Goal: Task Accomplishment & Management: Manage account settings

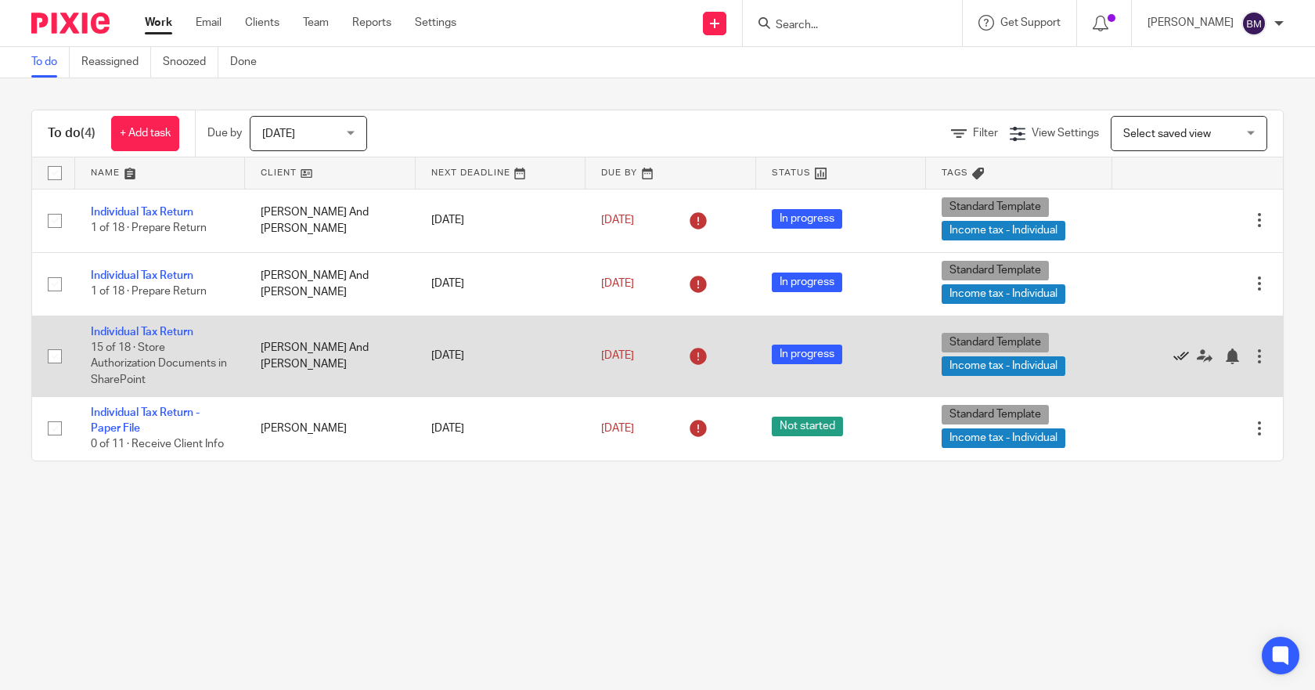
click at [1174, 357] on icon at bounding box center [1182, 356] width 16 height 16
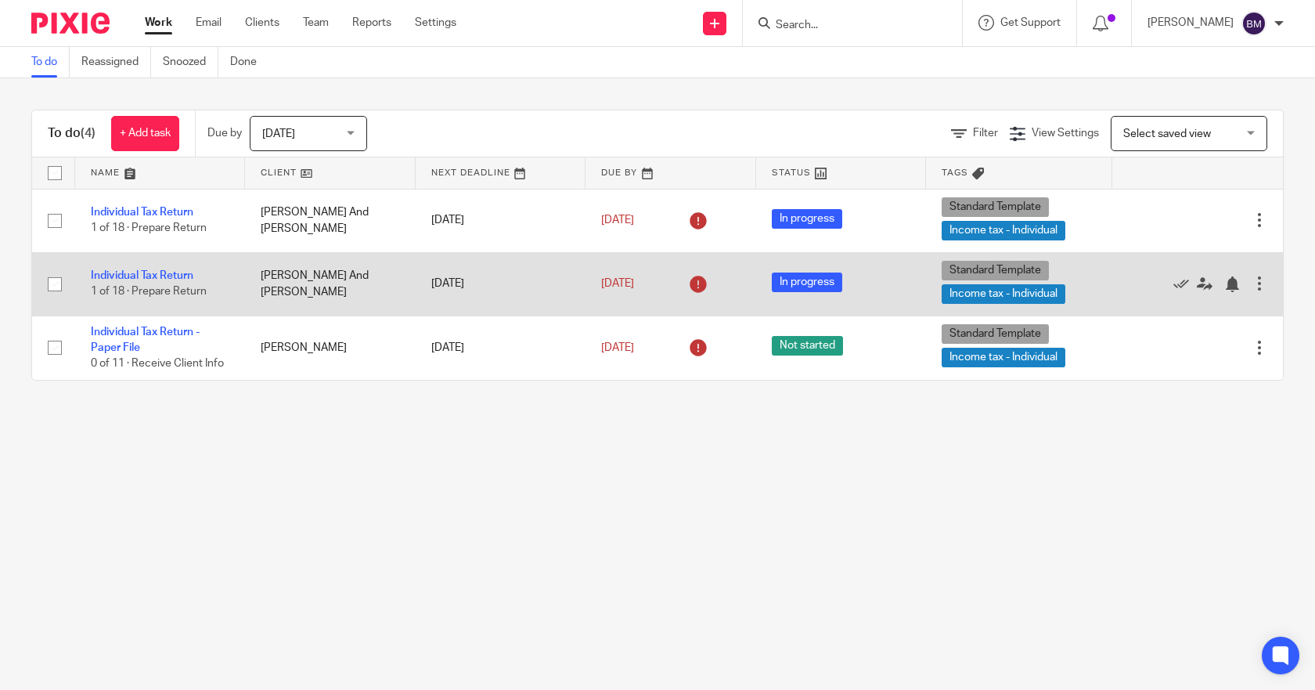
drag, startPoint x: 128, startPoint y: 271, endPoint x: 219, endPoint y: 277, distance: 91.0
click at [128, 271] on link "Individual Tax Return" at bounding box center [142, 275] width 103 height 11
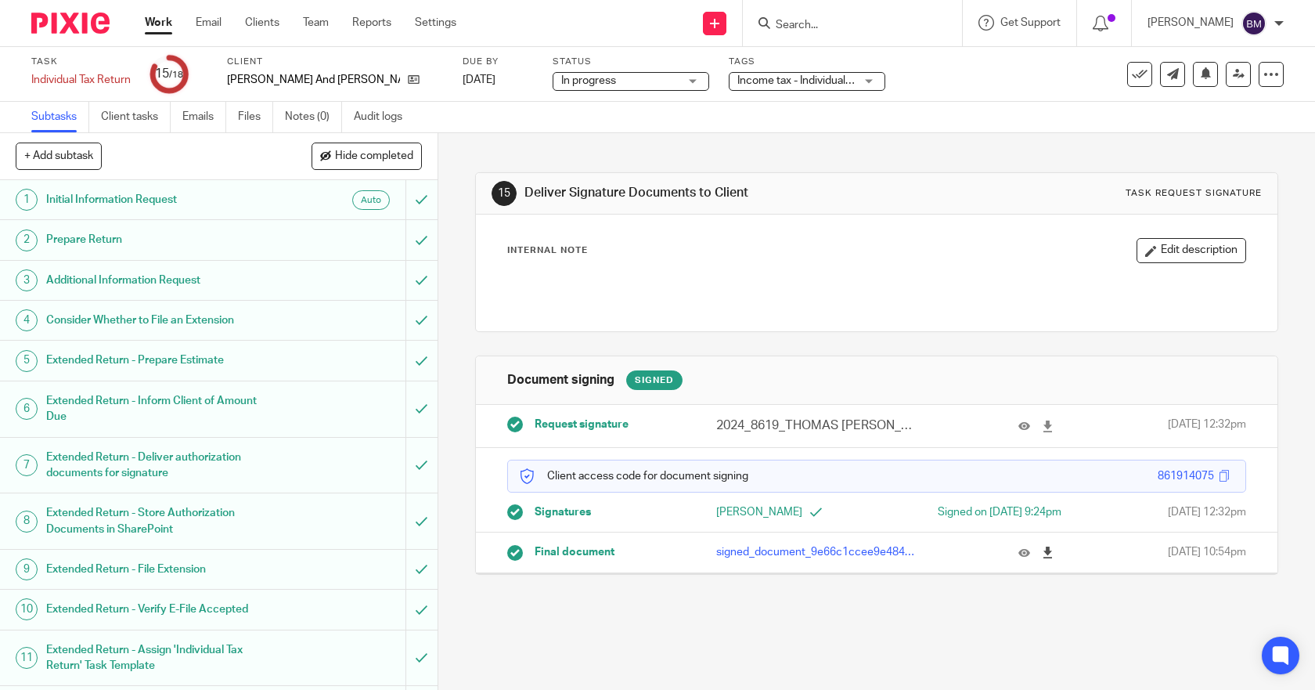
click at [1042, 558] on icon at bounding box center [1048, 553] width 12 height 12
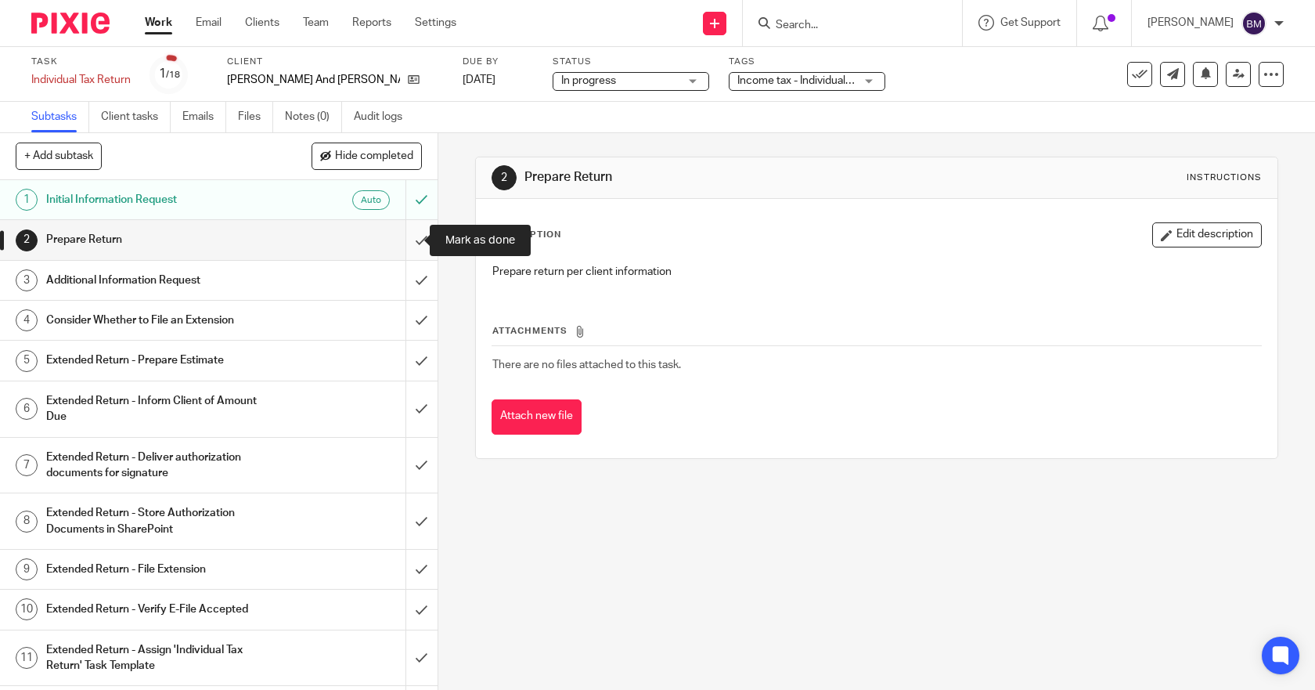
click at [402, 244] on input "submit" at bounding box center [219, 239] width 438 height 39
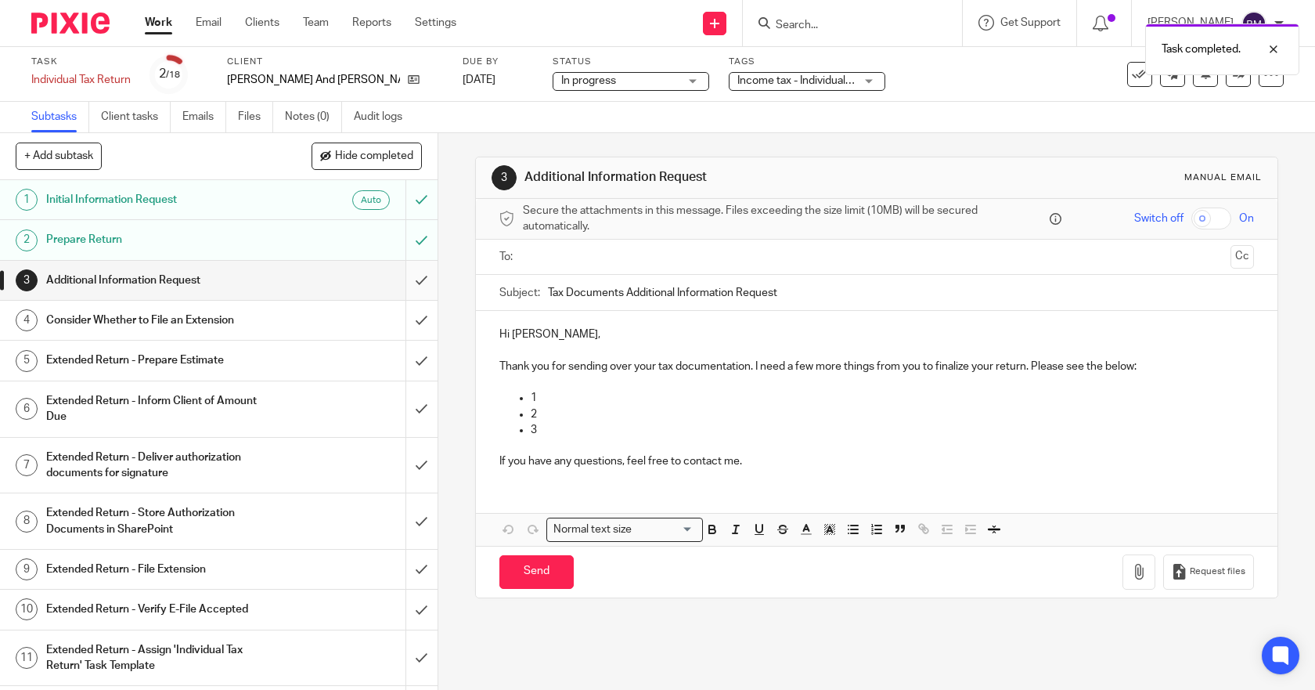
click at [402, 283] on input "submit" at bounding box center [219, 280] width 438 height 39
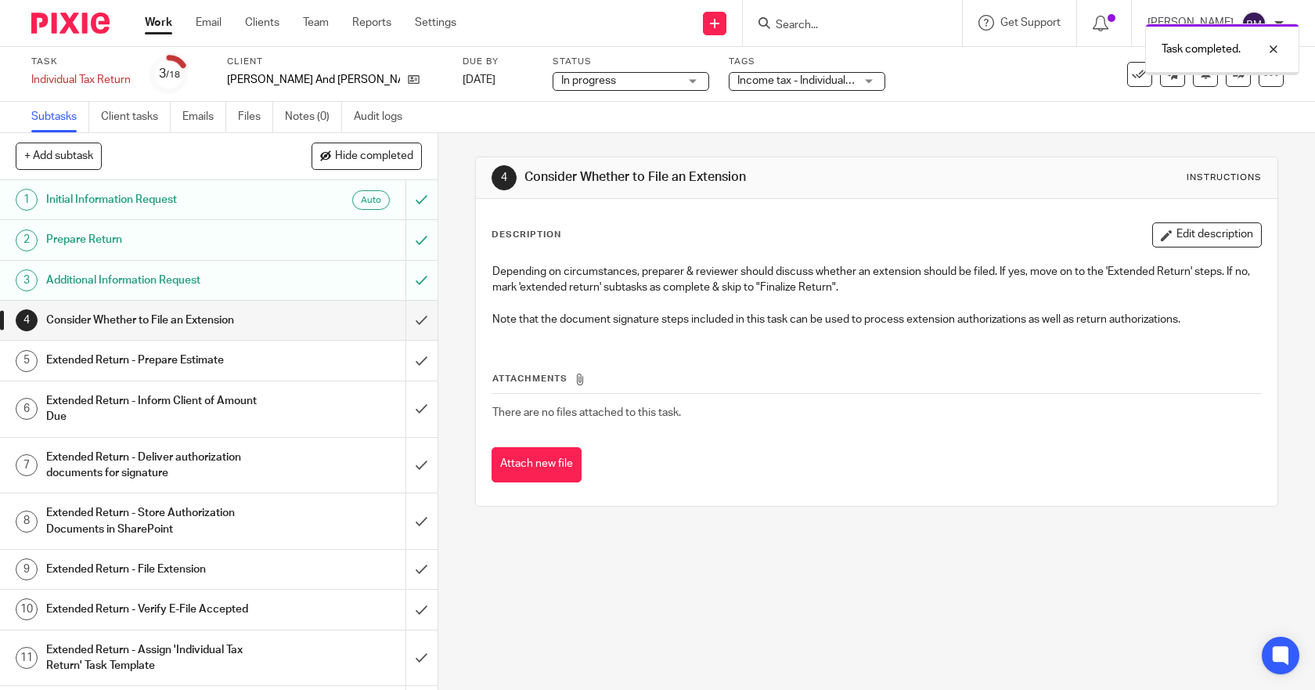
click at [404, 322] on input "submit" at bounding box center [219, 320] width 438 height 39
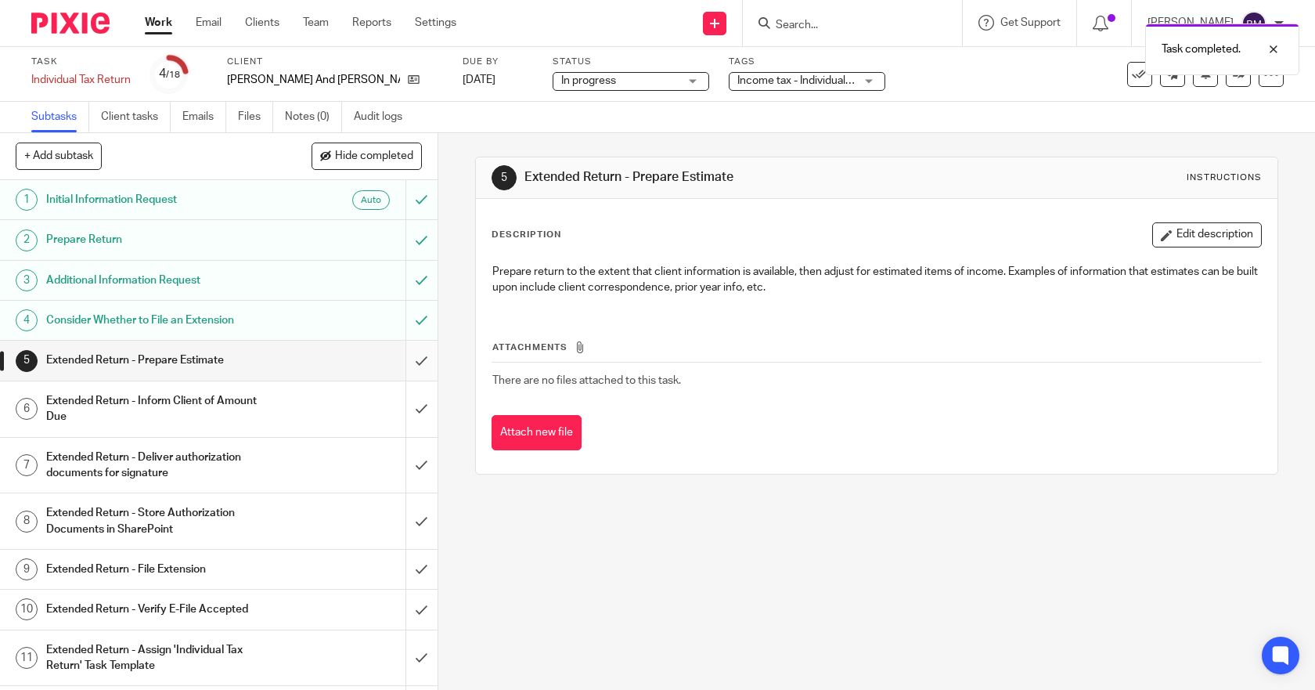
click at [405, 363] on input "submit" at bounding box center [219, 360] width 438 height 39
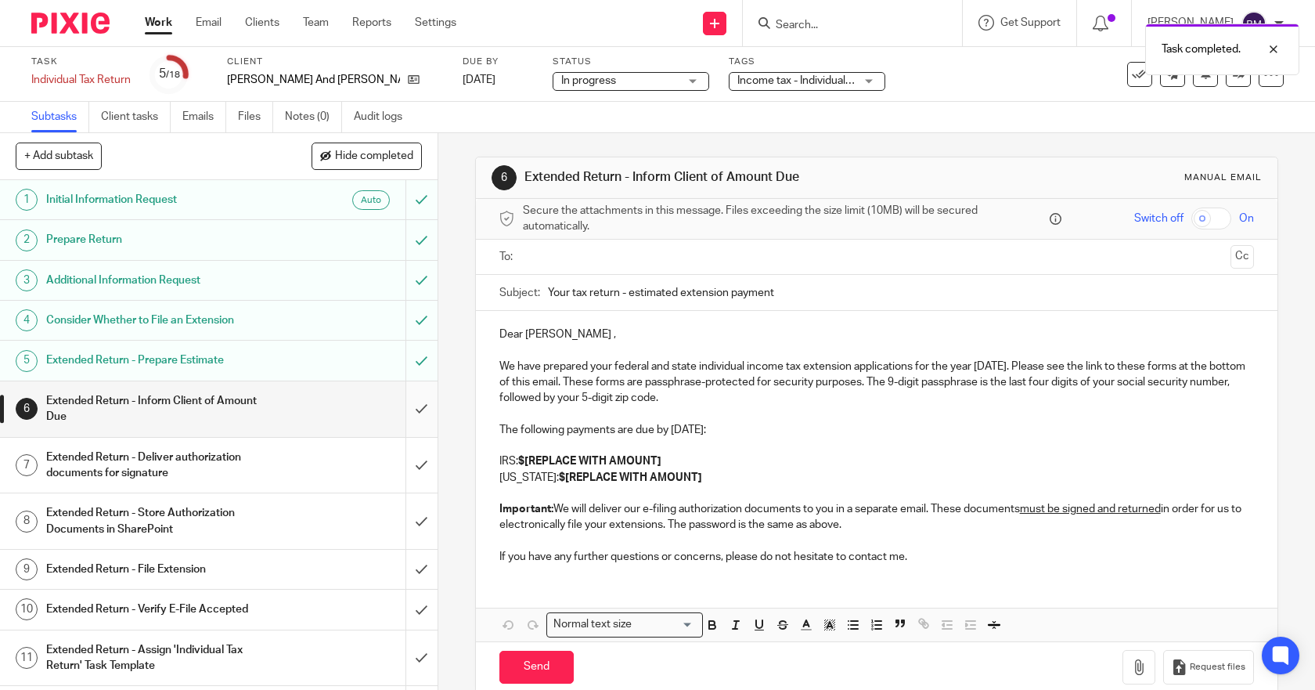
click at [401, 404] on input "submit" at bounding box center [219, 409] width 438 height 56
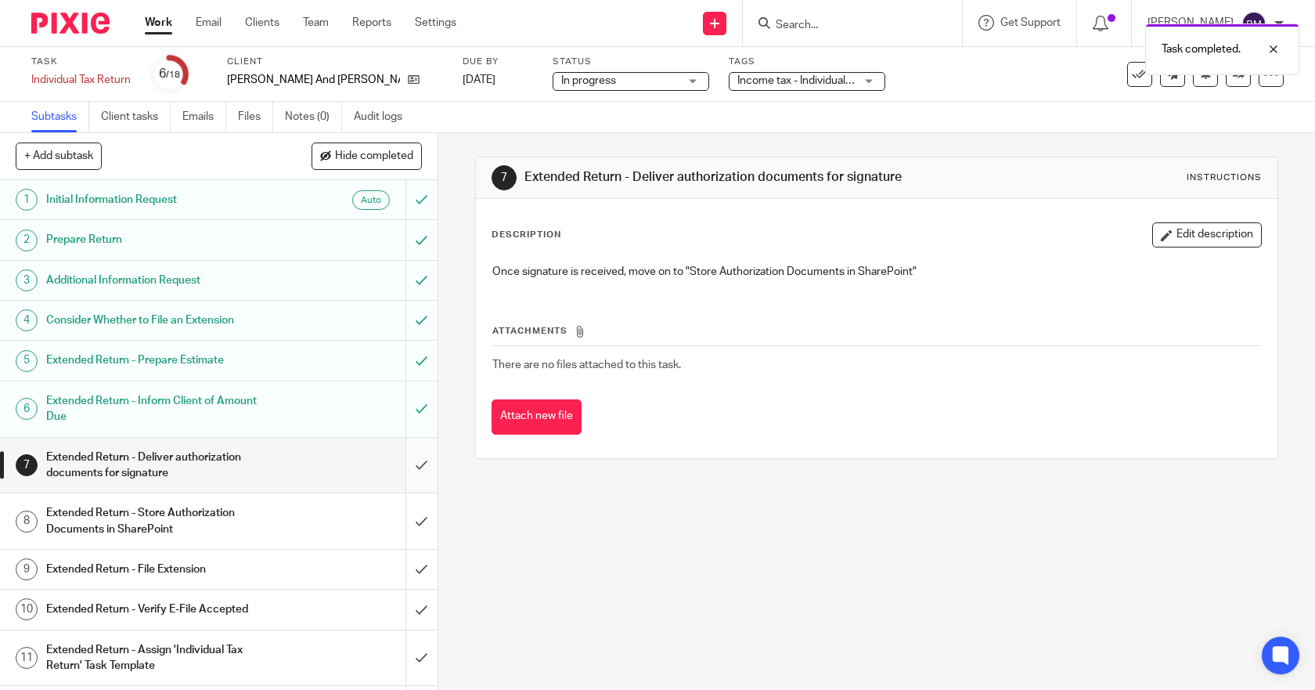
click at [402, 467] on input "submit" at bounding box center [219, 466] width 438 height 56
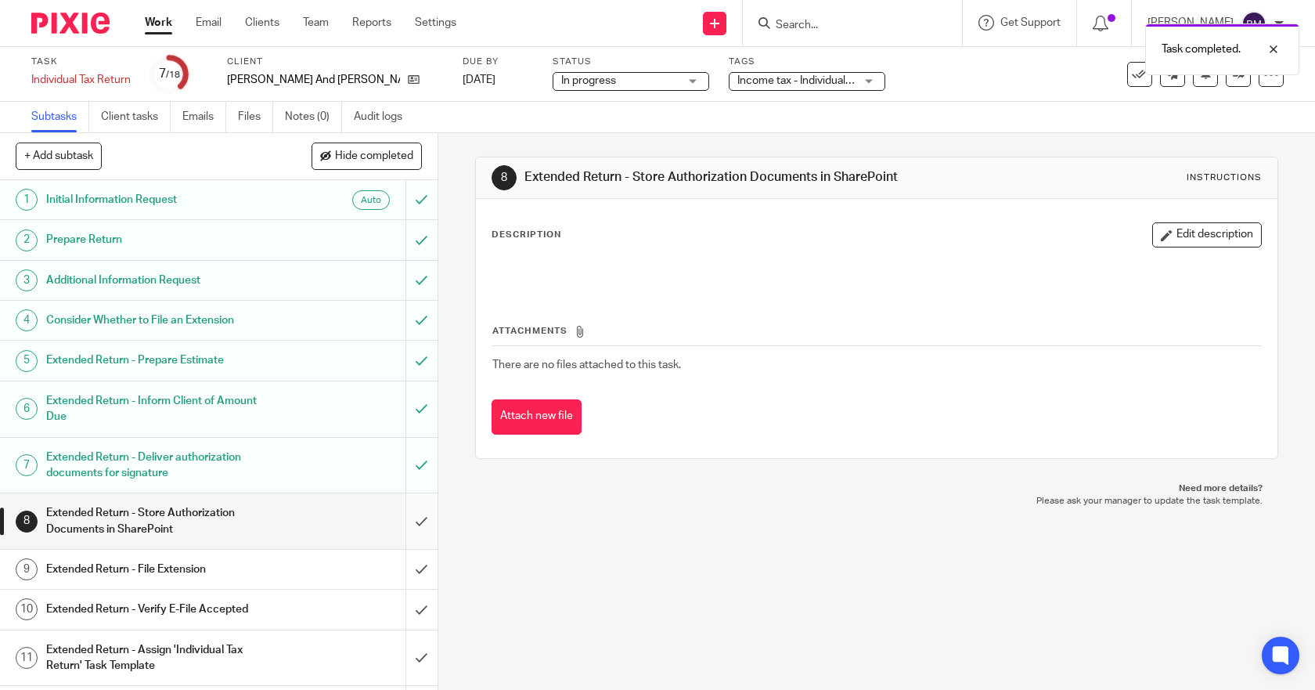
click at [402, 525] on input "submit" at bounding box center [219, 521] width 438 height 56
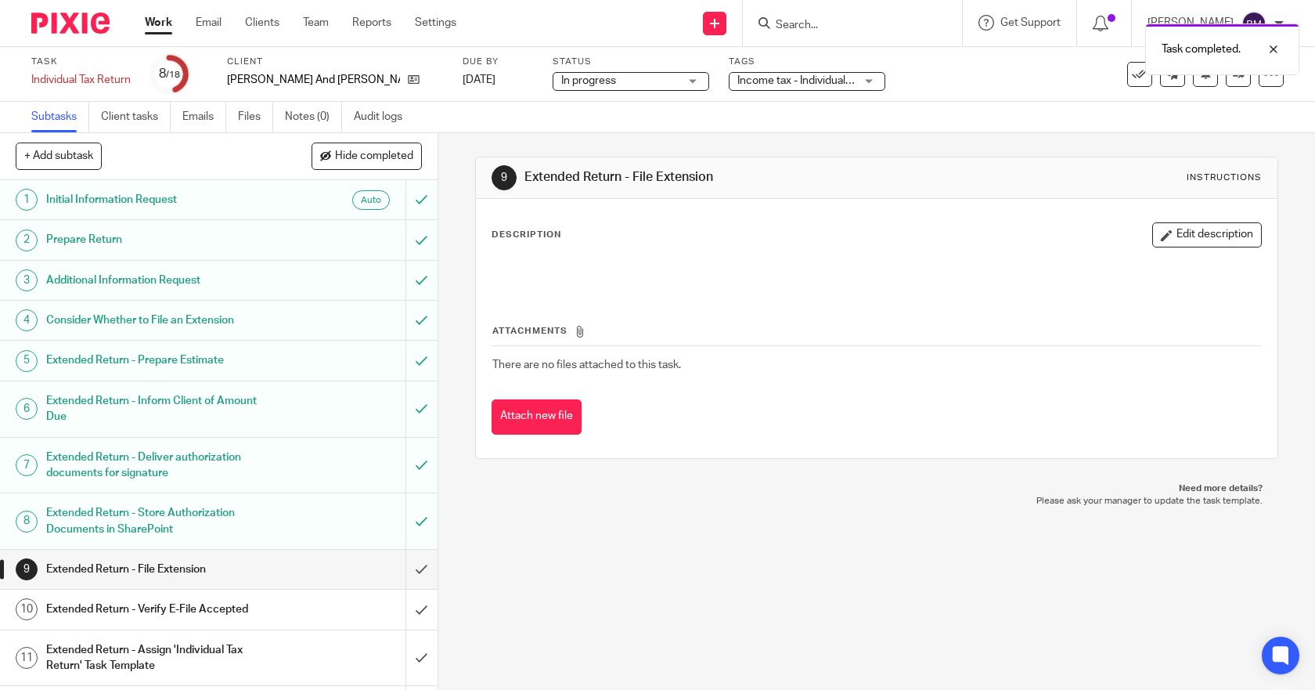
click at [402, 574] on input "submit" at bounding box center [219, 569] width 438 height 39
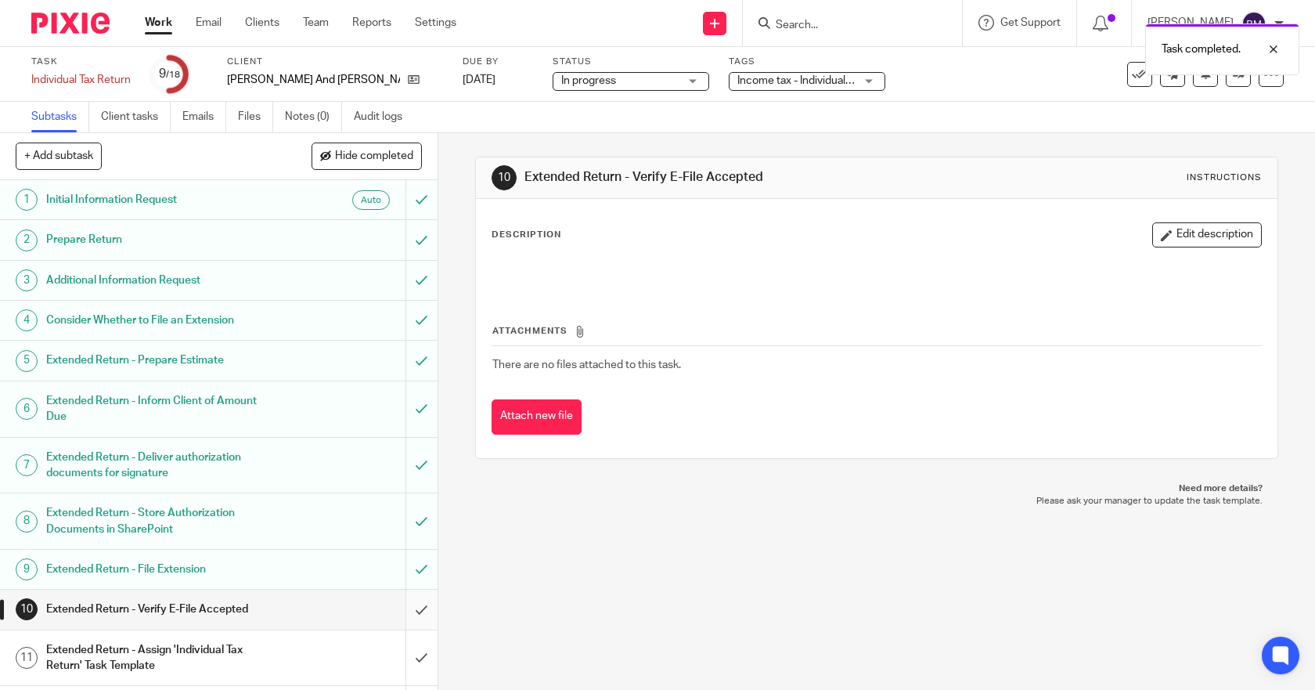
click at [401, 610] on input "submit" at bounding box center [219, 609] width 438 height 39
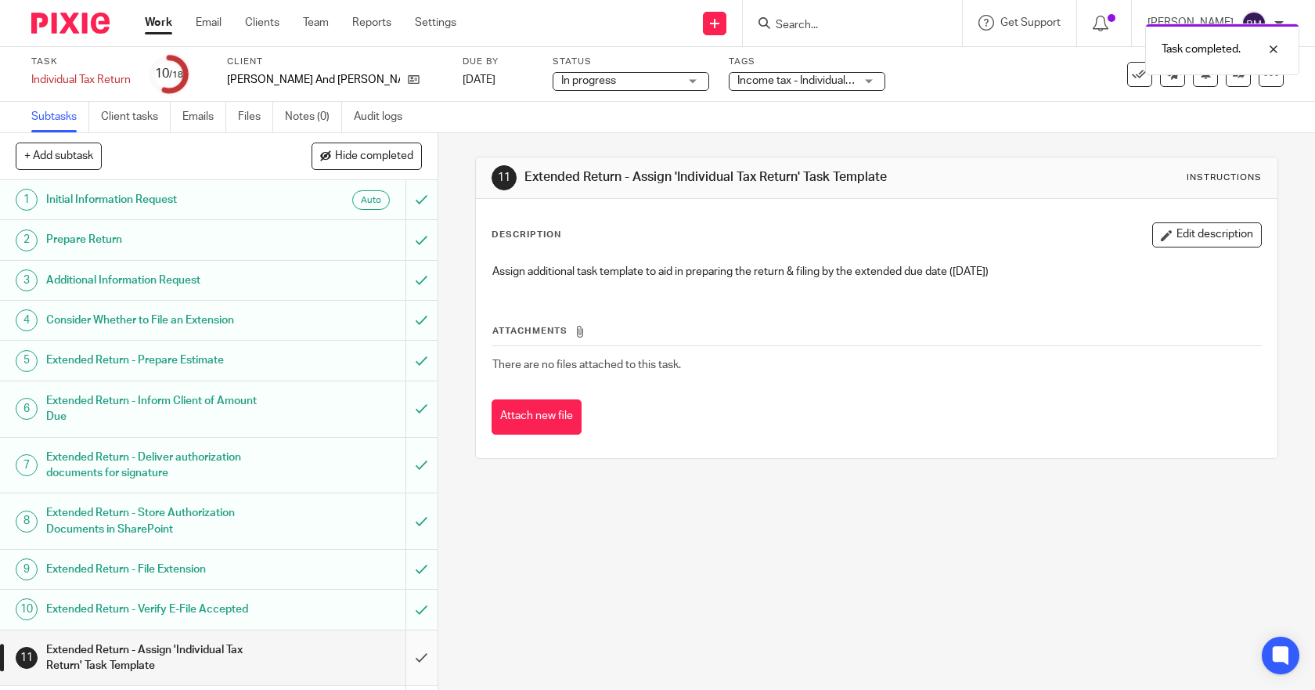
click at [405, 660] on input "submit" at bounding box center [219, 658] width 438 height 56
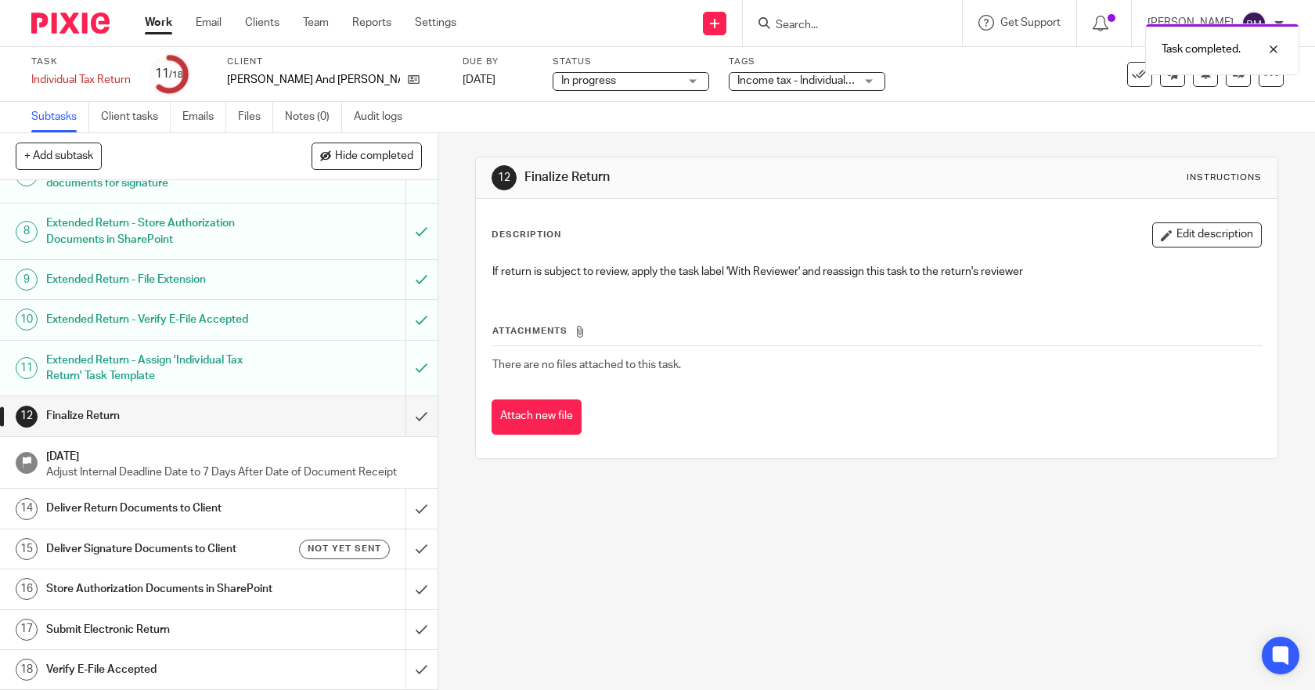
scroll to position [306, 0]
click at [403, 404] on input "submit" at bounding box center [219, 415] width 438 height 39
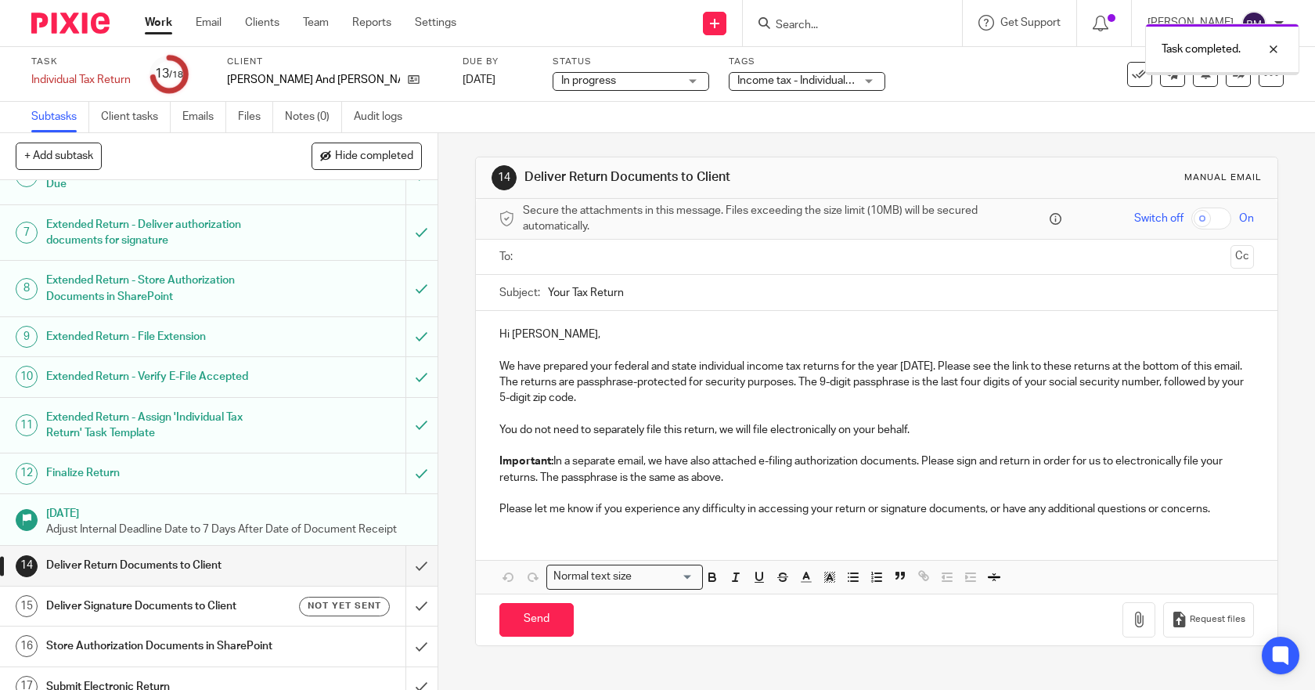
scroll to position [306, 0]
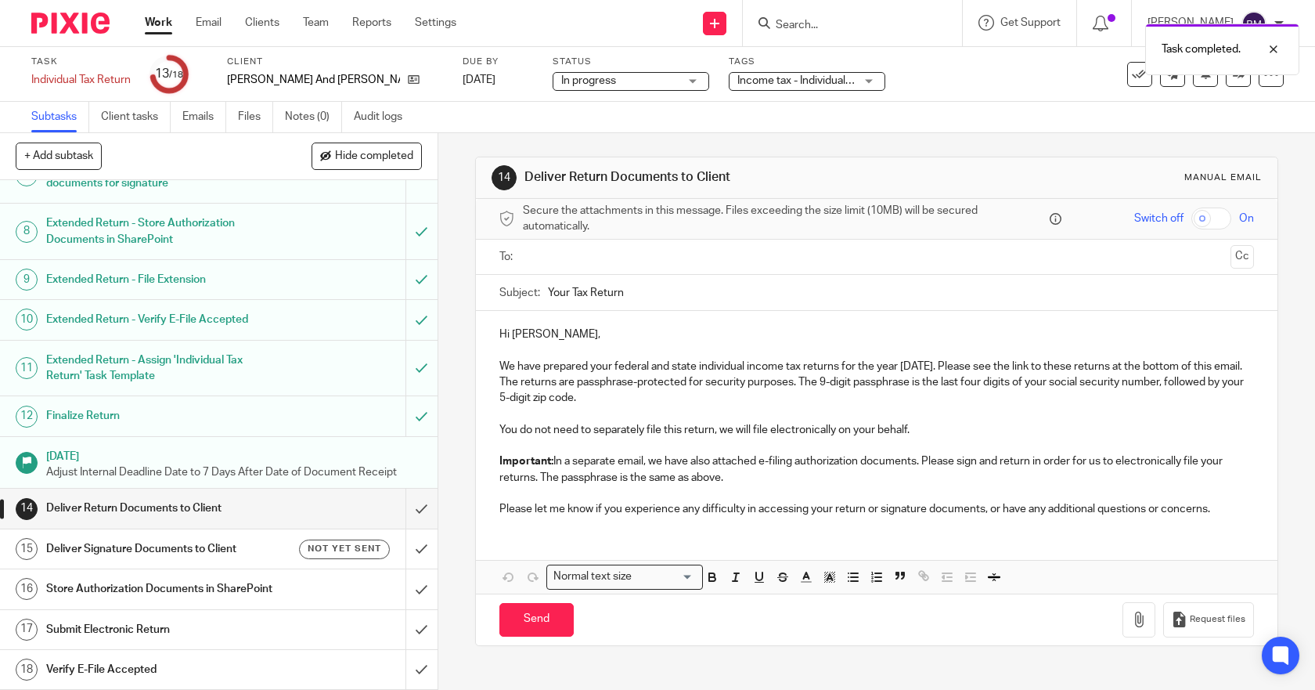
click at [174, 496] on h1 "Deliver Return Documents to Client" at bounding box center [160, 507] width 229 height 23
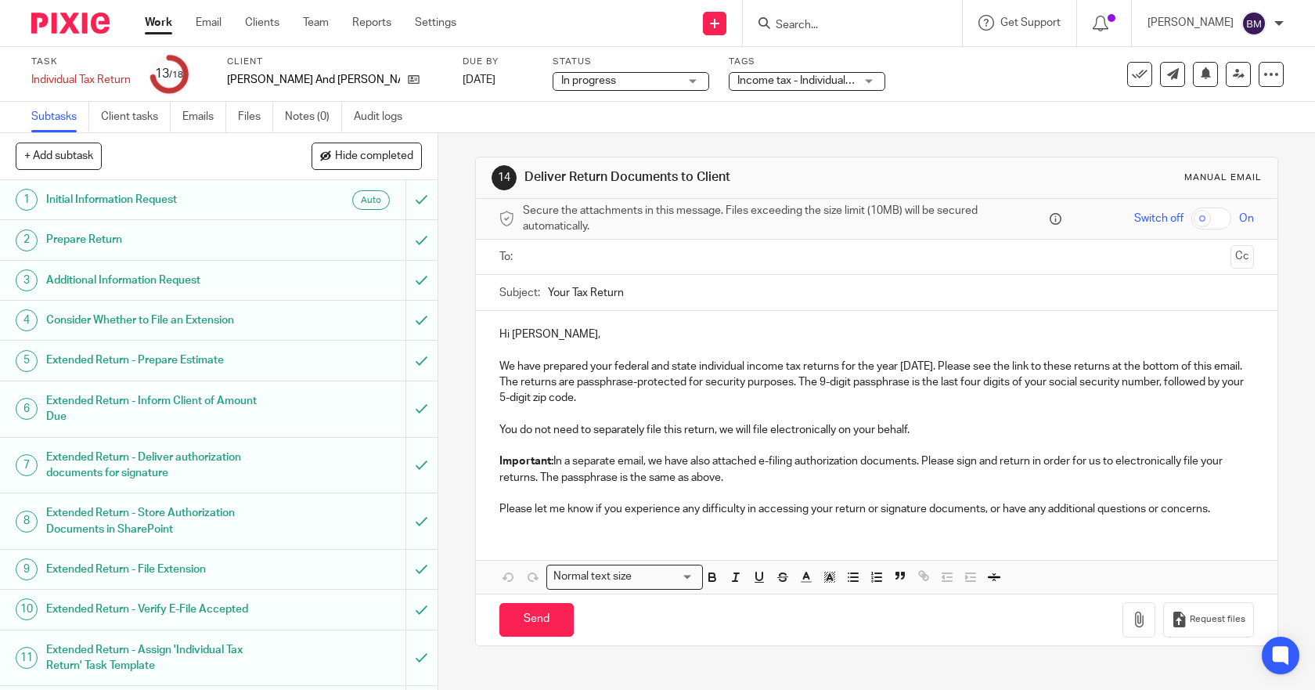
click at [549, 265] on input "text" at bounding box center [877, 257] width 696 height 18
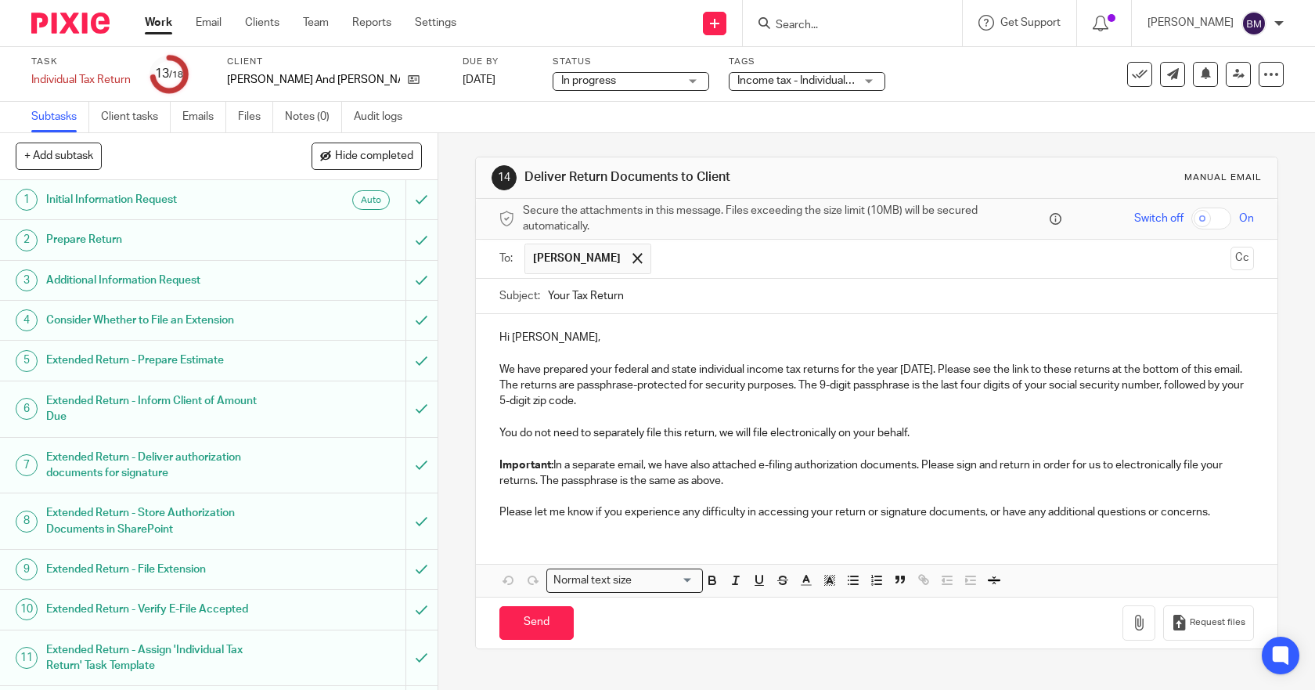
click at [1192, 220] on input "checkbox" at bounding box center [1212, 218] width 40 height 22
click at [1131, 626] on icon "button" at bounding box center [1139, 623] width 16 height 16
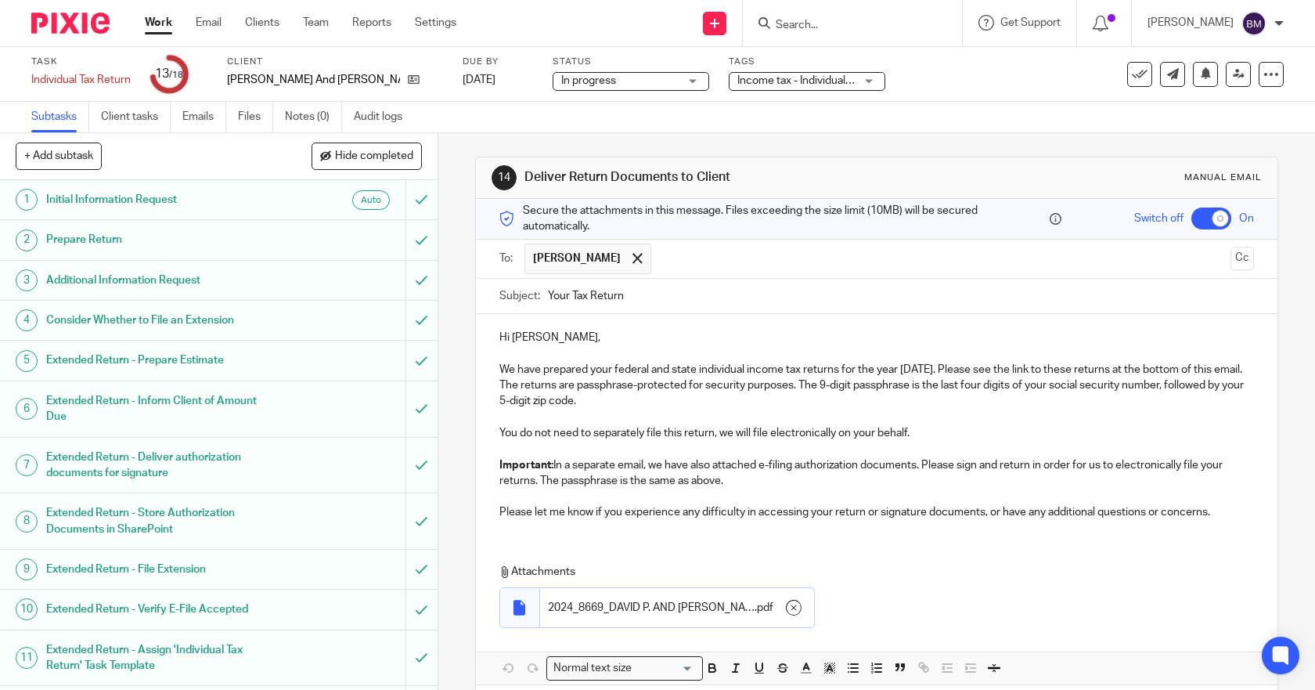
scroll to position [71, 0]
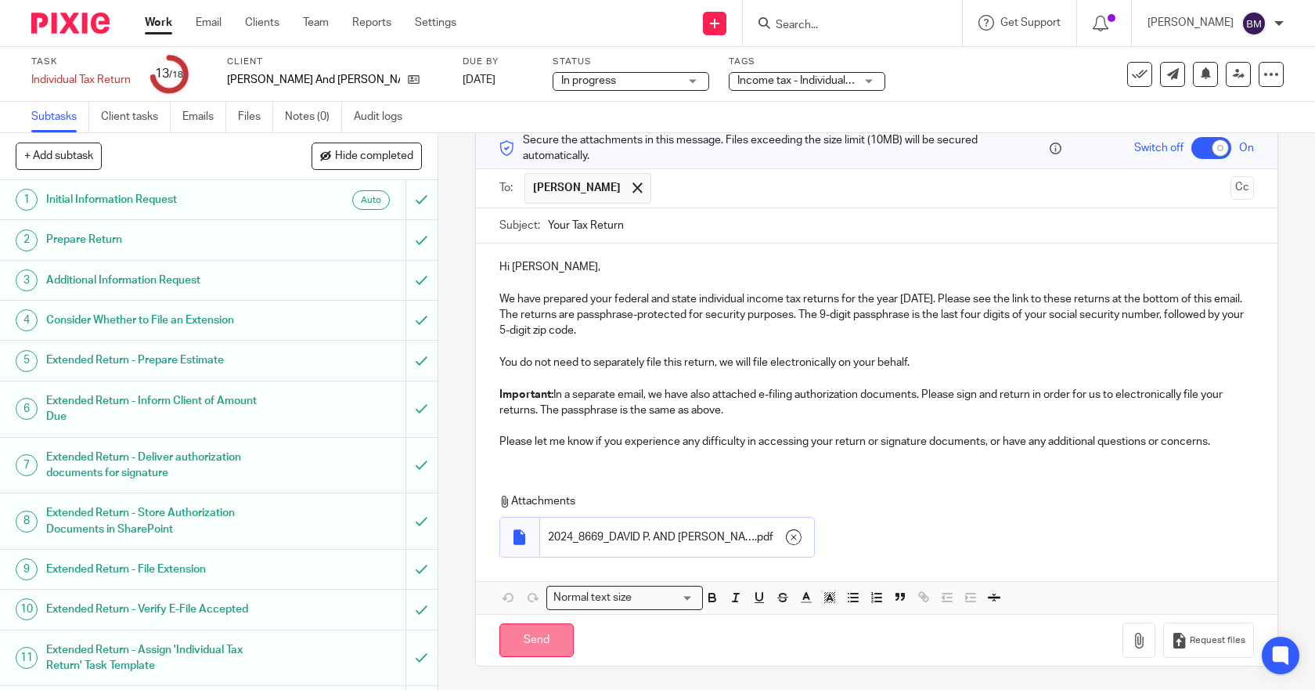
click at [541, 641] on input "Send" at bounding box center [537, 640] width 74 height 34
checkbox input "false"
type input "Sent"
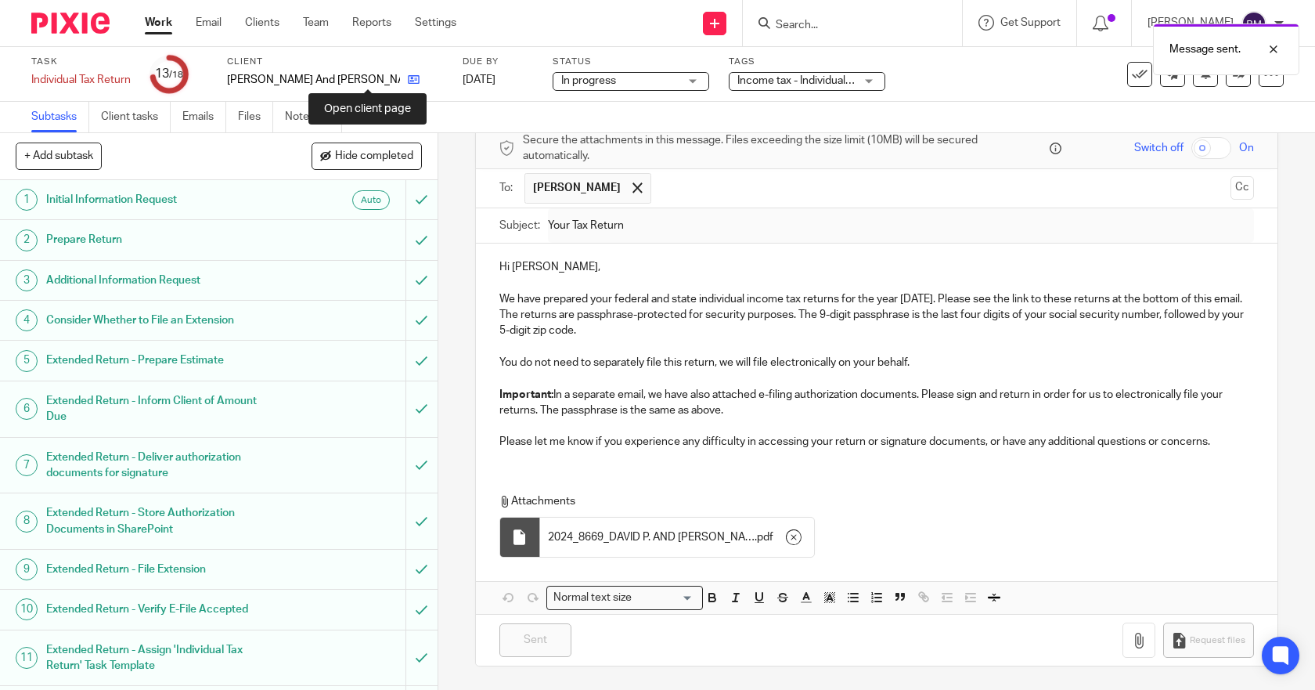
click at [408, 80] on icon at bounding box center [414, 80] width 12 height 12
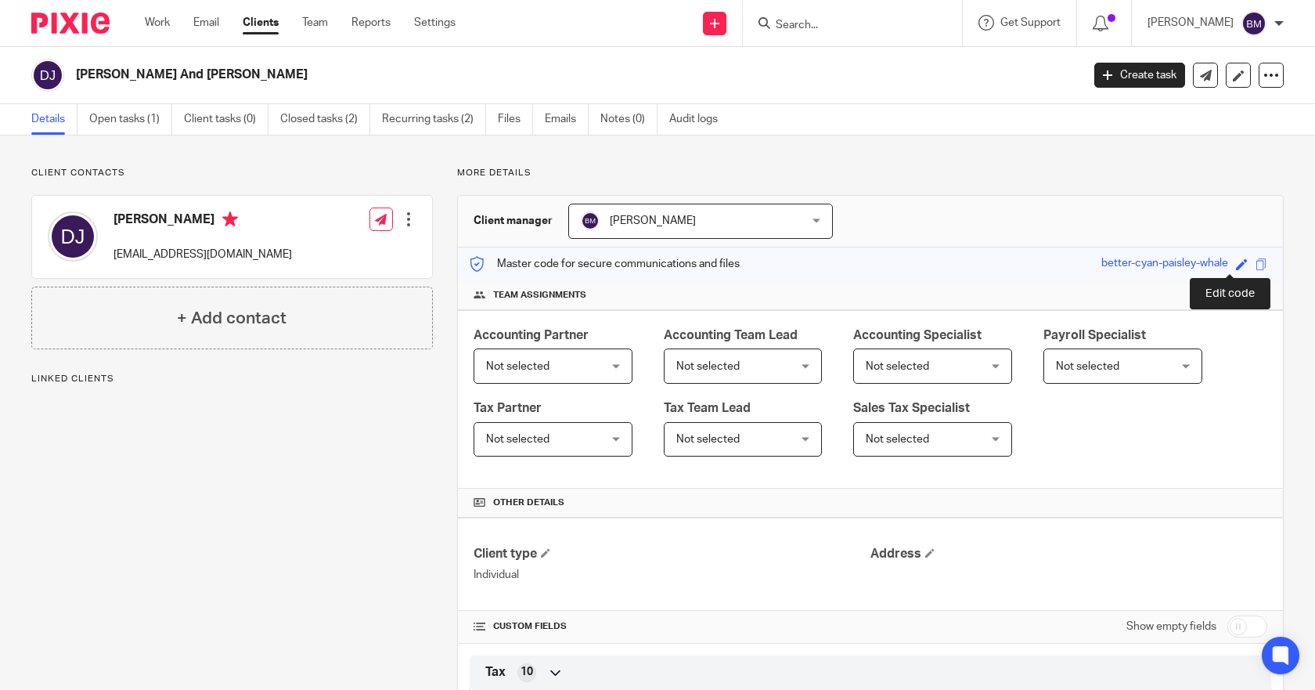
click at [1236, 265] on span at bounding box center [1242, 264] width 12 height 12
type input "866914072"
click at [1202, 265] on link "Save" at bounding box center [1214, 264] width 24 height 16
type input "866914072"
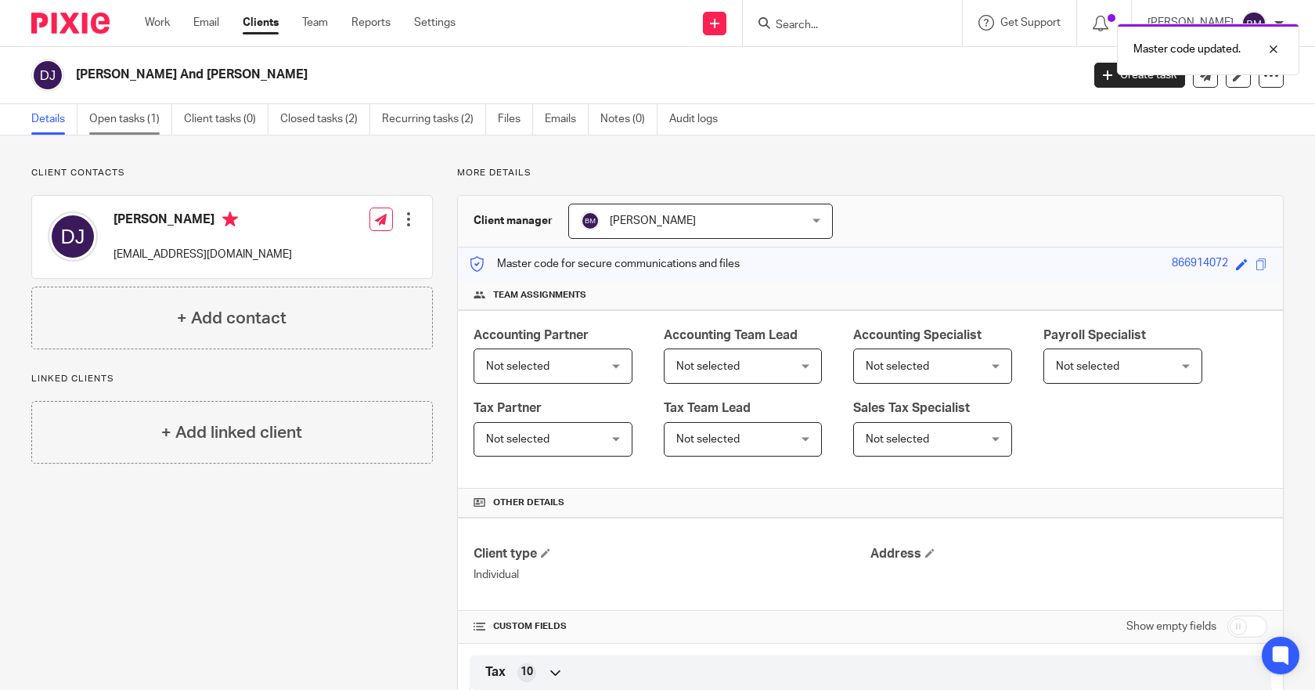
click at [109, 119] on link "Open tasks (1)" at bounding box center [130, 119] width 83 height 31
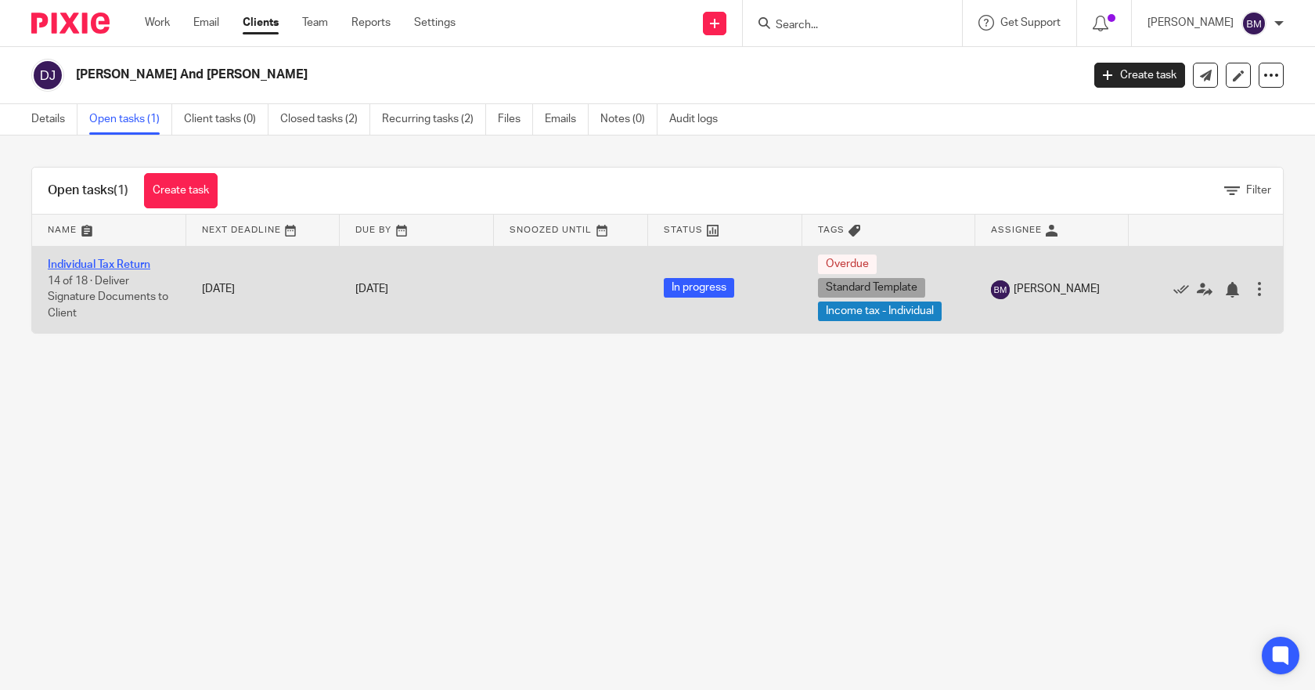
click at [52, 262] on link "Individual Tax Return" at bounding box center [99, 264] width 103 height 11
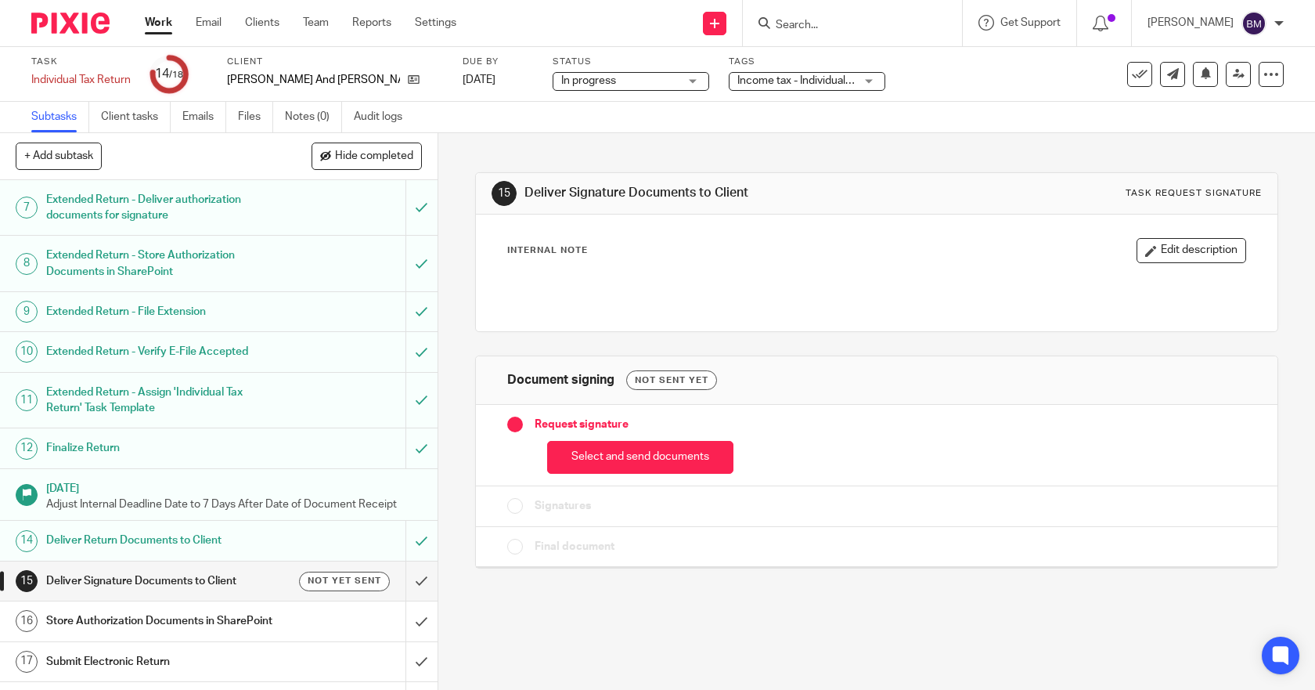
scroll to position [306, 0]
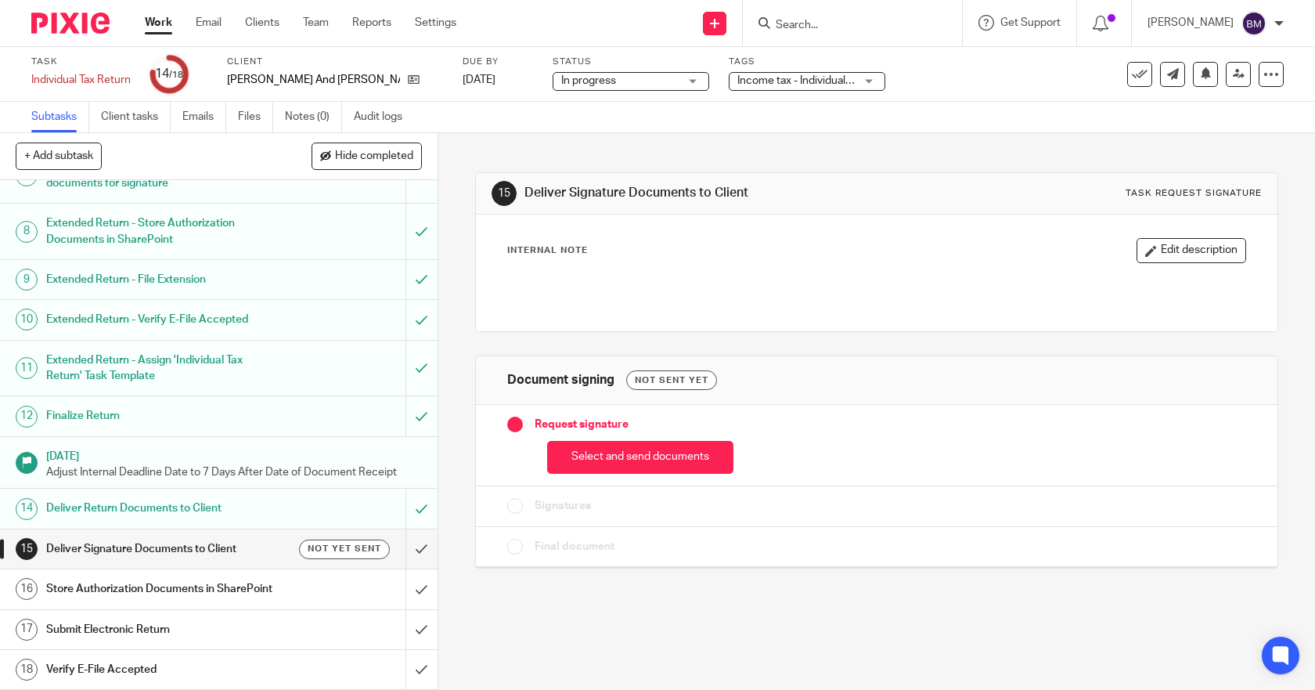
click at [168, 537] on h1 "Deliver Signature Documents to Client" at bounding box center [160, 548] width 229 height 23
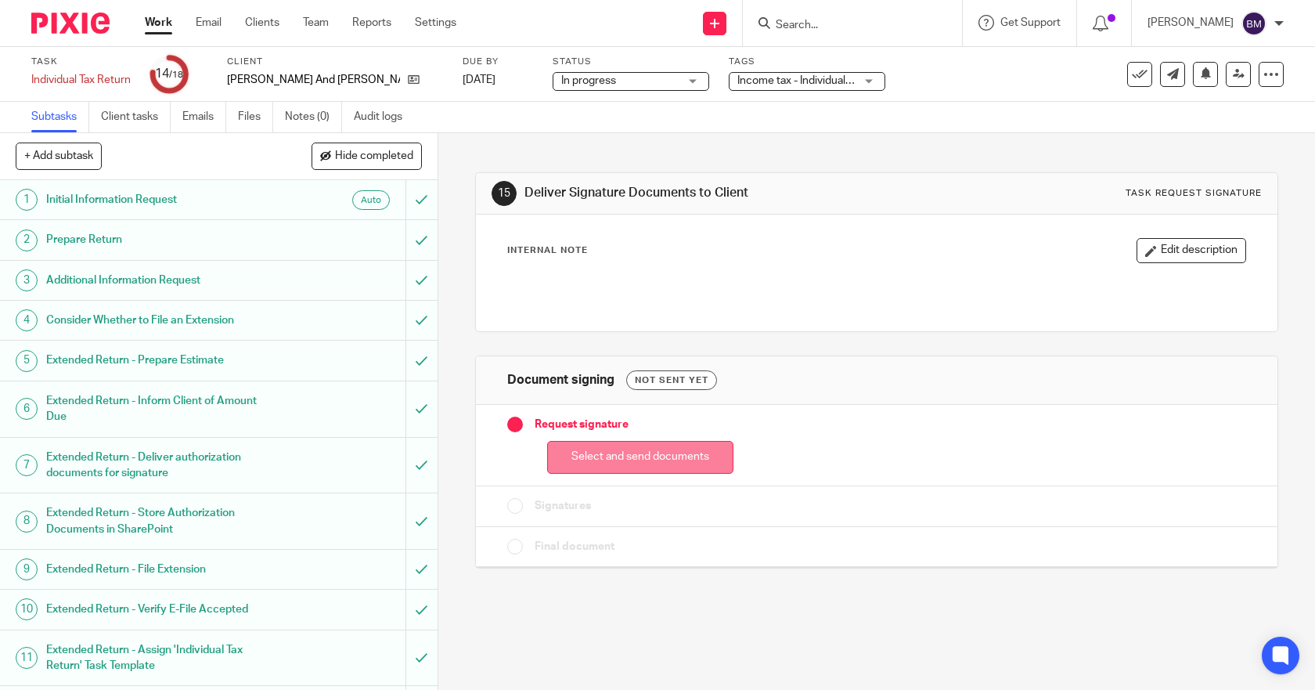
click at [619, 456] on button "Select and send documents" at bounding box center [640, 458] width 186 height 34
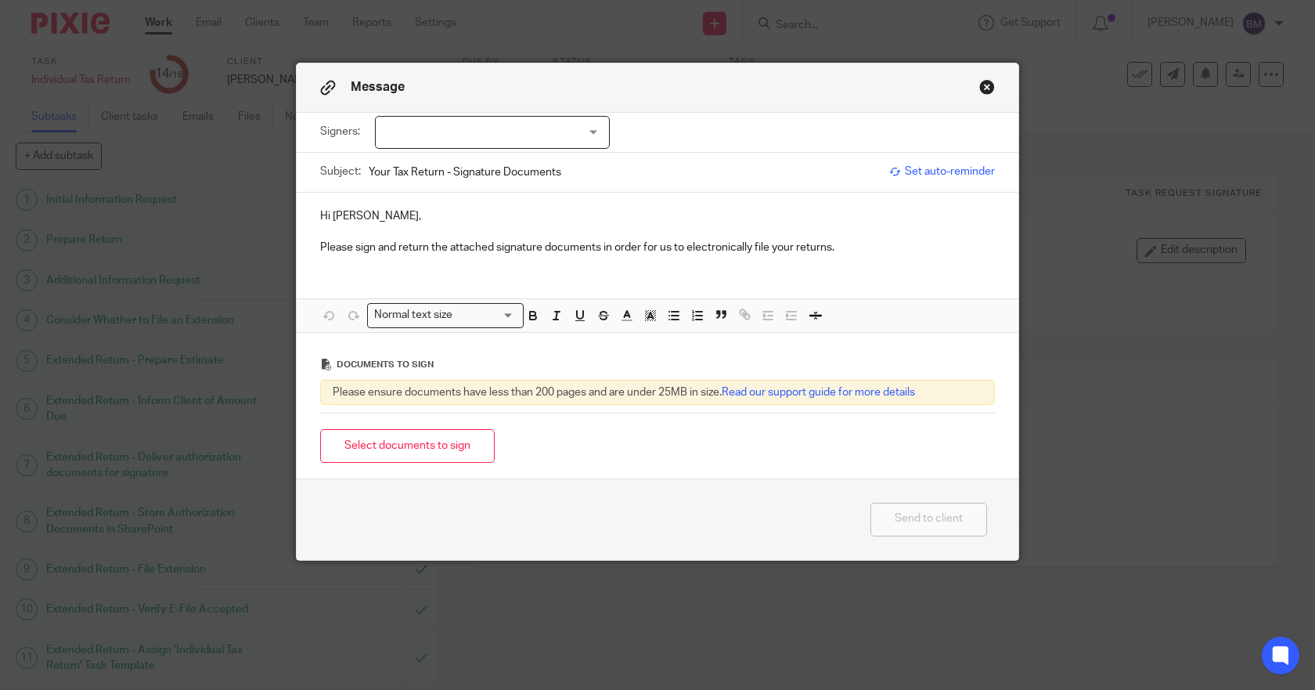
click at [565, 127] on div at bounding box center [492, 132] width 235 height 33
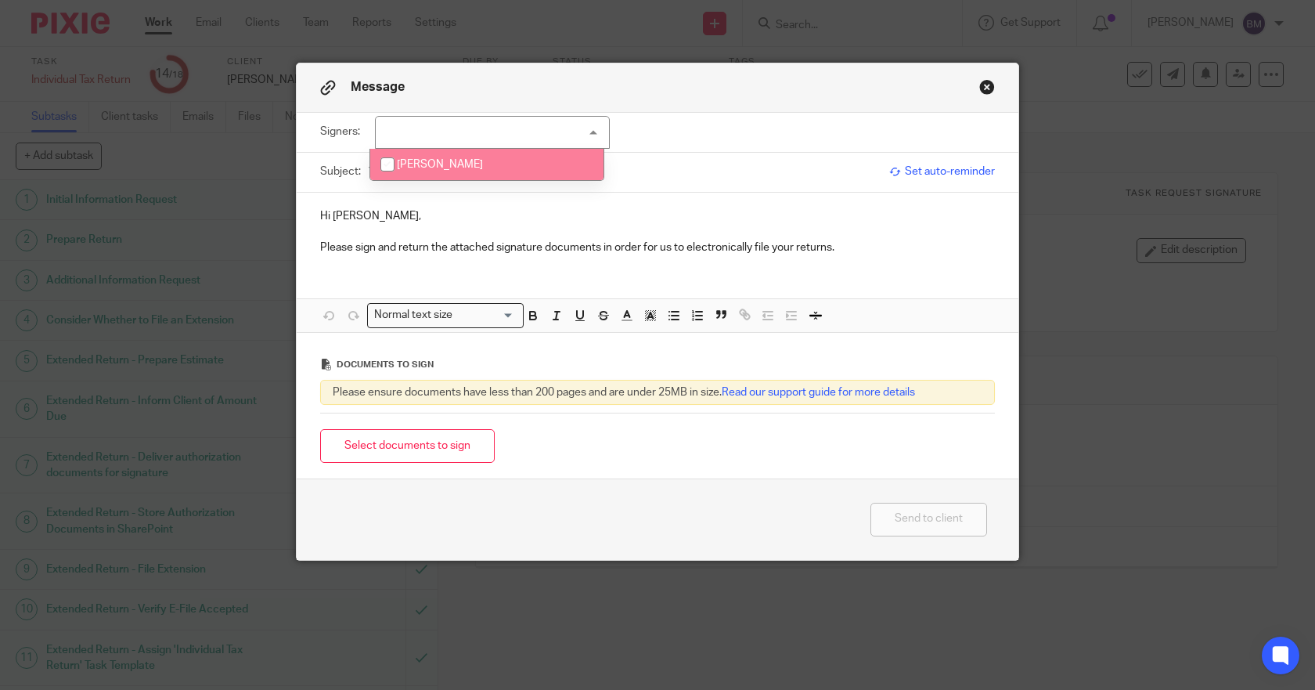
click at [389, 161] on input "checkbox" at bounding box center [388, 165] width 30 height 30
checkbox input "true"
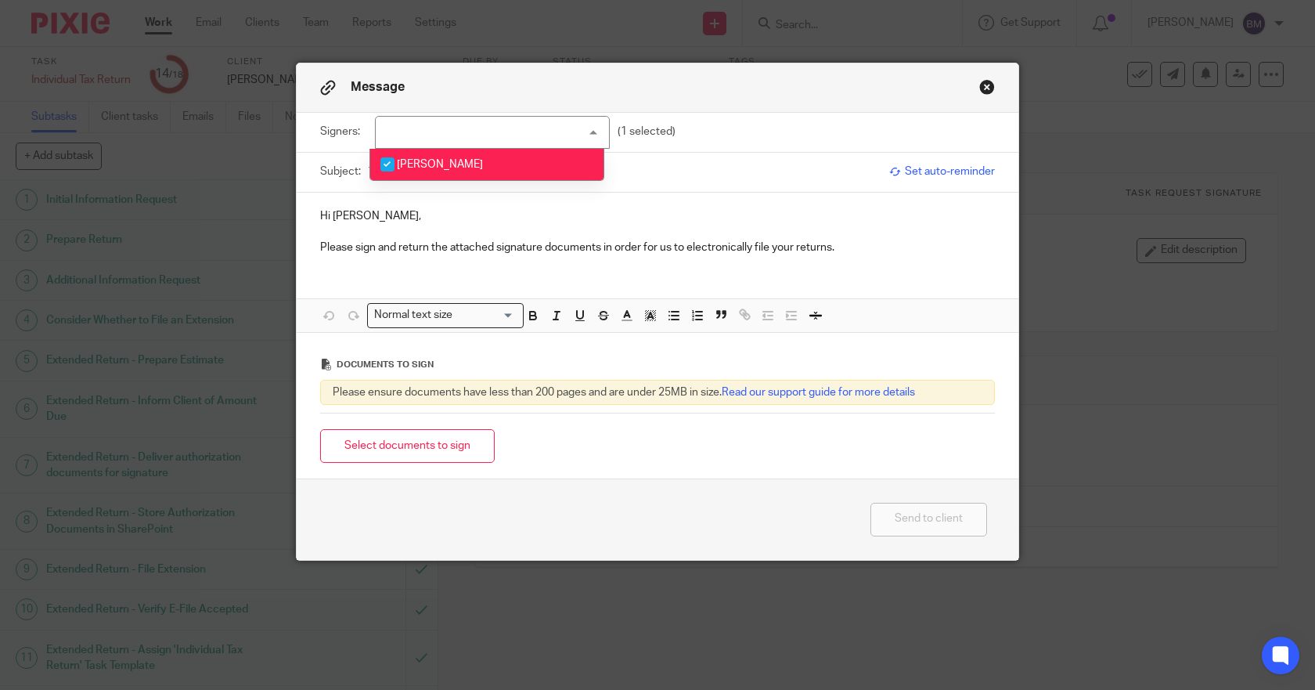
click at [441, 273] on div "Hi David, Please sign and return the attached signature documents in order for …" at bounding box center [658, 262] width 722 height 139
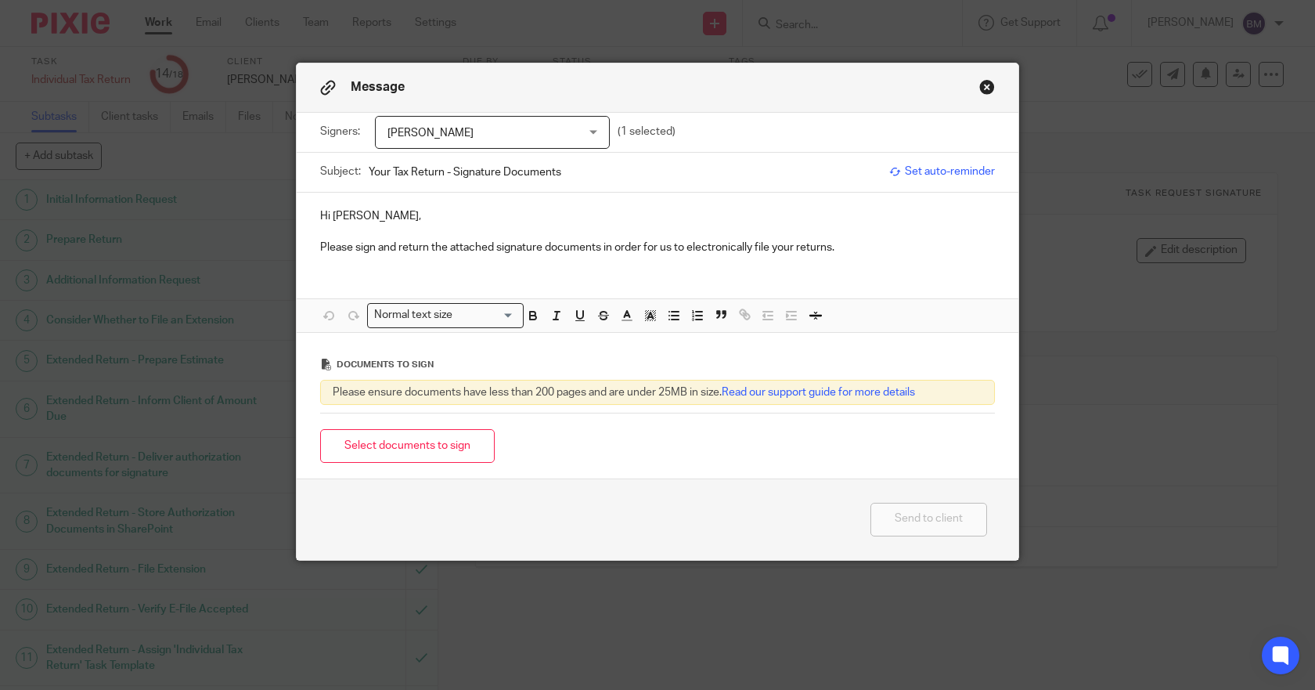
click at [406, 265] on div "Hi David, Please sign and return the attached signature documents in order for …" at bounding box center [658, 230] width 722 height 75
click at [848, 243] on p "Please sign and return the attached signature documents in order for us to elec…" at bounding box center [657, 248] width 675 height 16
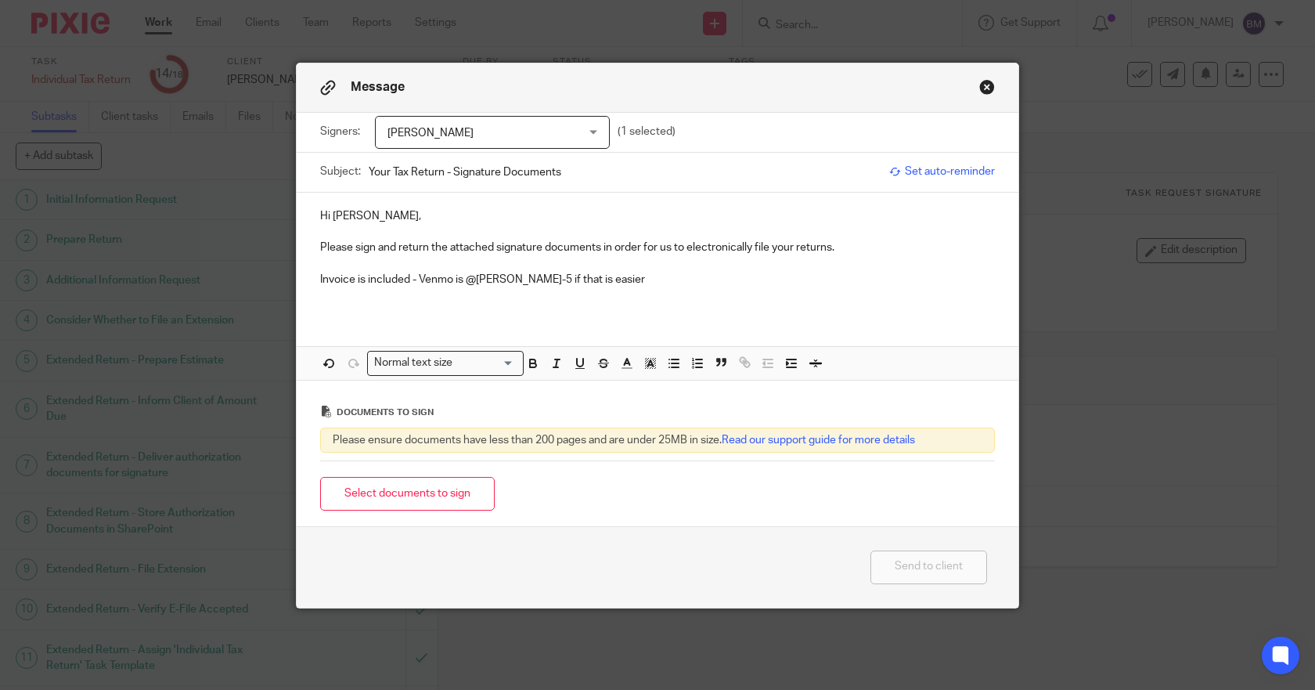
drag, startPoint x: 437, startPoint y: 500, endPoint x: 489, endPoint y: 493, distance: 52.8
click at [437, 499] on button "Select documents to sign" at bounding box center [407, 494] width 175 height 34
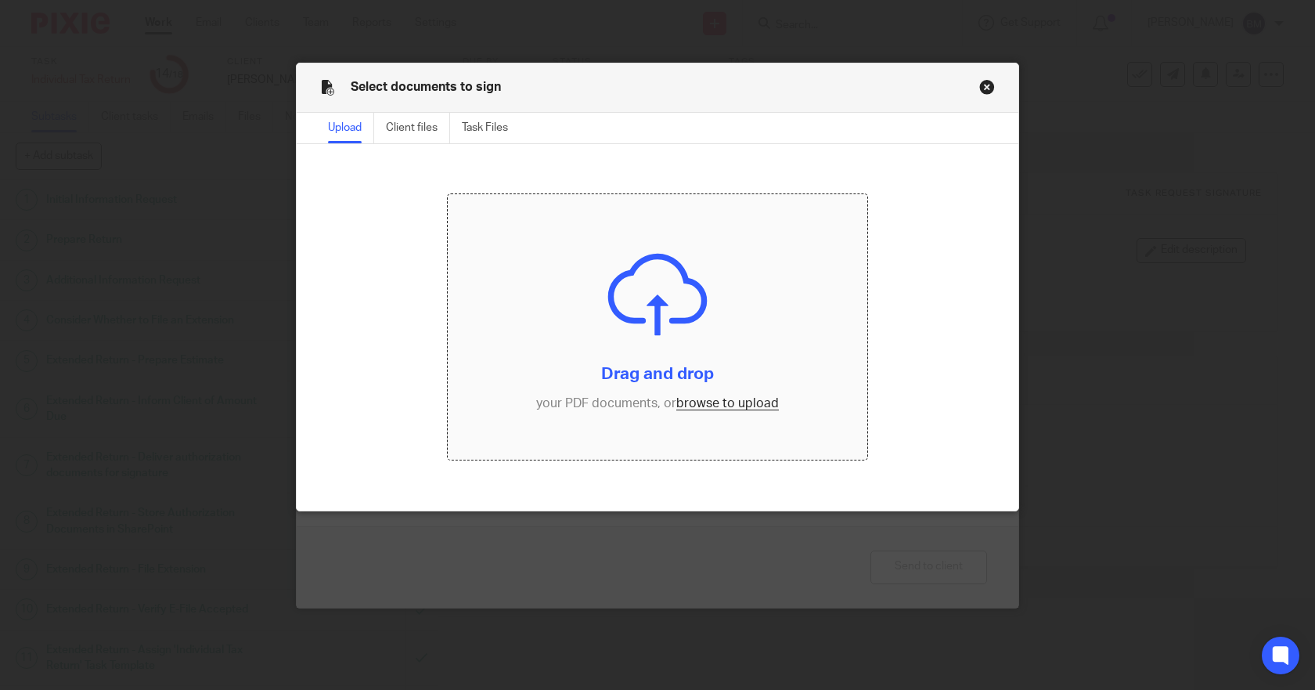
click at [707, 405] on input "file" at bounding box center [658, 326] width 420 height 265
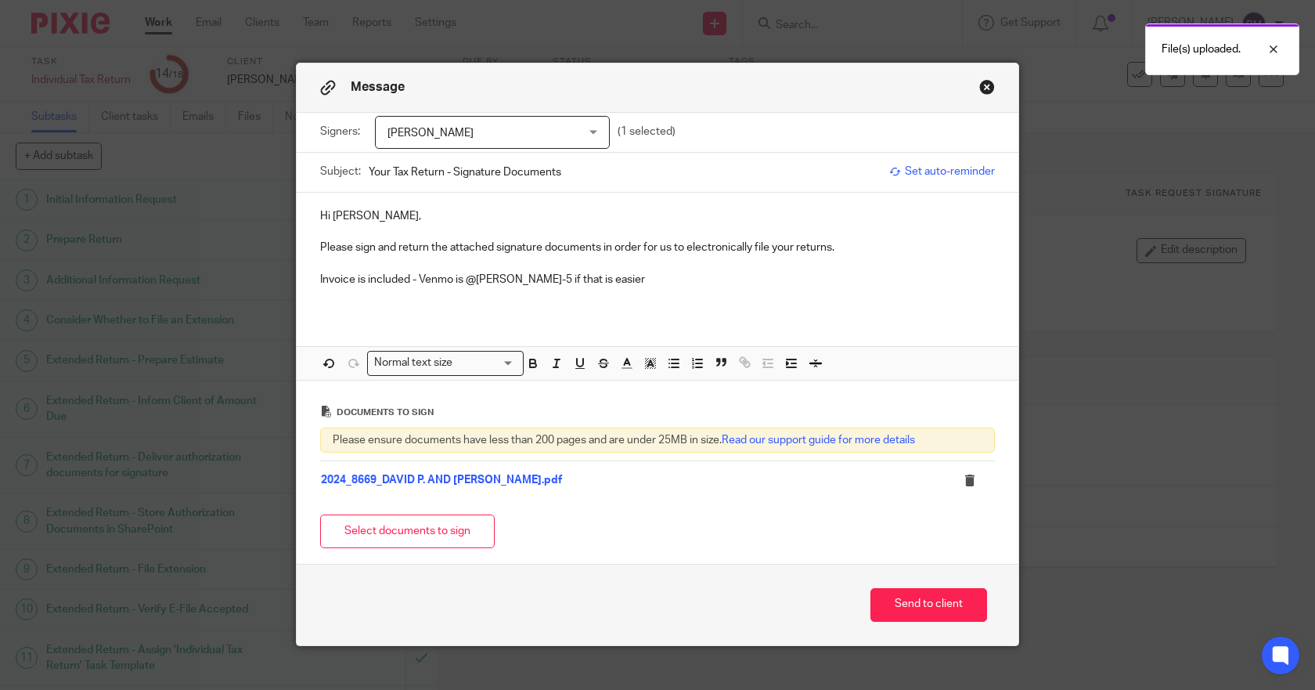
click at [538, 312] on div "Hi David, Please sign and return the attached signature documents in order for …" at bounding box center [658, 254] width 722 height 123
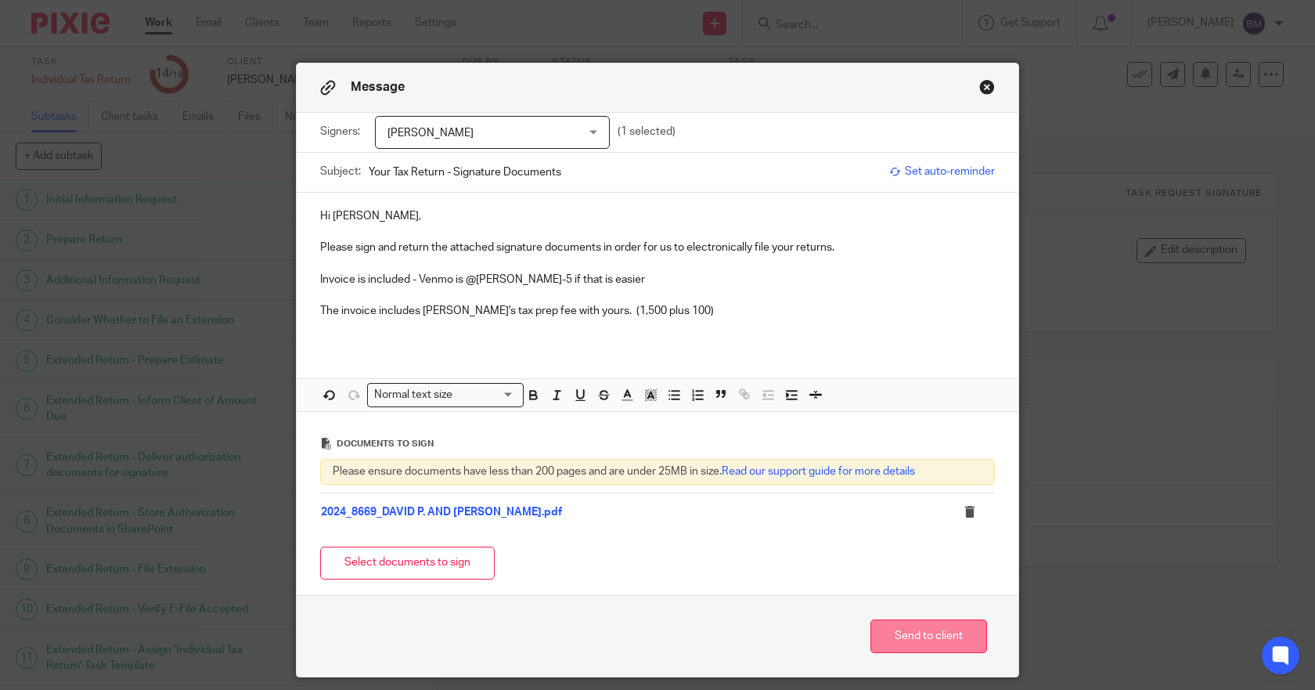
click at [950, 636] on button "Send to client" at bounding box center [929, 636] width 117 height 34
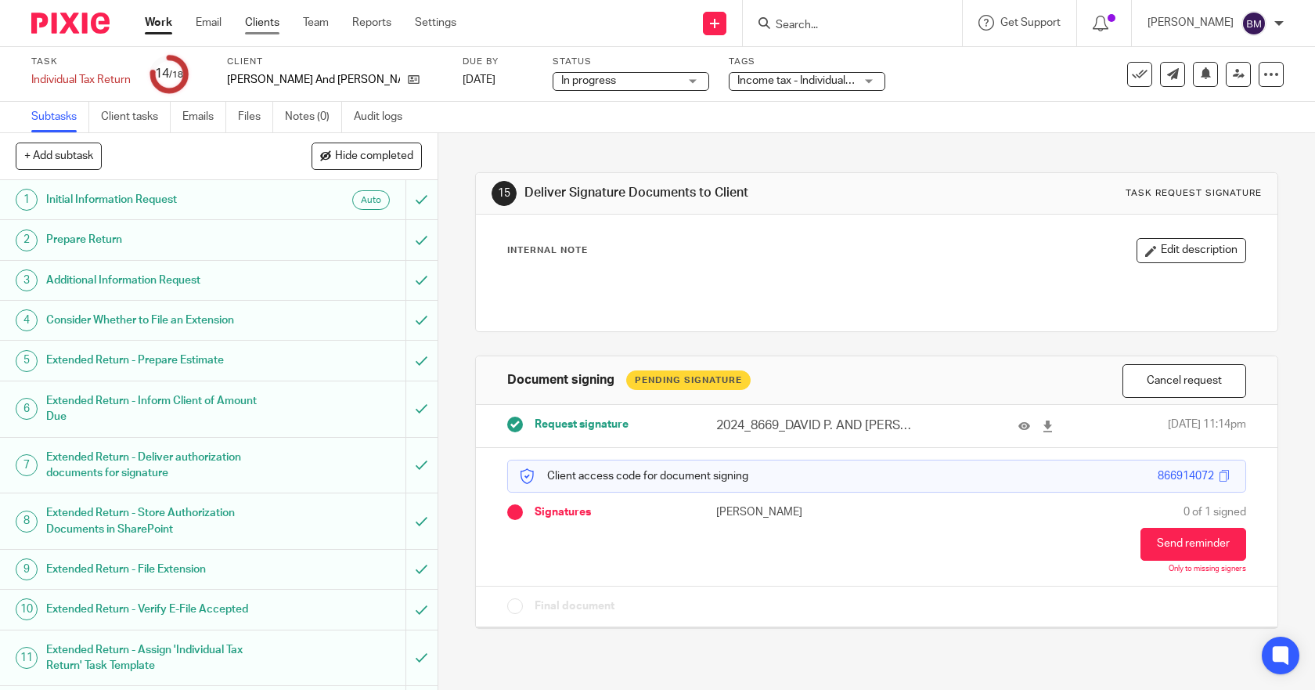
click at [262, 23] on link "Clients" at bounding box center [262, 23] width 34 height 16
click at [720, 22] on icon at bounding box center [714, 23] width 9 height 9
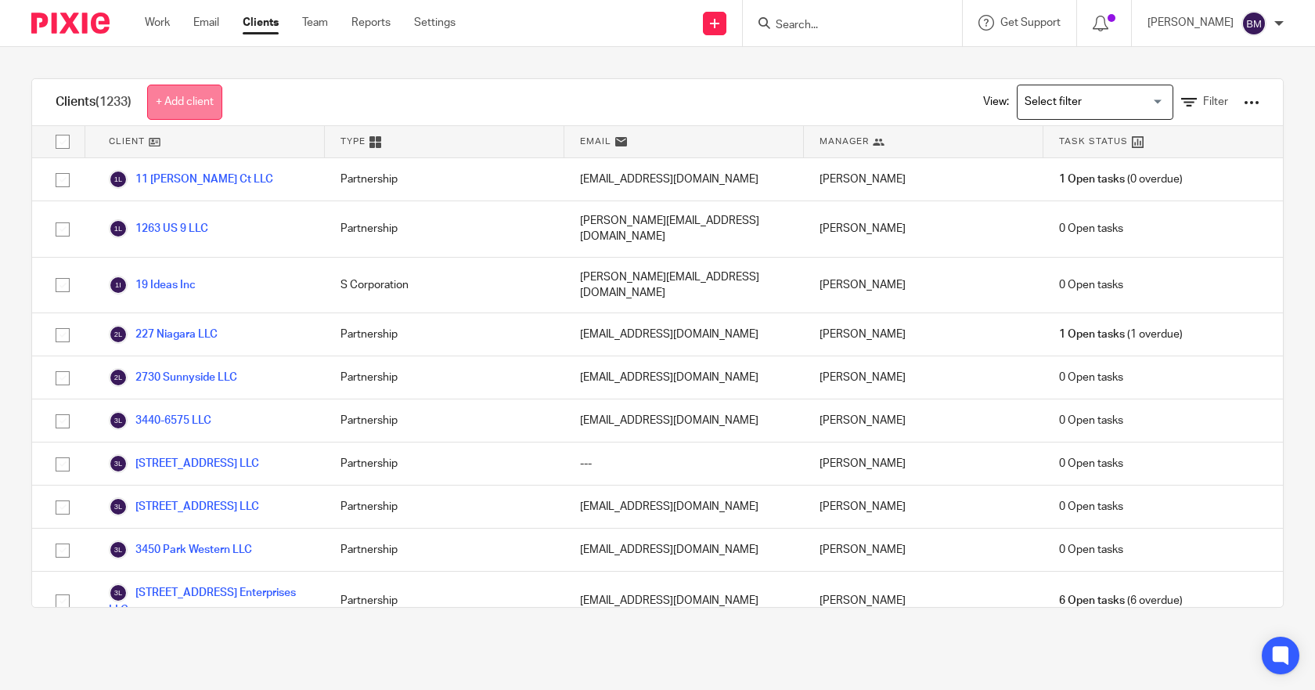
drag, startPoint x: 200, startPoint y: 101, endPoint x: 221, endPoint y: 117, distance: 26.3
click at [200, 102] on link "+ Add client" at bounding box center [184, 102] width 75 height 35
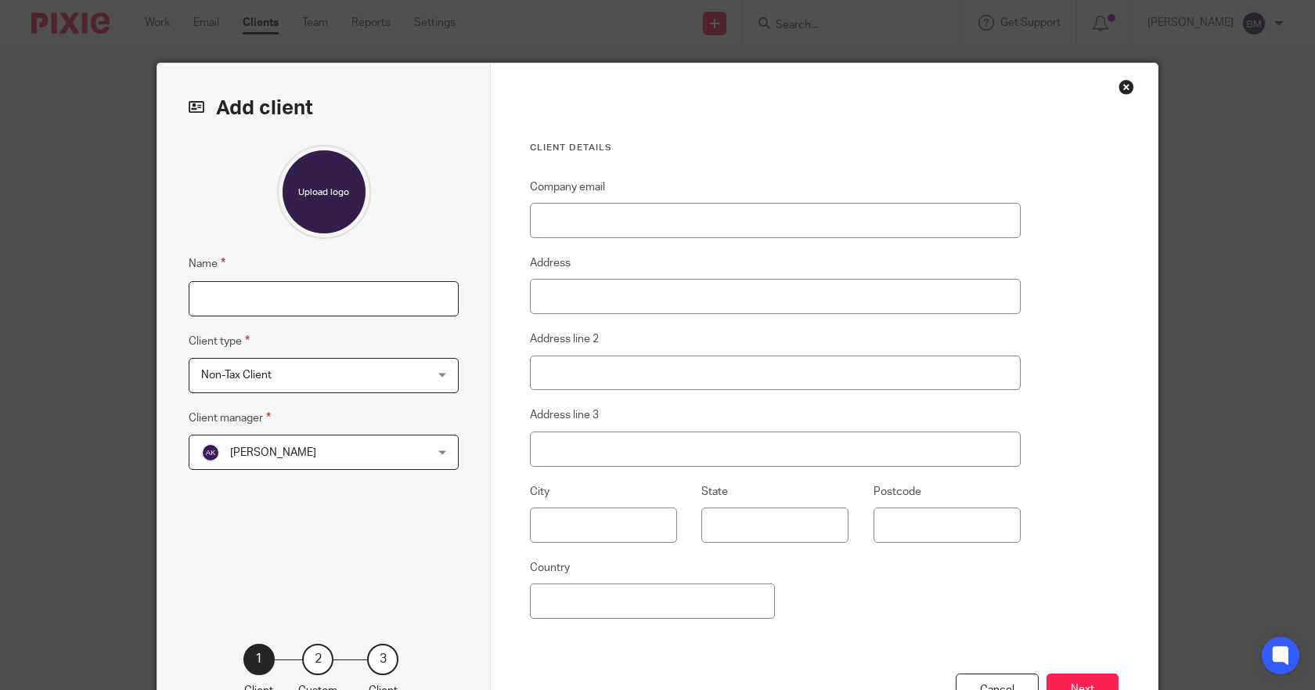
click at [200, 304] on input "Name" at bounding box center [324, 298] width 270 height 35
type input "[PERSON_NAME]"
click at [432, 376] on div "Non-Tax Client Non-Tax Client" at bounding box center [324, 375] width 270 height 35
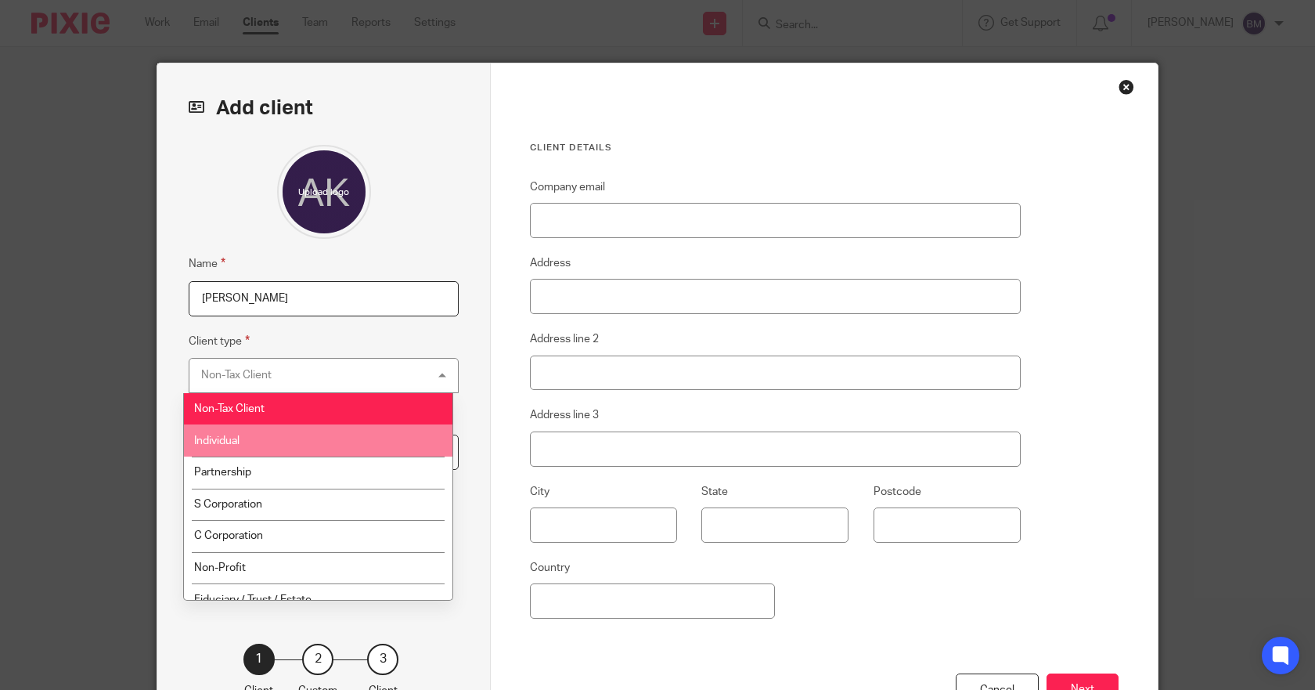
click at [269, 431] on li "Individual" at bounding box center [318, 440] width 269 height 32
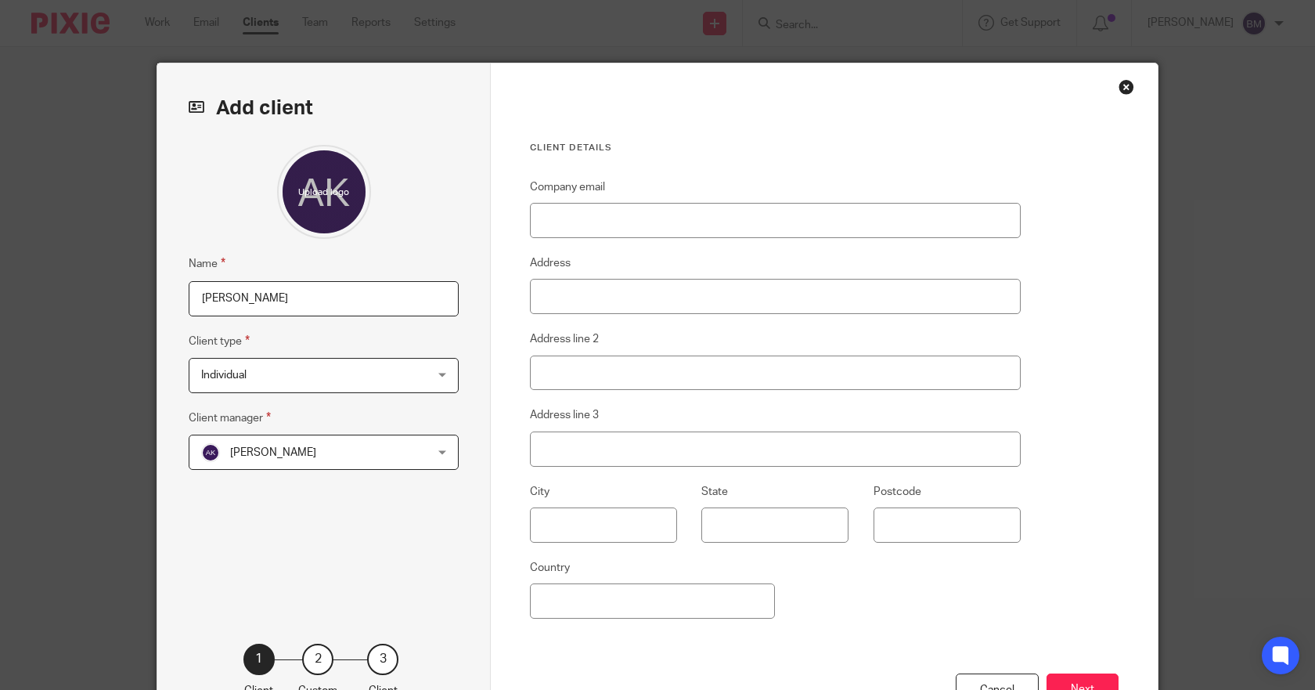
click at [431, 450] on div "Adriel Kornschuh Adriel Kornschuh" at bounding box center [324, 452] width 270 height 35
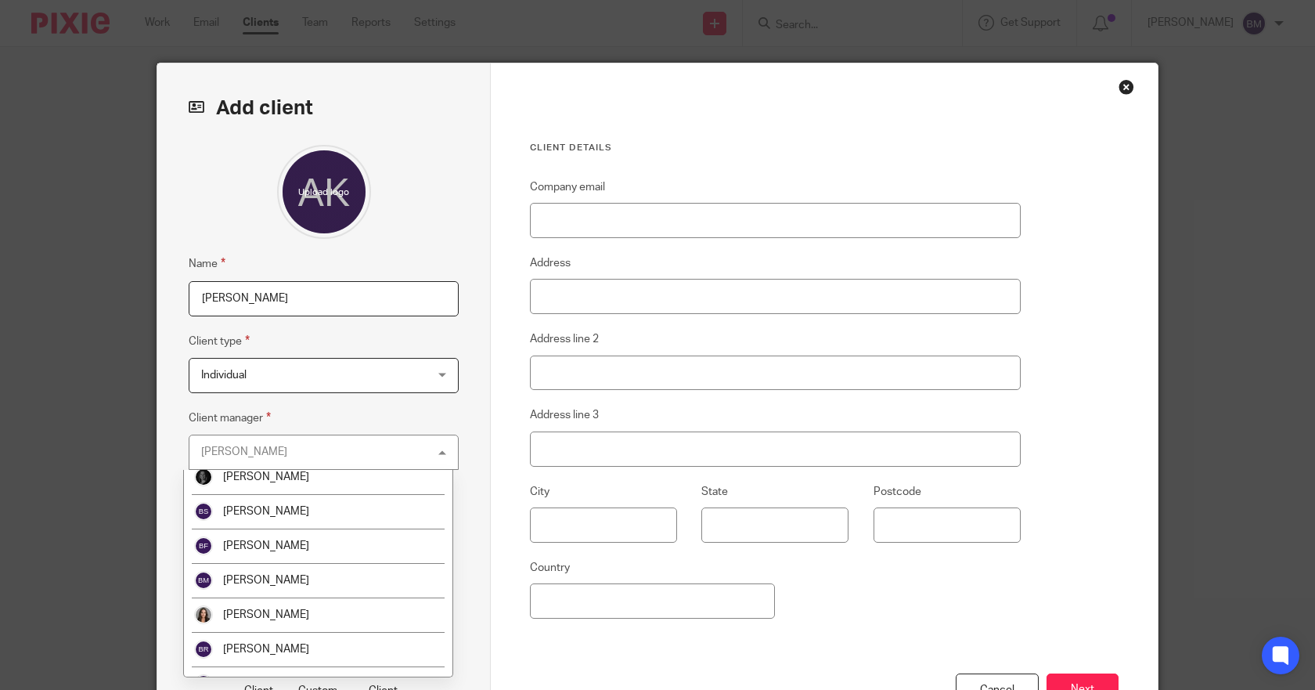
scroll to position [313, 0]
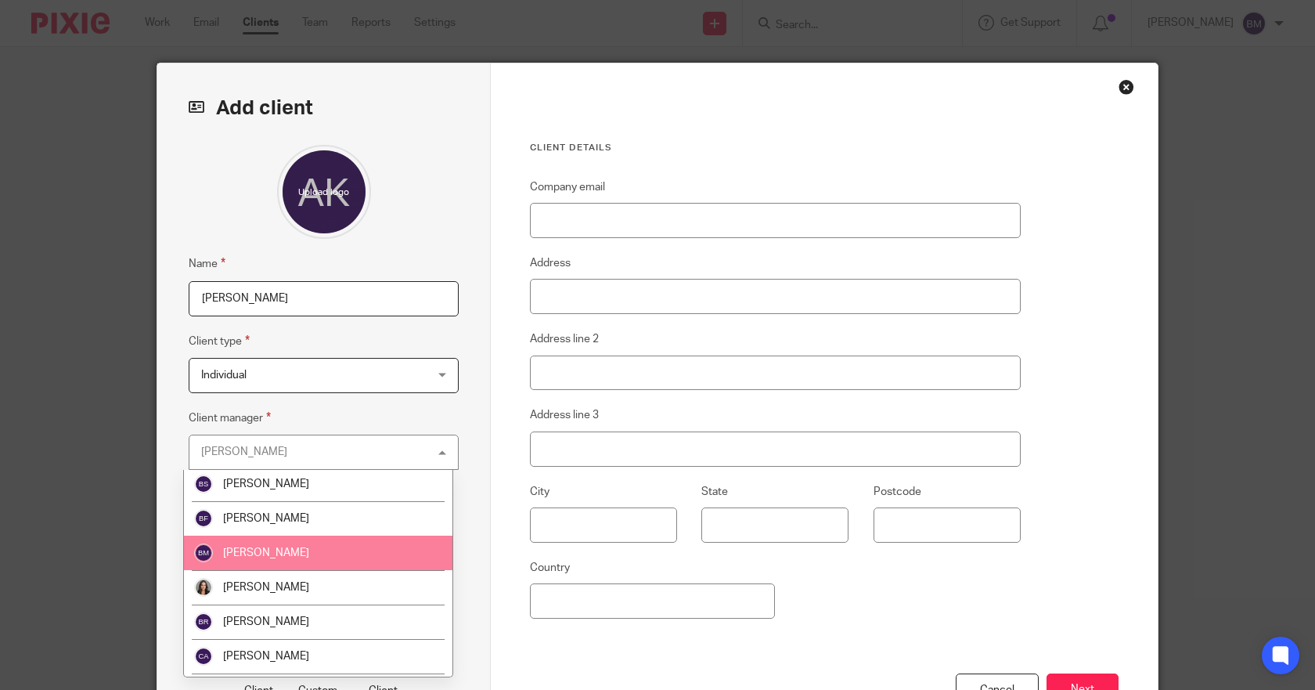
click at [326, 548] on li "[PERSON_NAME]" at bounding box center [318, 553] width 269 height 34
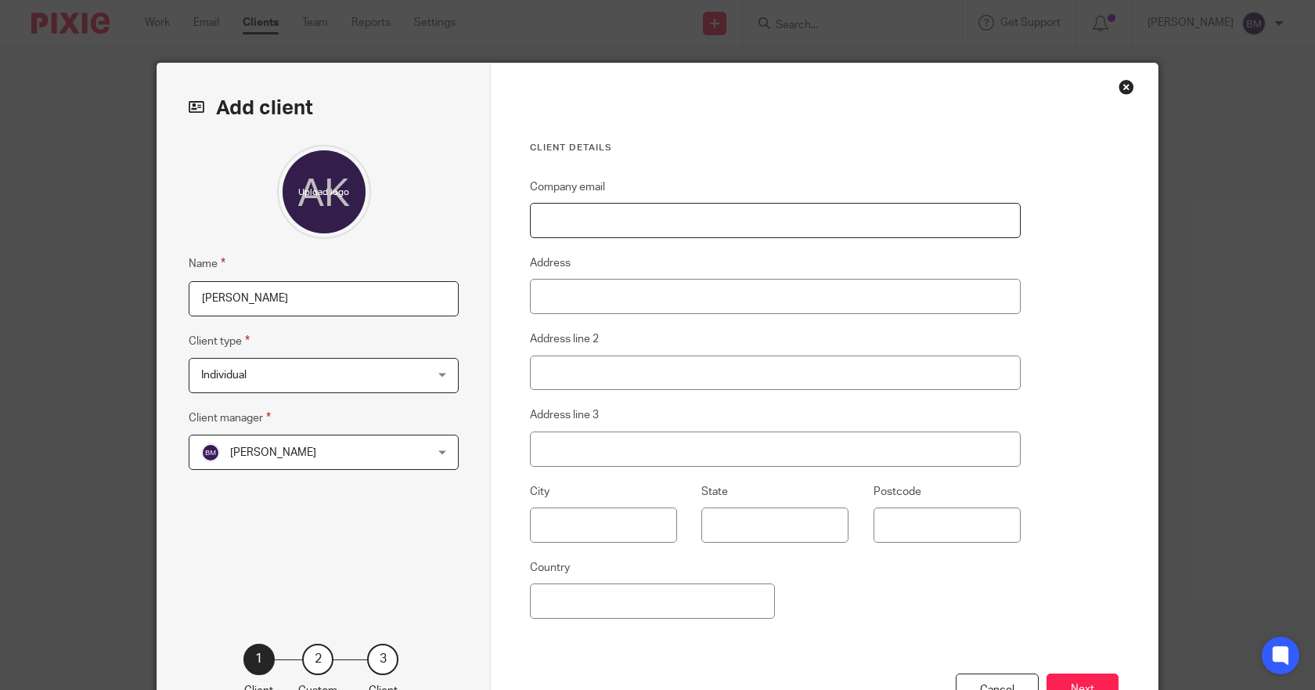
click at [605, 210] on input "Company email" at bounding box center [775, 220] width 491 height 35
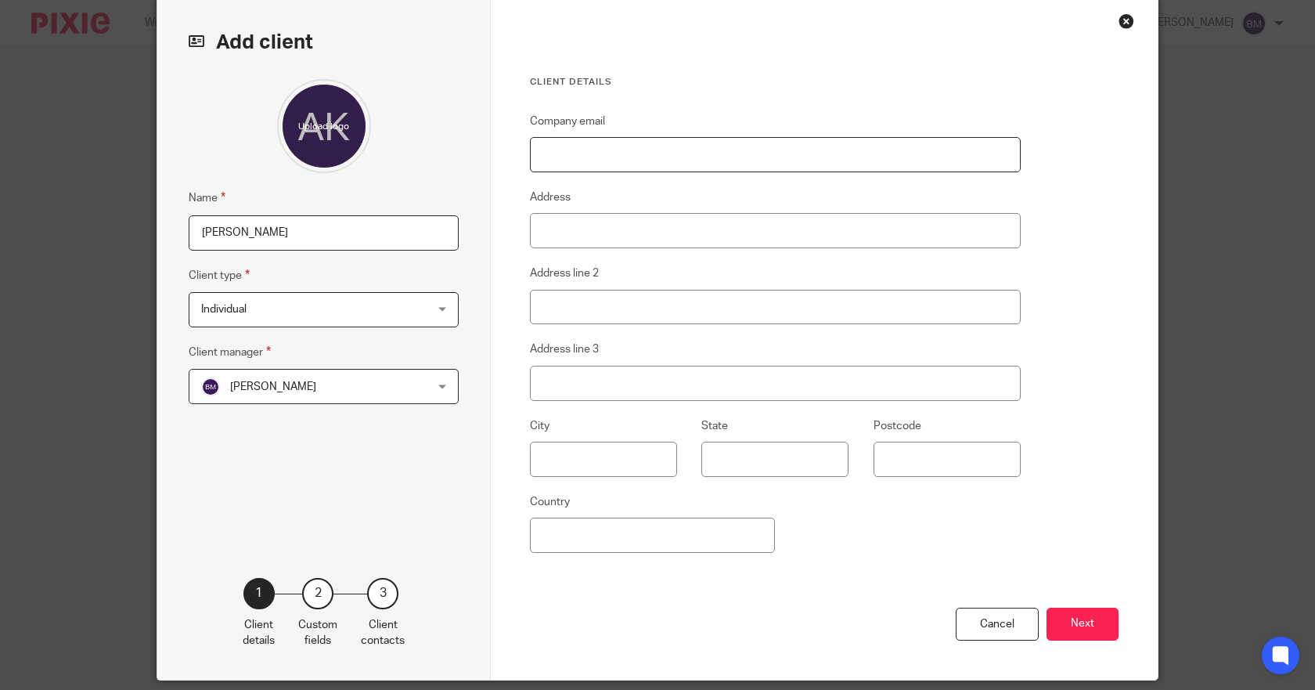
scroll to position [0, 0]
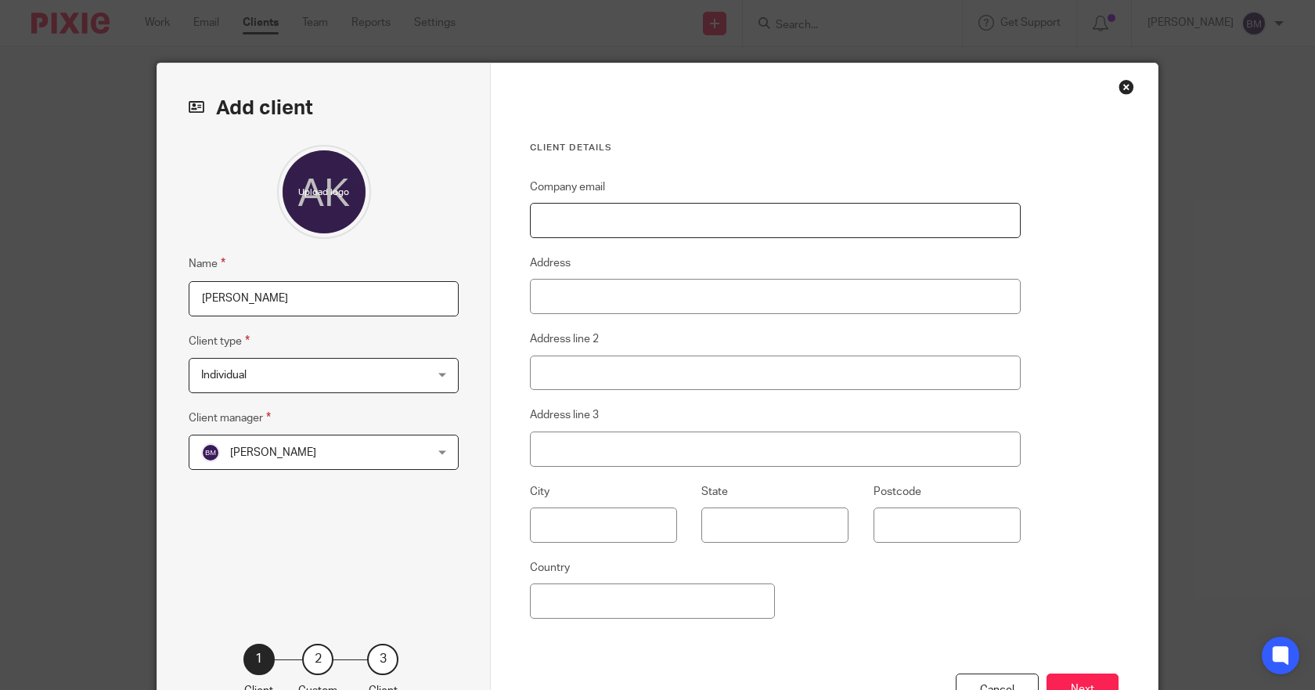
click at [660, 226] on input "Company email" at bounding box center [775, 220] width 491 height 35
paste input "David Johnson <daveterritory@gmail.com>"
drag, startPoint x: 619, startPoint y: 219, endPoint x: 522, endPoint y: 224, distance: 97.2
click at [522, 224] on div "Client details Company email David Johnson <daveterritory@gmail.com> Address Ad…" at bounding box center [824, 404] width 667 height 682
type input "[EMAIL_ADDRESS][DOMAIN_NAME]"
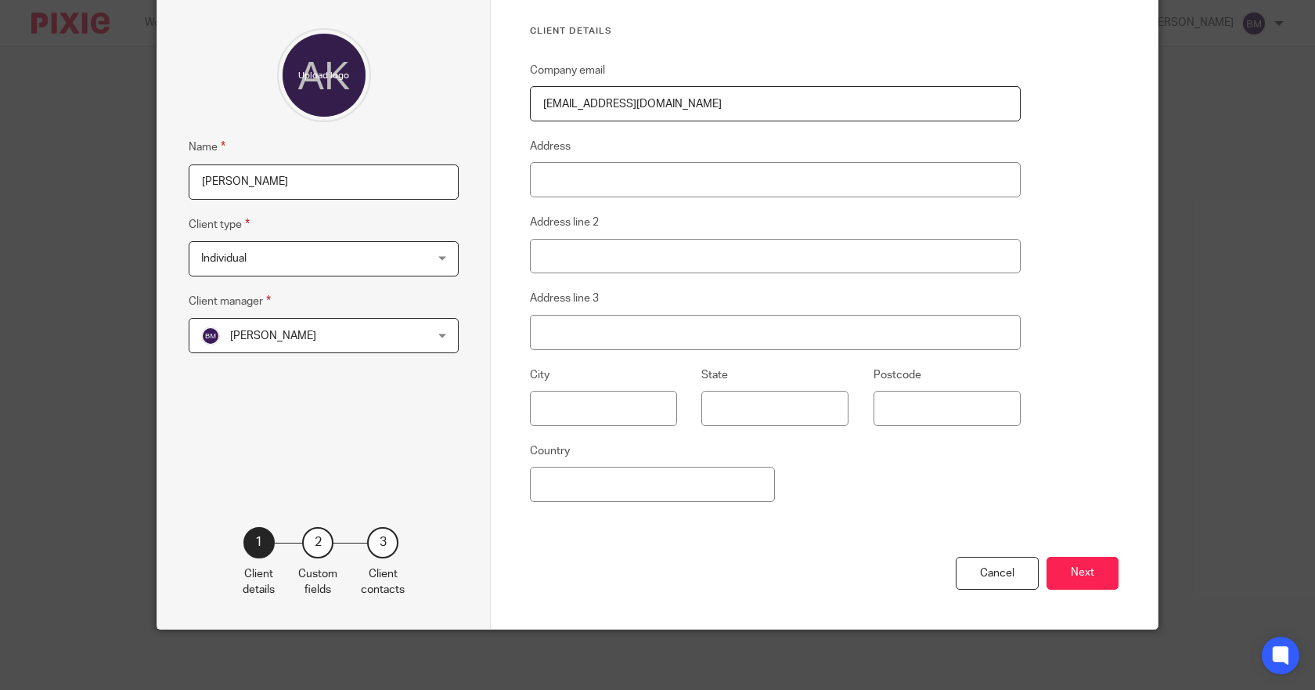
scroll to position [119, 0]
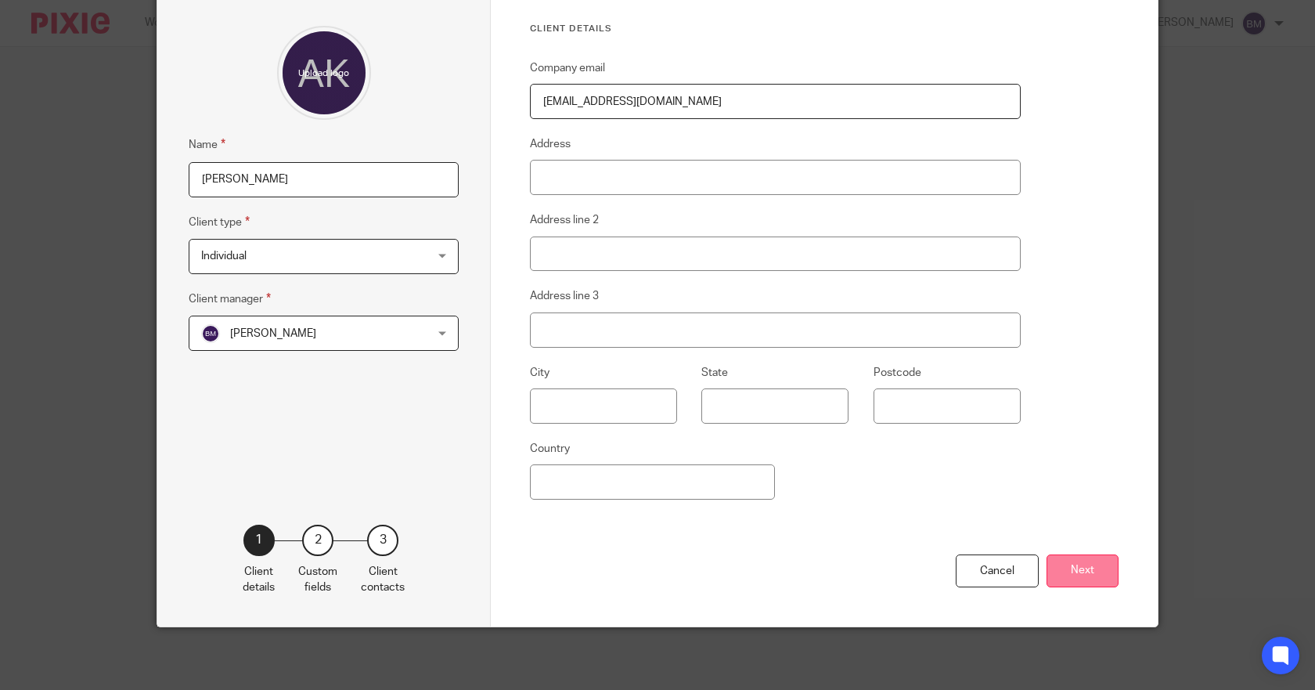
click at [1074, 577] on button "Next" at bounding box center [1083, 571] width 72 height 34
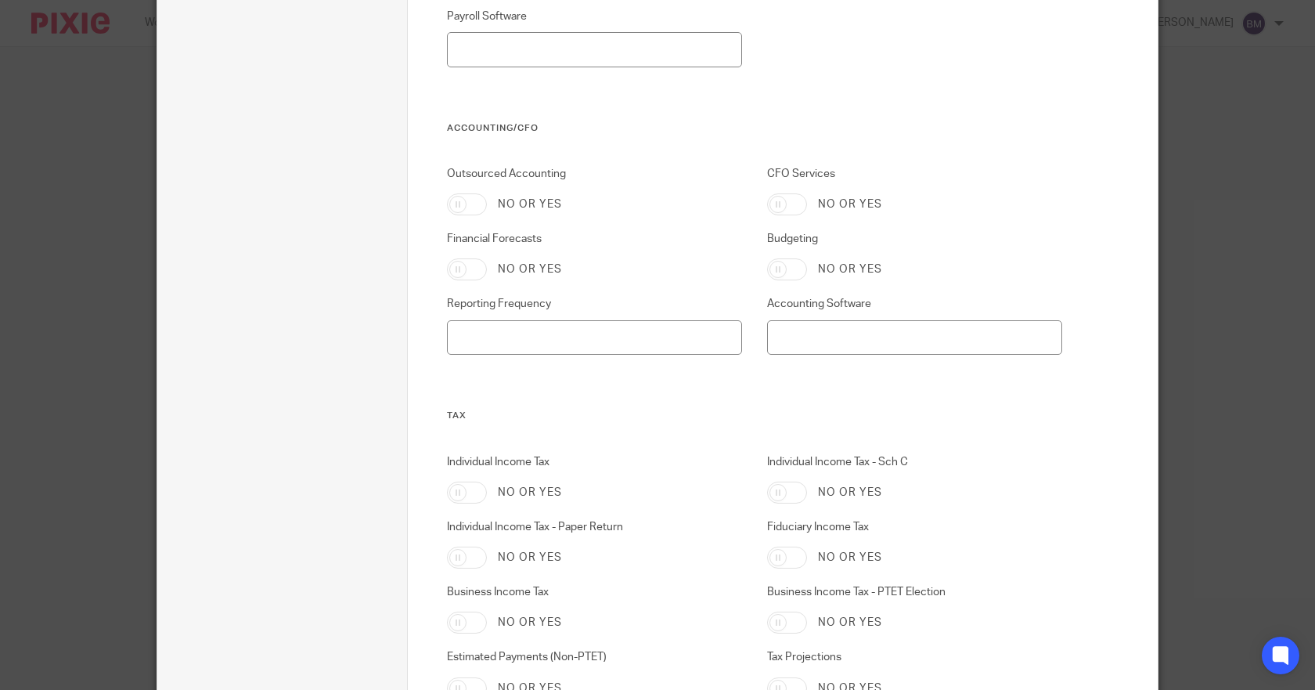
scroll to position [667, 0]
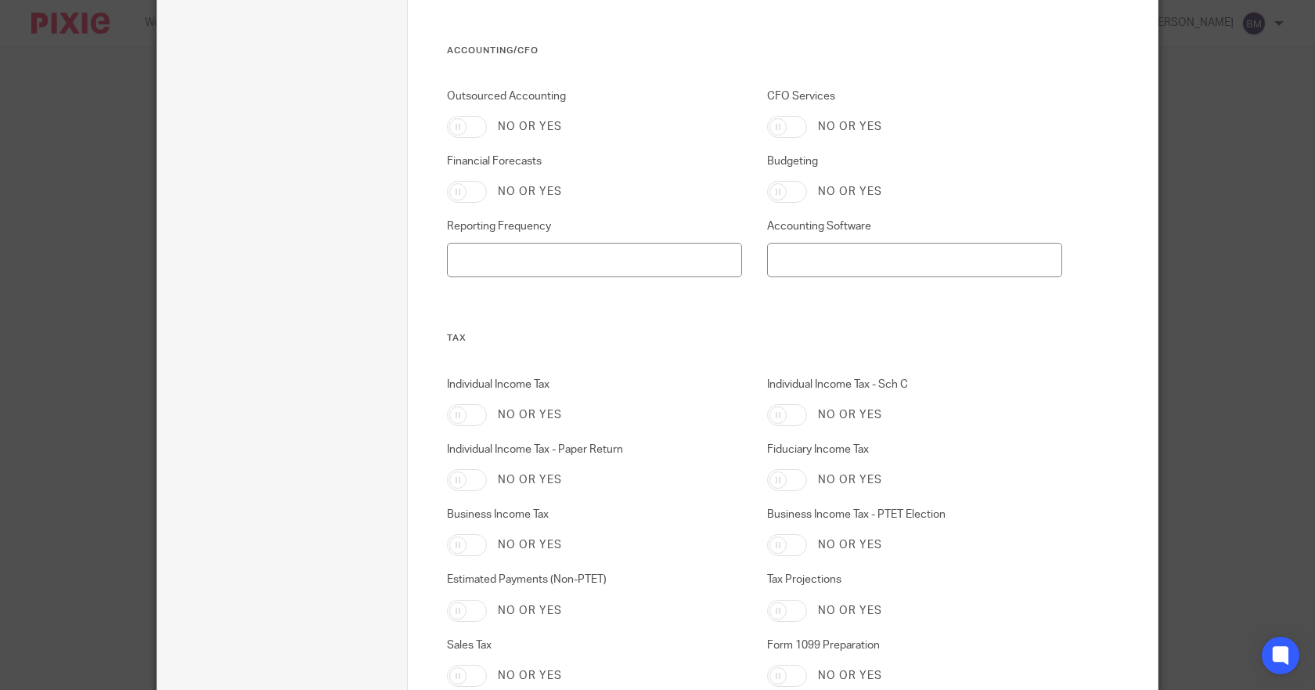
click at [453, 414] on input "Individual Income Tax" at bounding box center [467, 415] width 40 height 22
checkbox input "true"
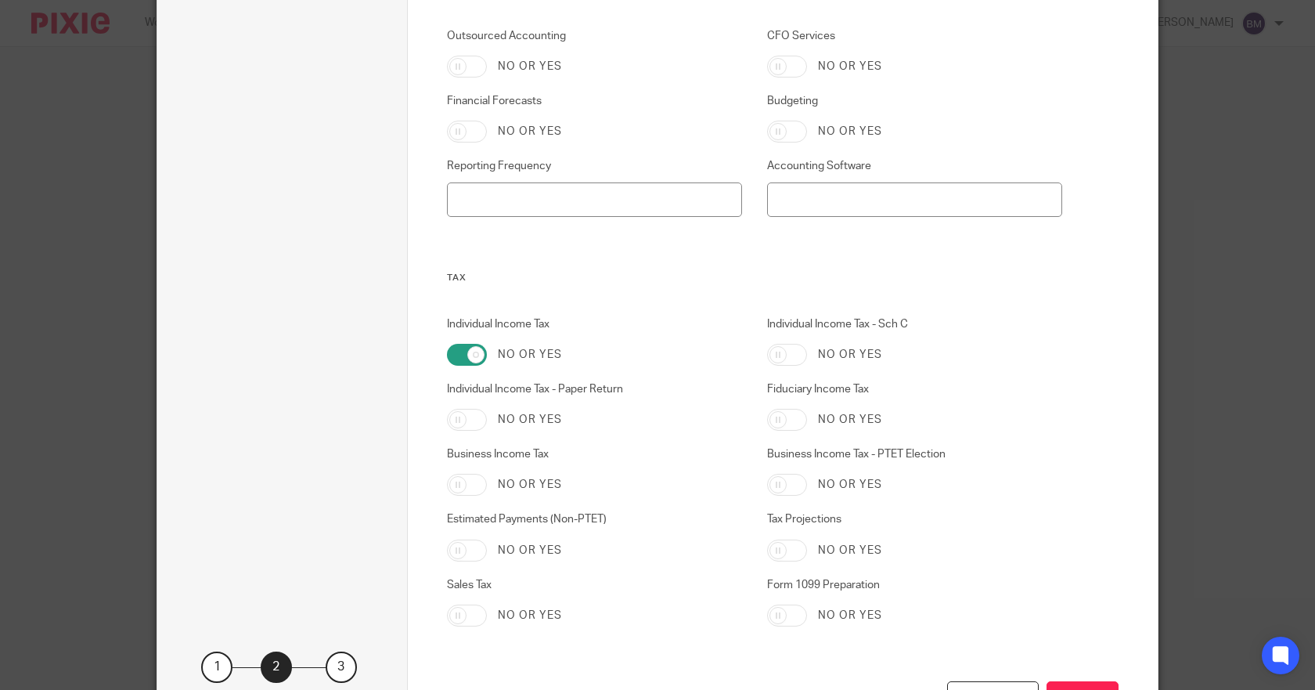
scroll to position [855, 0]
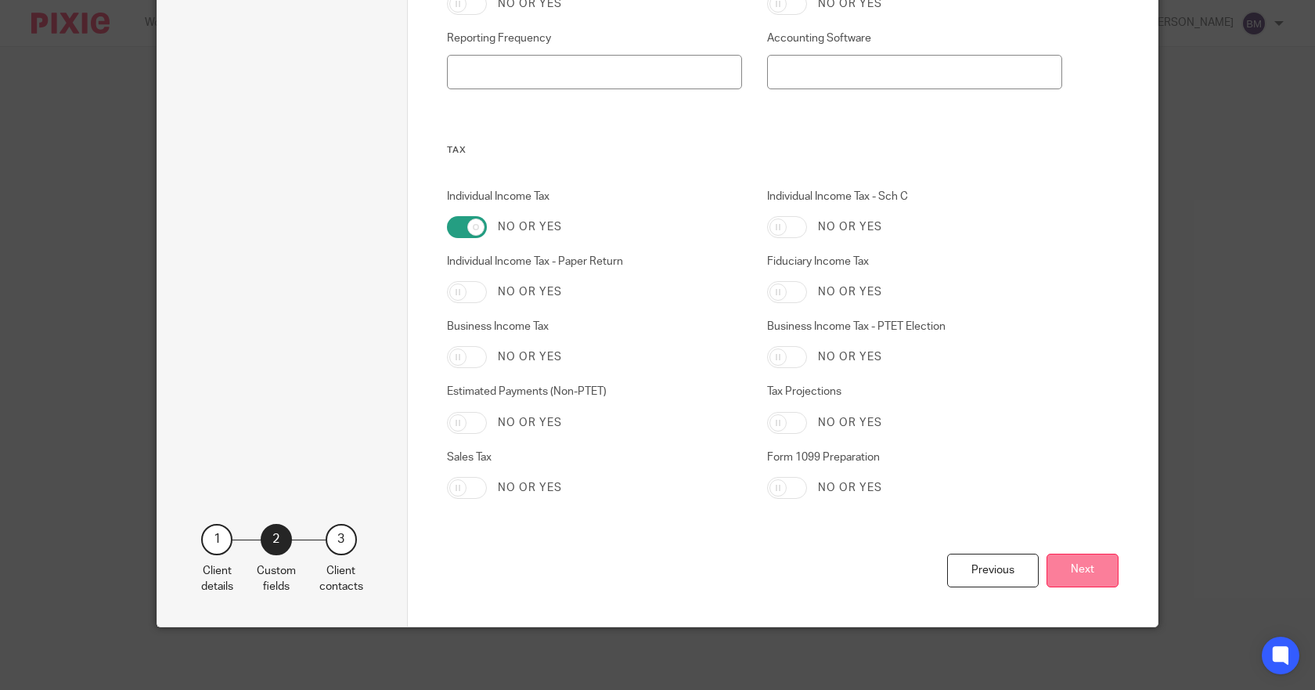
click at [1068, 567] on button "Next" at bounding box center [1083, 571] width 72 height 34
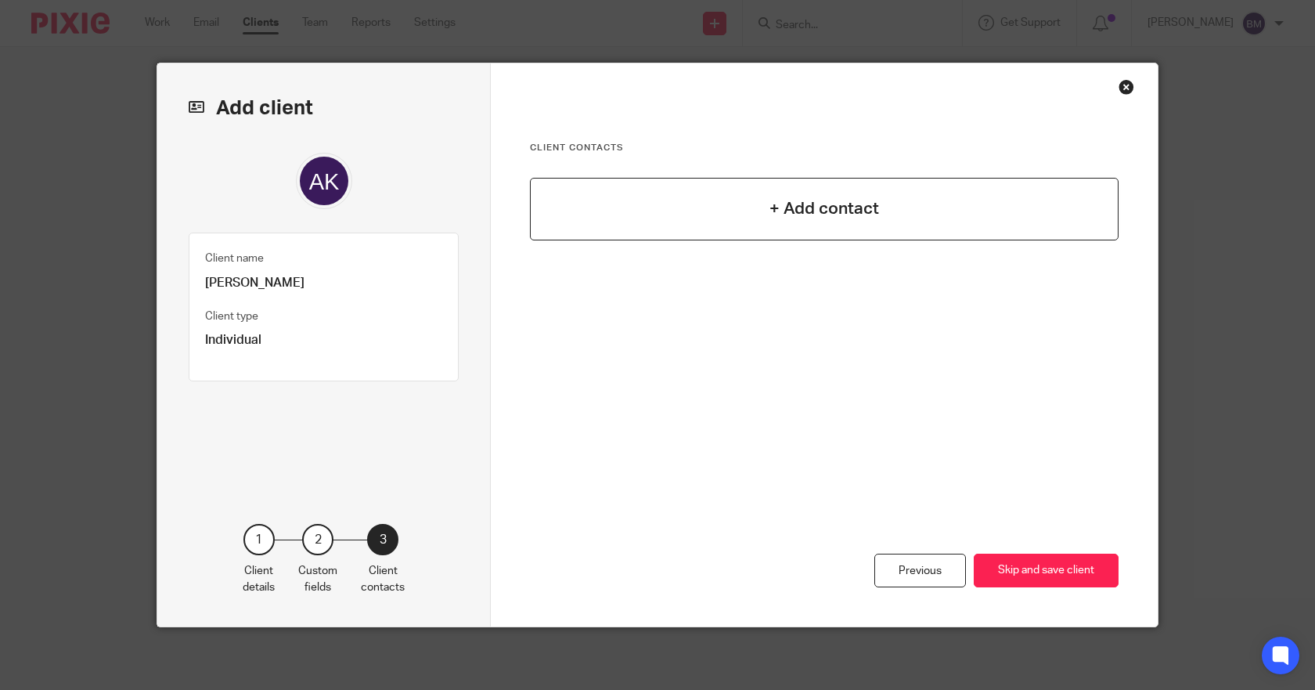
click at [586, 204] on div "+ Add contact" at bounding box center [824, 209] width 589 height 63
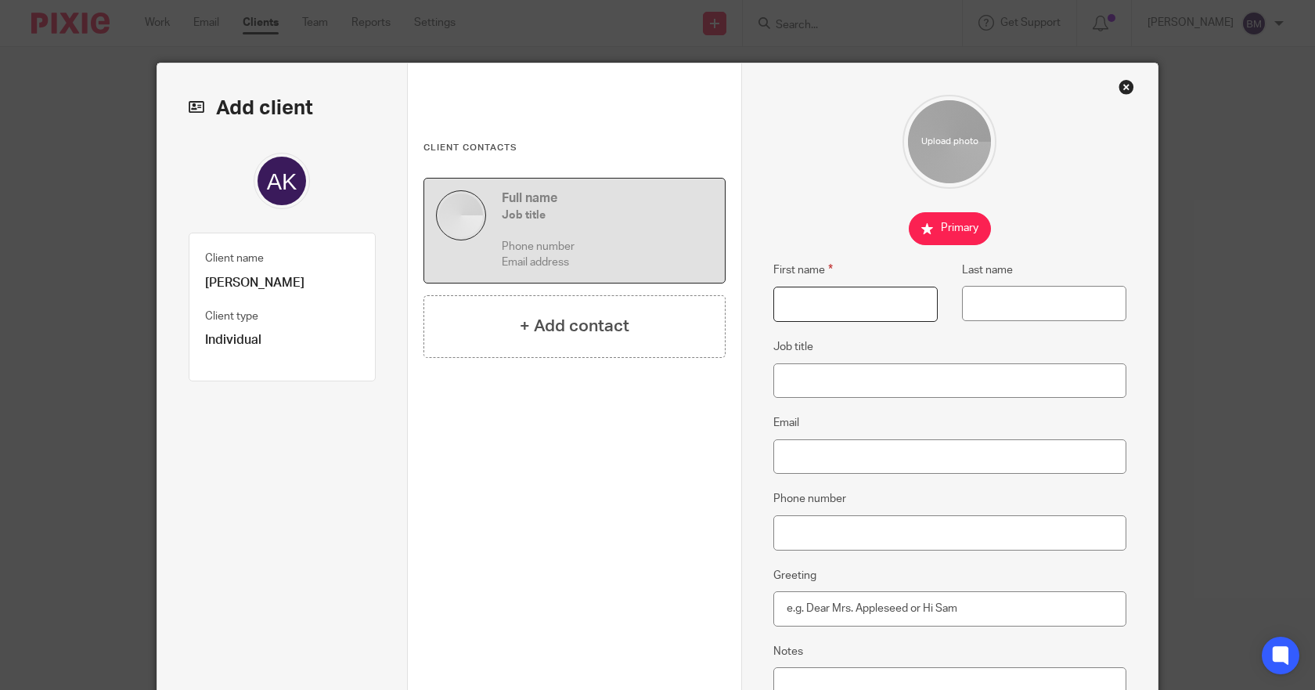
click at [799, 311] on input "First name" at bounding box center [856, 304] width 164 height 35
type input "Dave"
type input "Johnson"
click at [828, 447] on input "Email" at bounding box center [951, 456] width 354 height 35
paste input "David Johnson <daveterritory@gmail.com>"
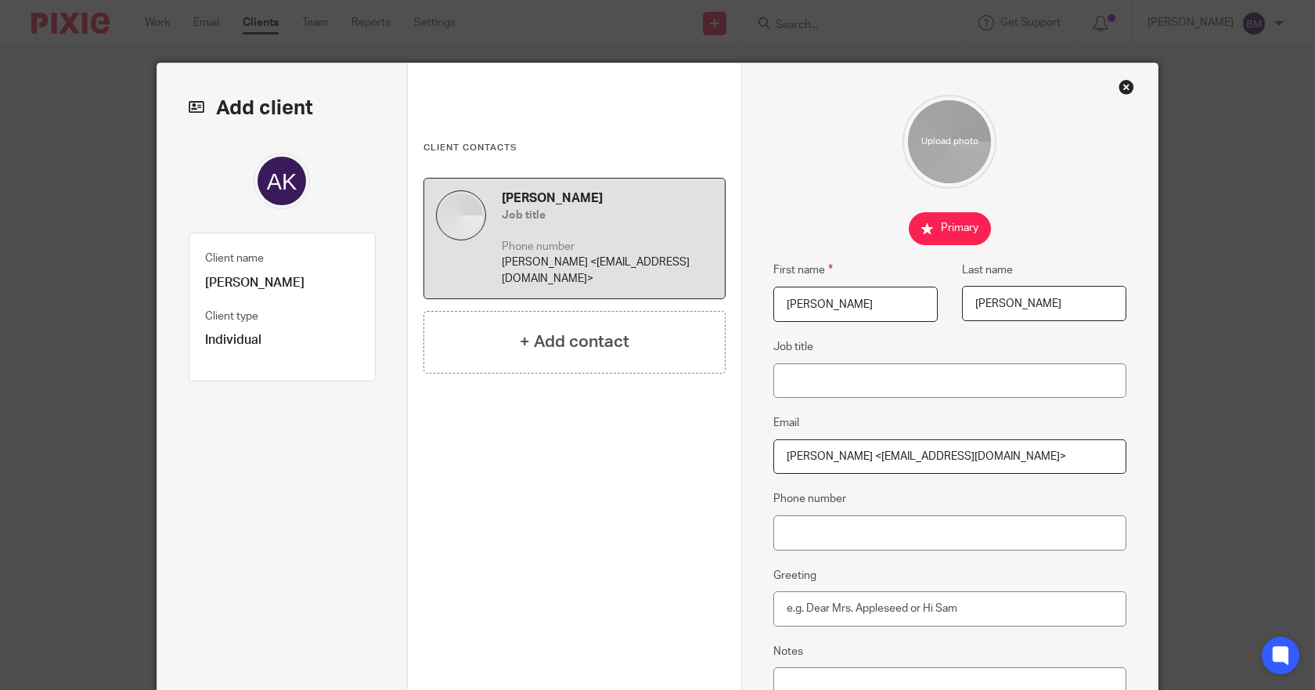
drag, startPoint x: 861, startPoint y: 457, endPoint x: 752, endPoint y: 465, distance: 109.1
click at [752, 465] on div "First name Dave Last name Johnson Job title Email David Johnson <daveterritory@…" at bounding box center [950, 462] width 417 height 798
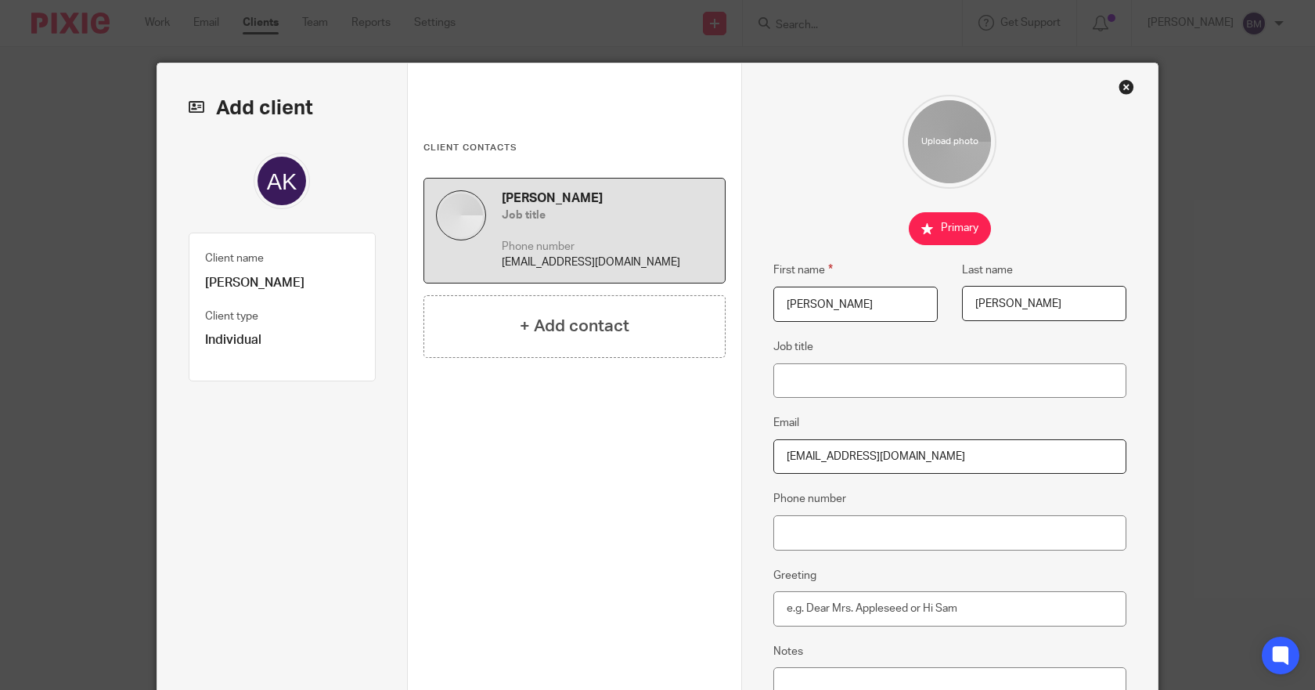
type input "[EMAIL_ADDRESS][DOMAIN_NAME]"
drag, startPoint x: 820, startPoint y: 378, endPoint x: 839, endPoint y: 385, distance: 20.1
click at [820, 379] on input "Job title" at bounding box center [951, 380] width 354 height 35
type input "F"
type input "Parent"
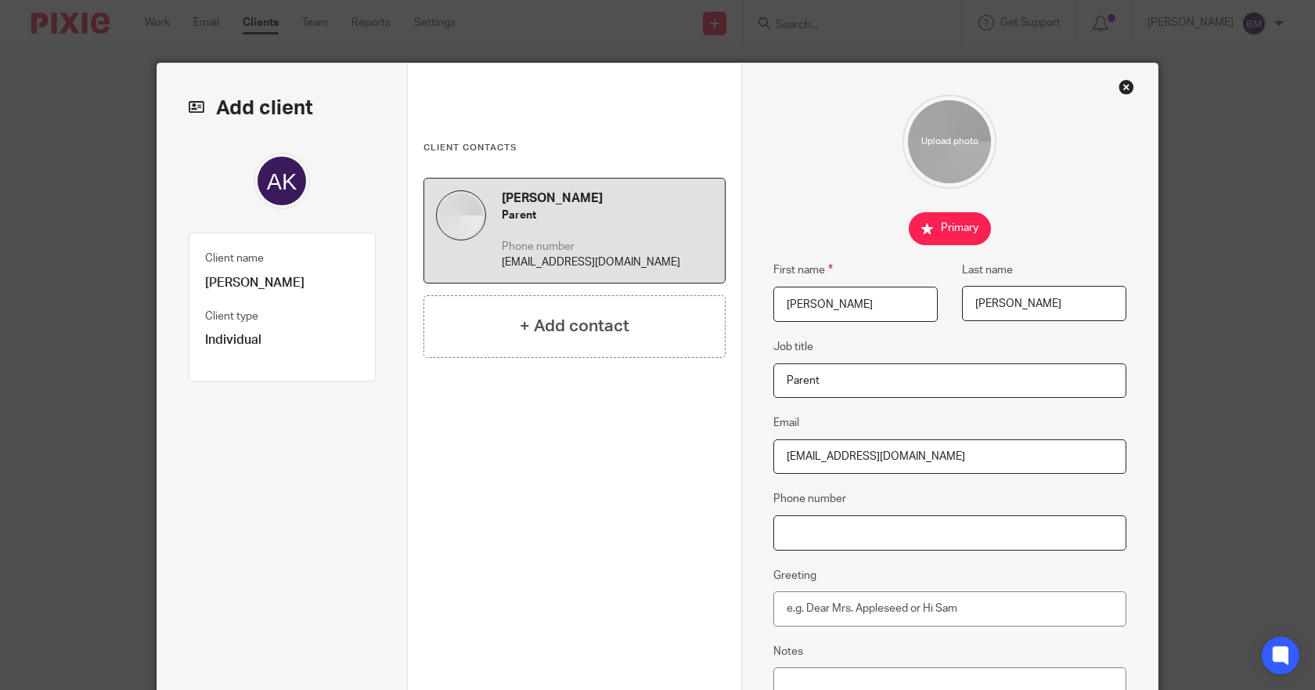
click at [879, 531] on input "Phone number" at bounding box center [951, 532] width 354 height 35
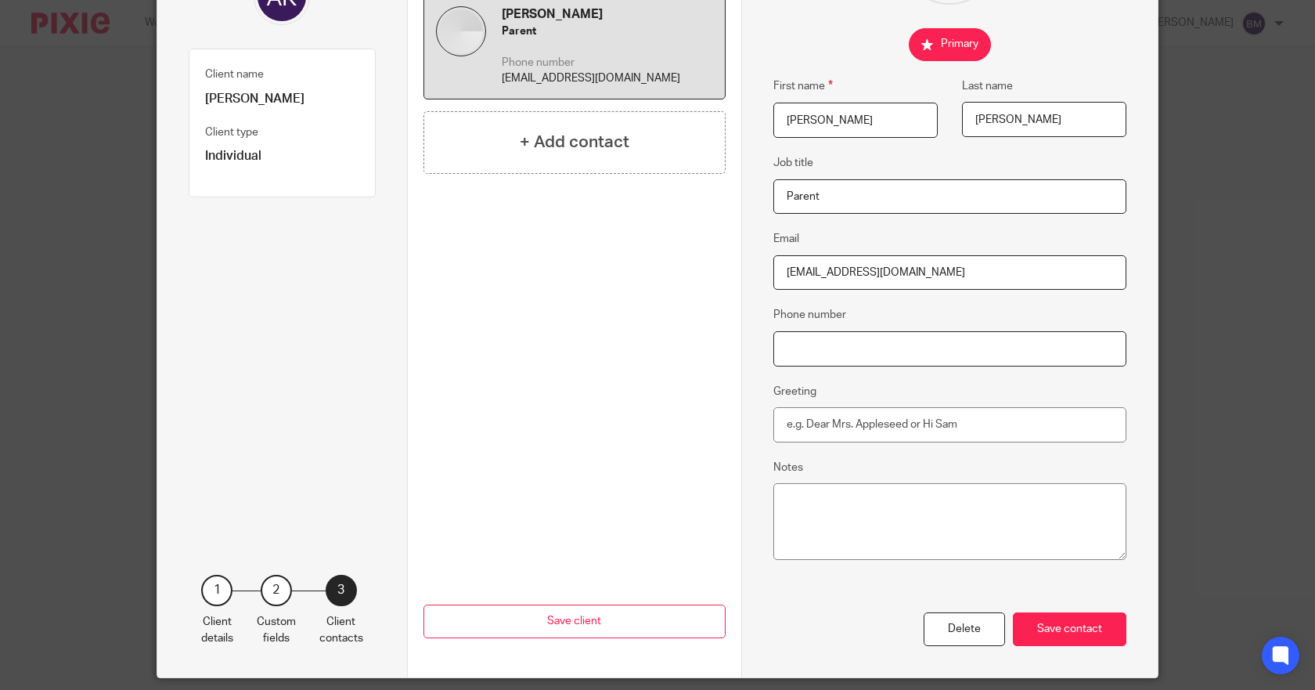
scroll to position [235, 0]
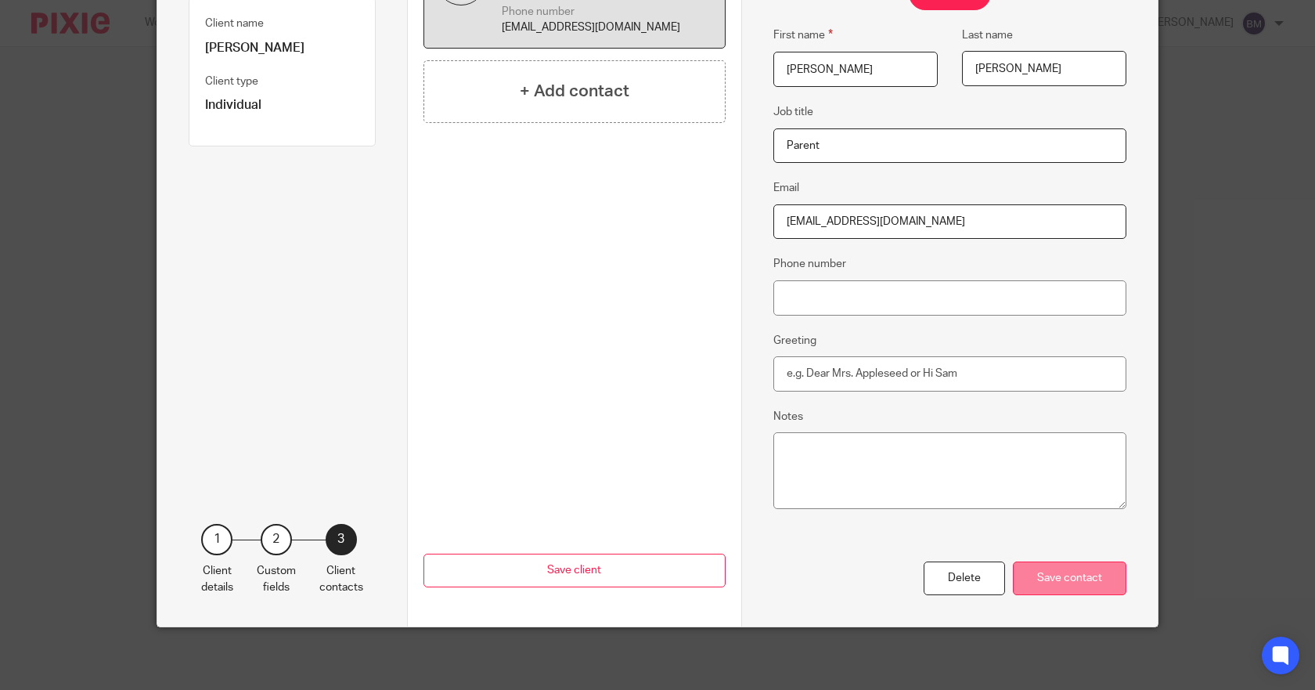
click at [1081, 572] on div "Save contact" at bounding box center [1070, 578] width 114 height 34
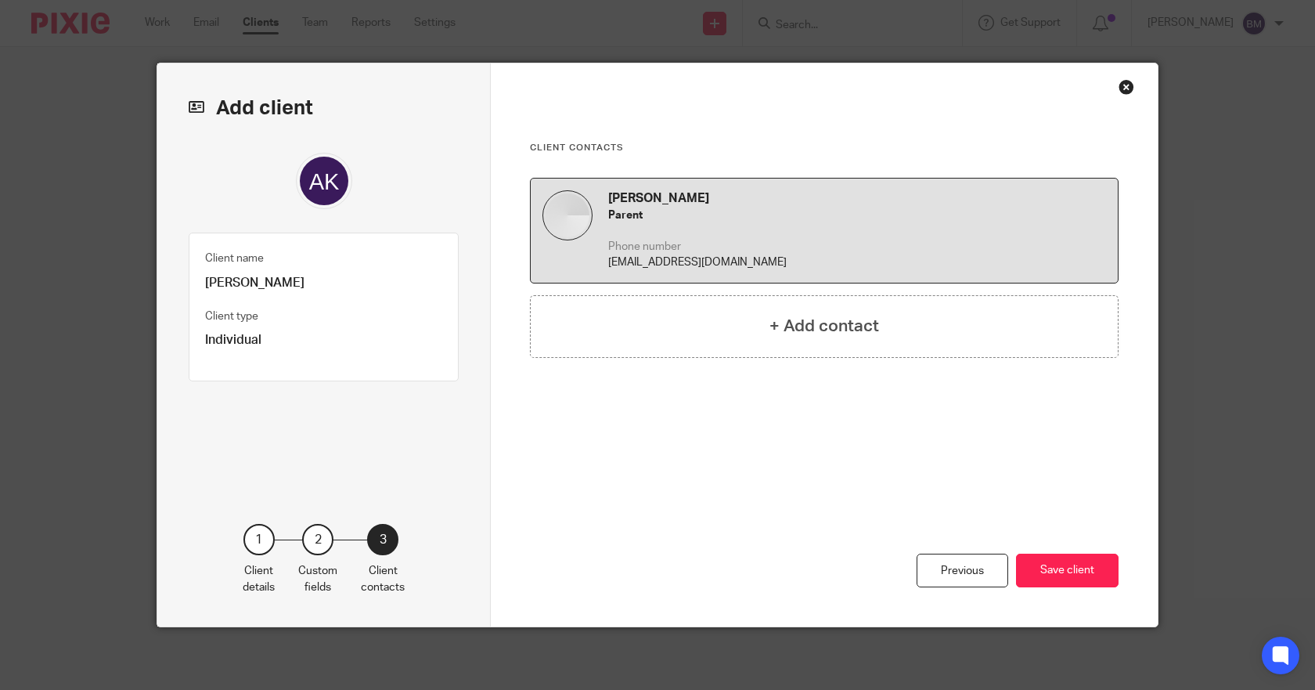
scroll to position [0, 0]
click at [1081, 572] on button "Save client" at bounding box center [1067, 571] width 103 height 34
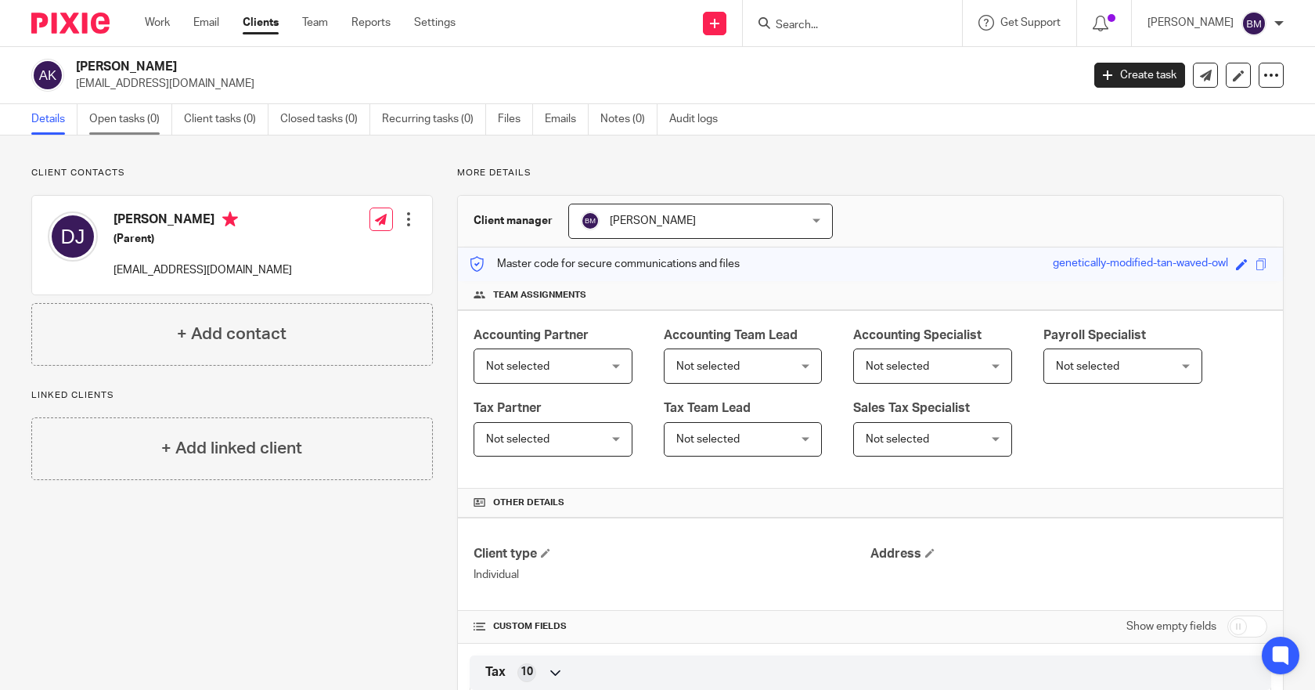
click at [128, 121] on link "Open tasks (0)" at bounding box center [130, 119] width 83 height 31
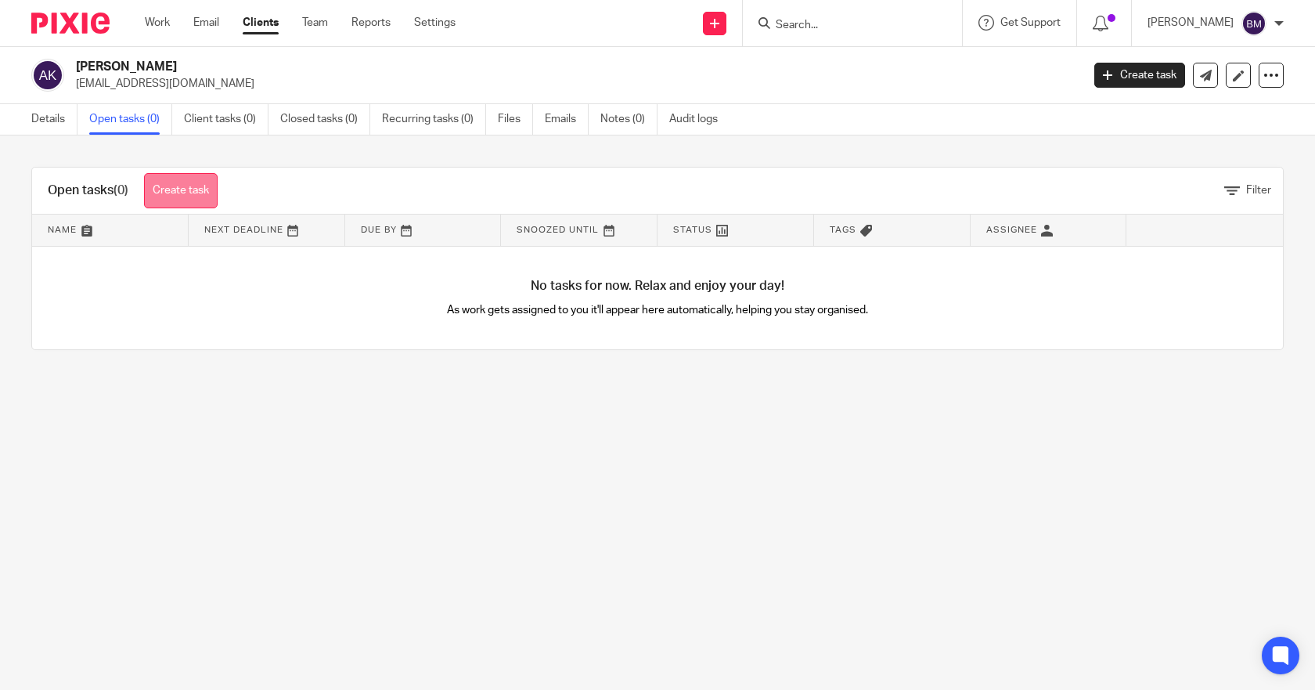
click at [169, 179] on link "Create task" at bounding box center [181, 190] width 74 height 35
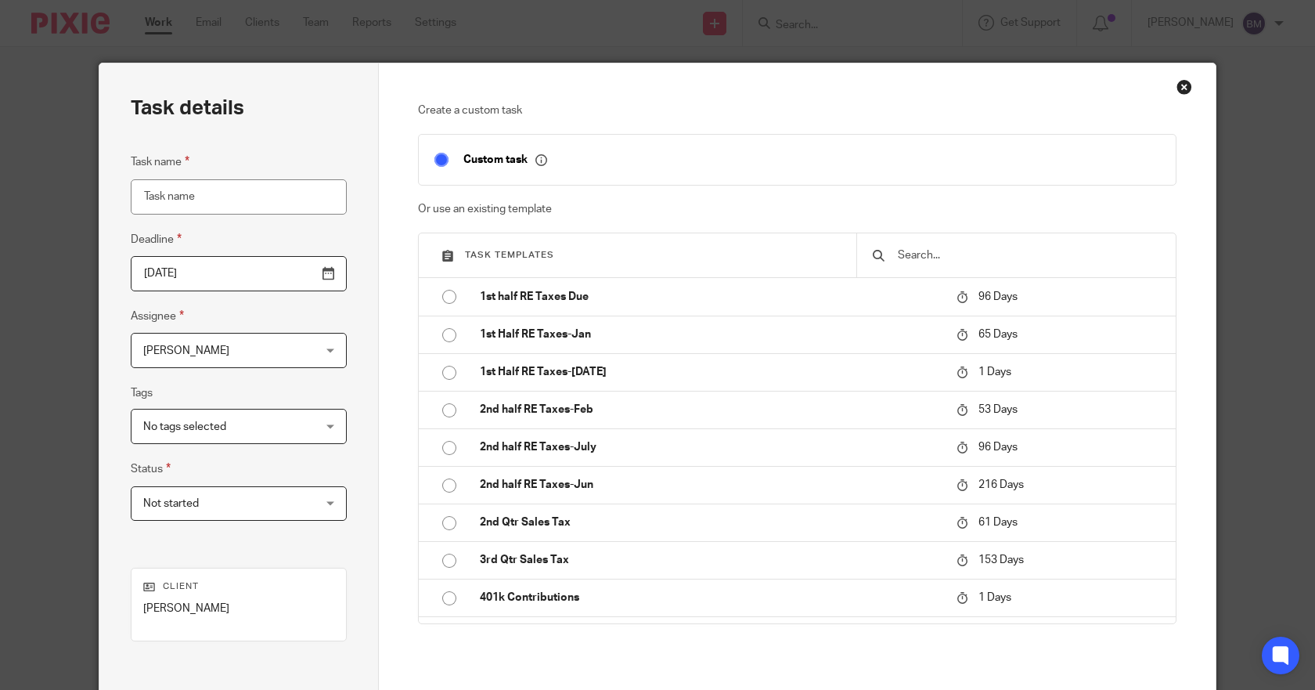
click at [945, 249] on input "text" at bounding box center [1029, 255] width 264 height 17
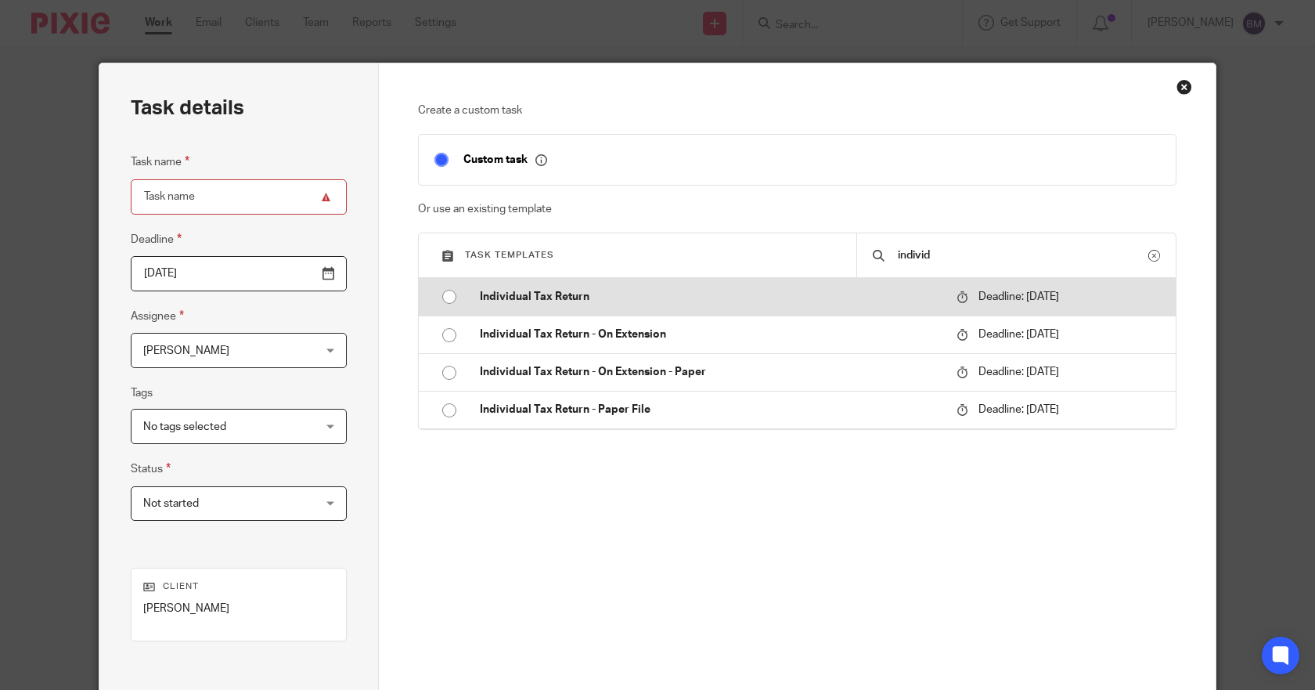
type input "individ"
click at [439, 300] on input "radio" at bounding box center [450, 297] width 30 height 30
type input "2026-04-21"
type input "Individual Tax Return"
checkbox input "false"
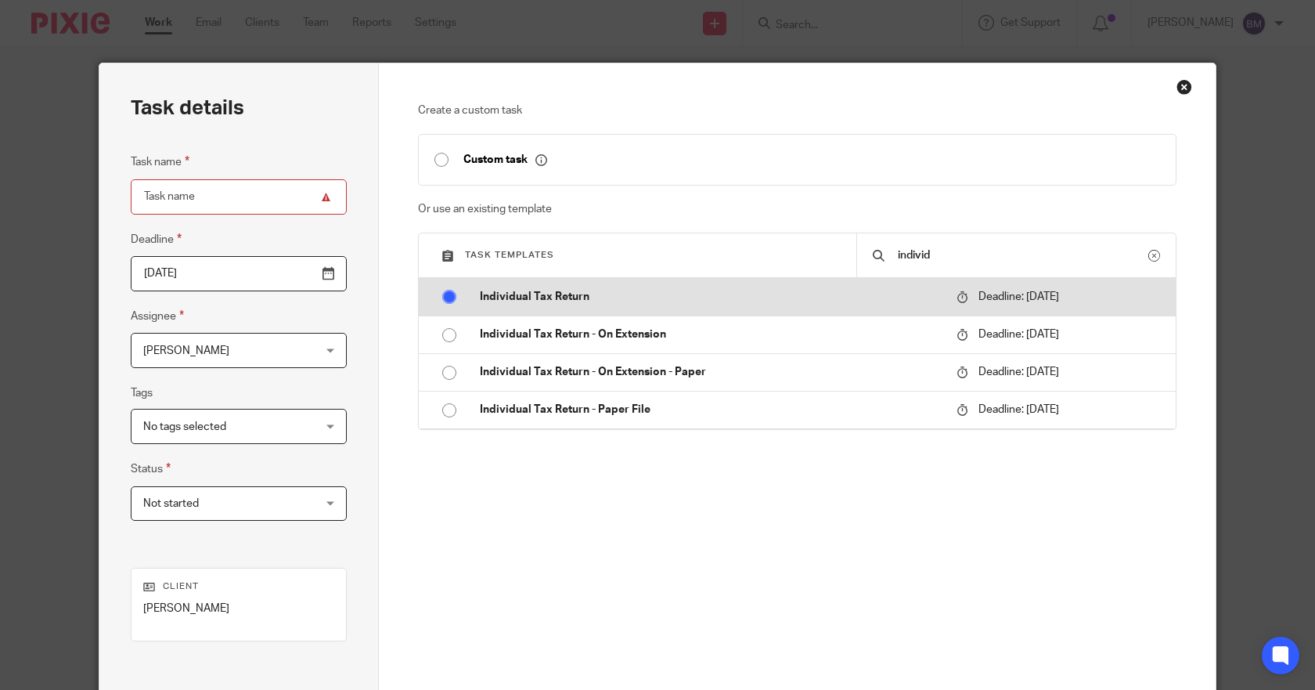
radio input "false"
click at [507, 298] on p "Individual Tax Return" at bounding box center [710, 297] width 461 height 16
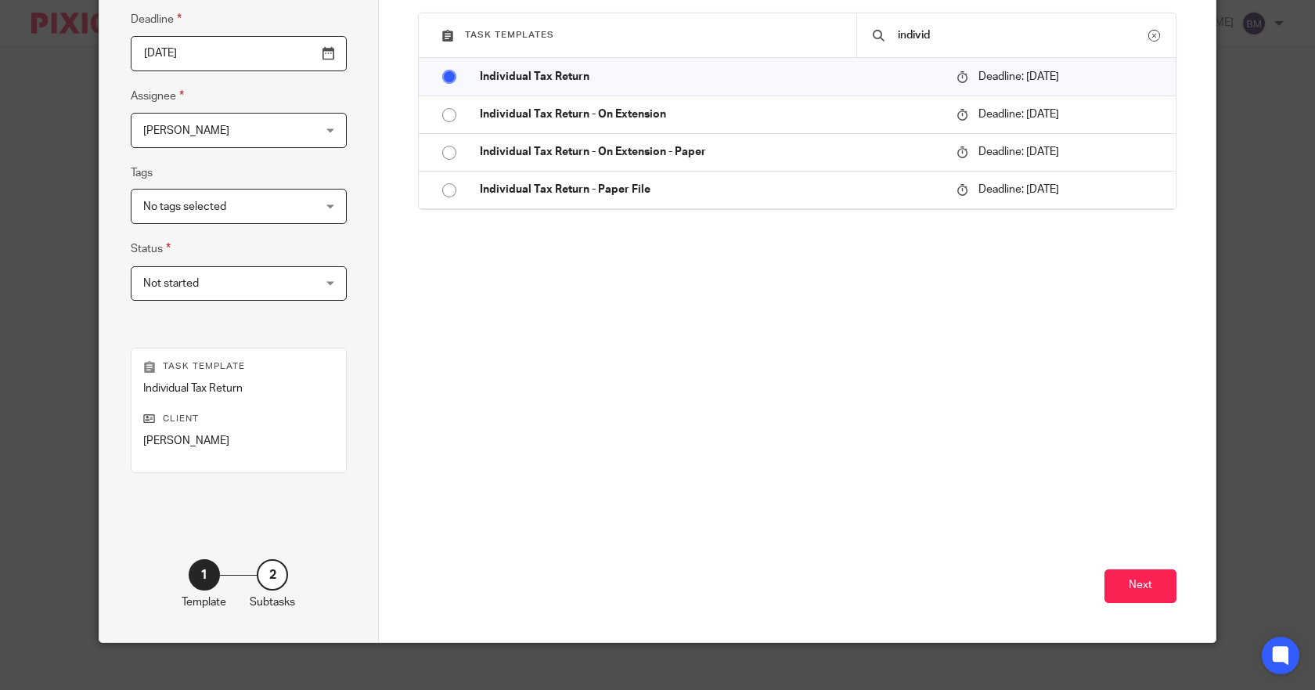
scroll to position [236, 0]
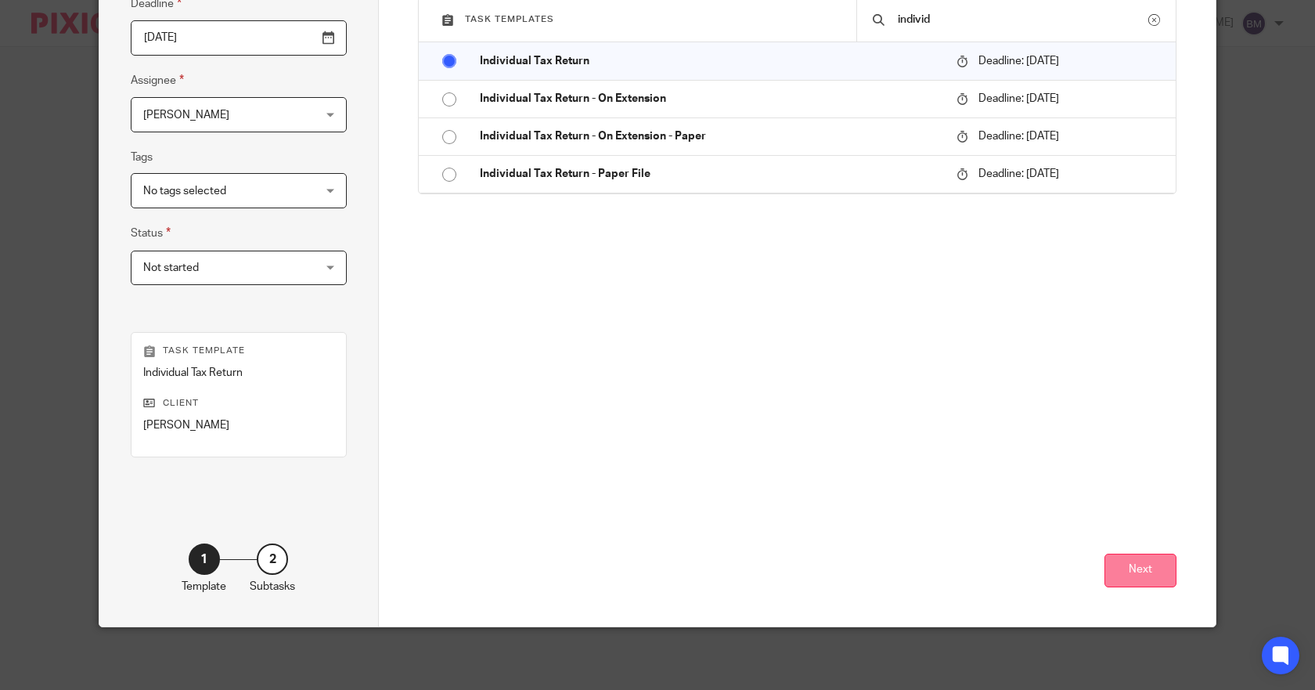
click at [1149, 576] on button "Next" at bounding box center [1141, 571] width 72 height 34
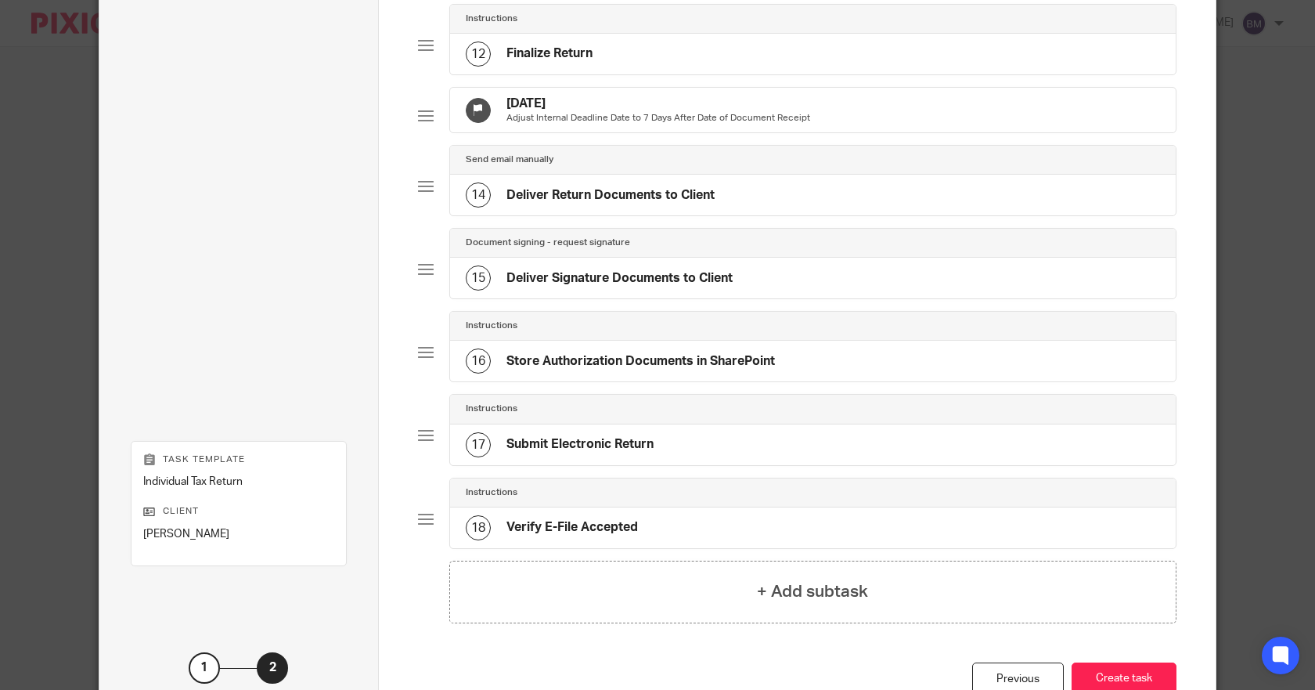
scroll to position [1174, 0]
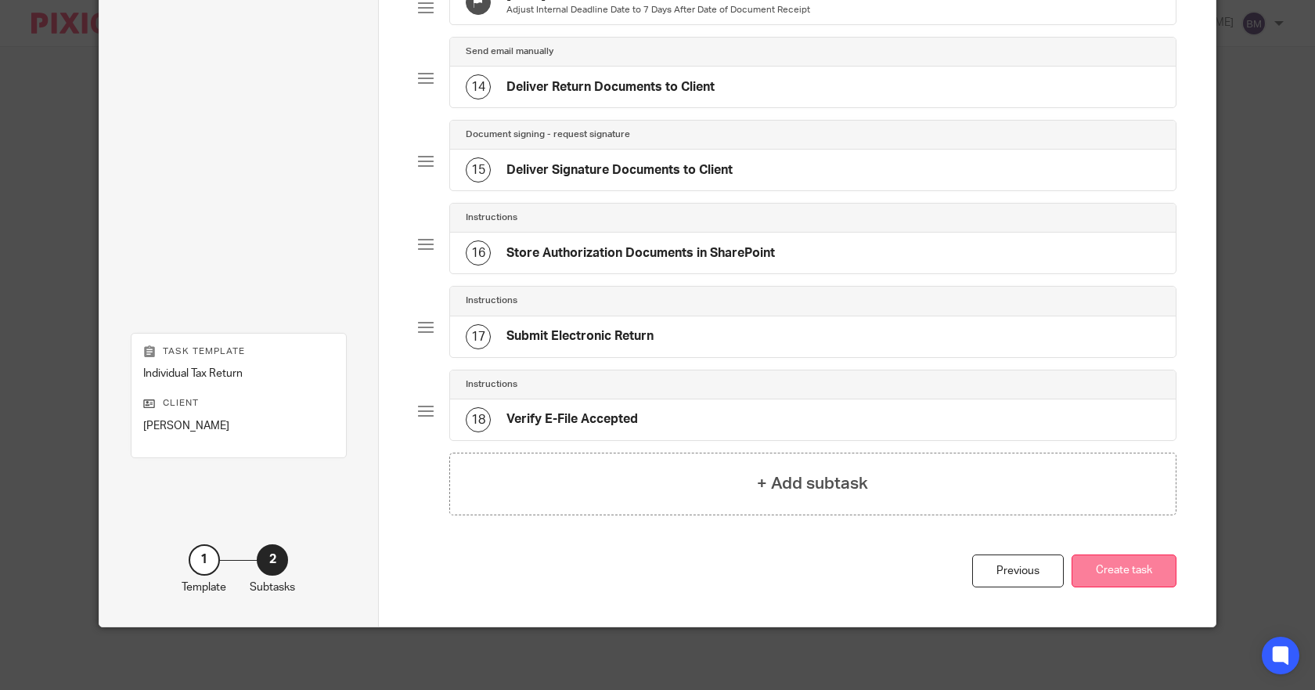
drag, startPoint x: 1111, startPoint y: 559, endPoint x: 1147, endPoint y: 566, distance: 36.7
click at [1113, 561] on button "Create task" at bounding box center [1124, 571] width 105 height 34
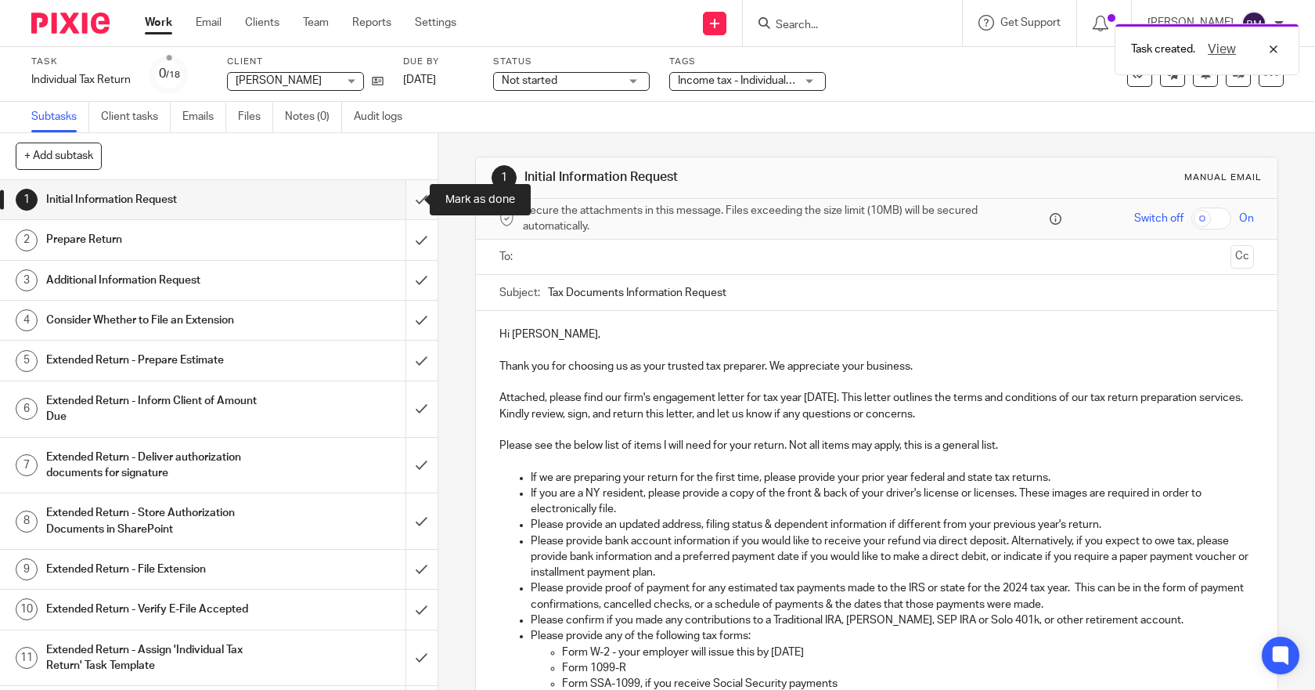
click at [402, 200] on input "submit" at bounding box center [219, 199] width 438 height 39
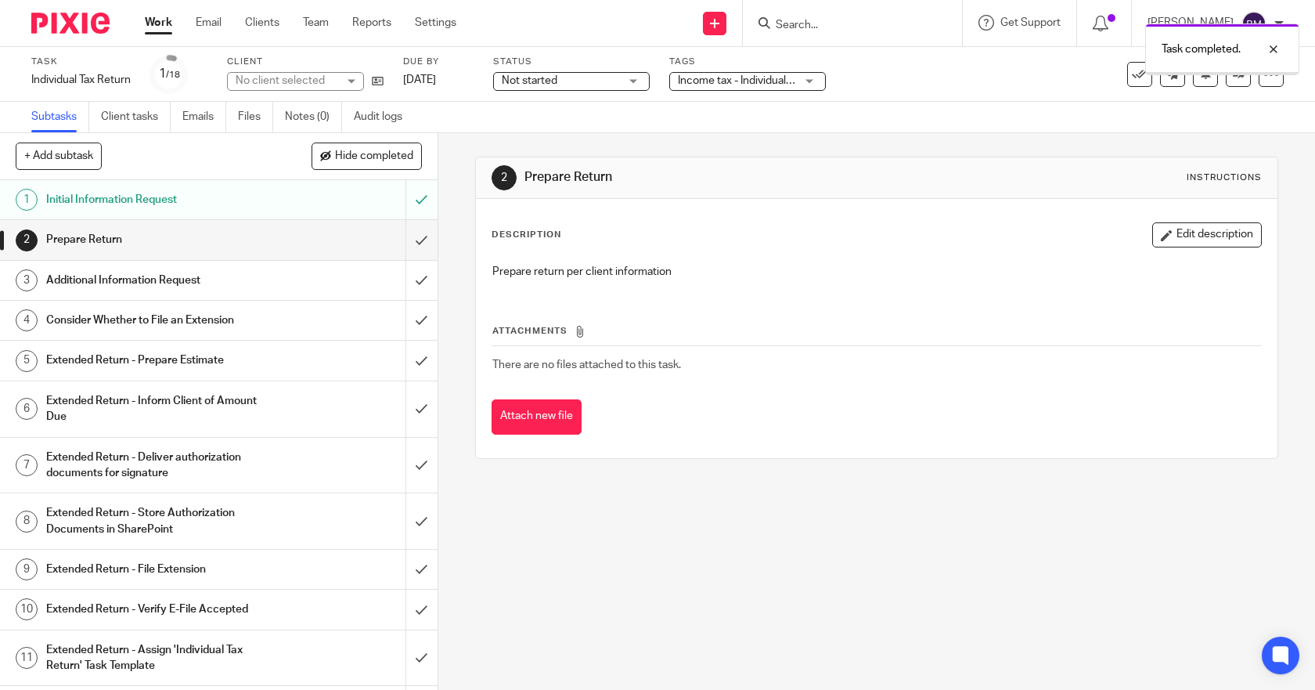
click at [404, 245] on input "submit" at bounding box center [219, 239] width 438 height 39
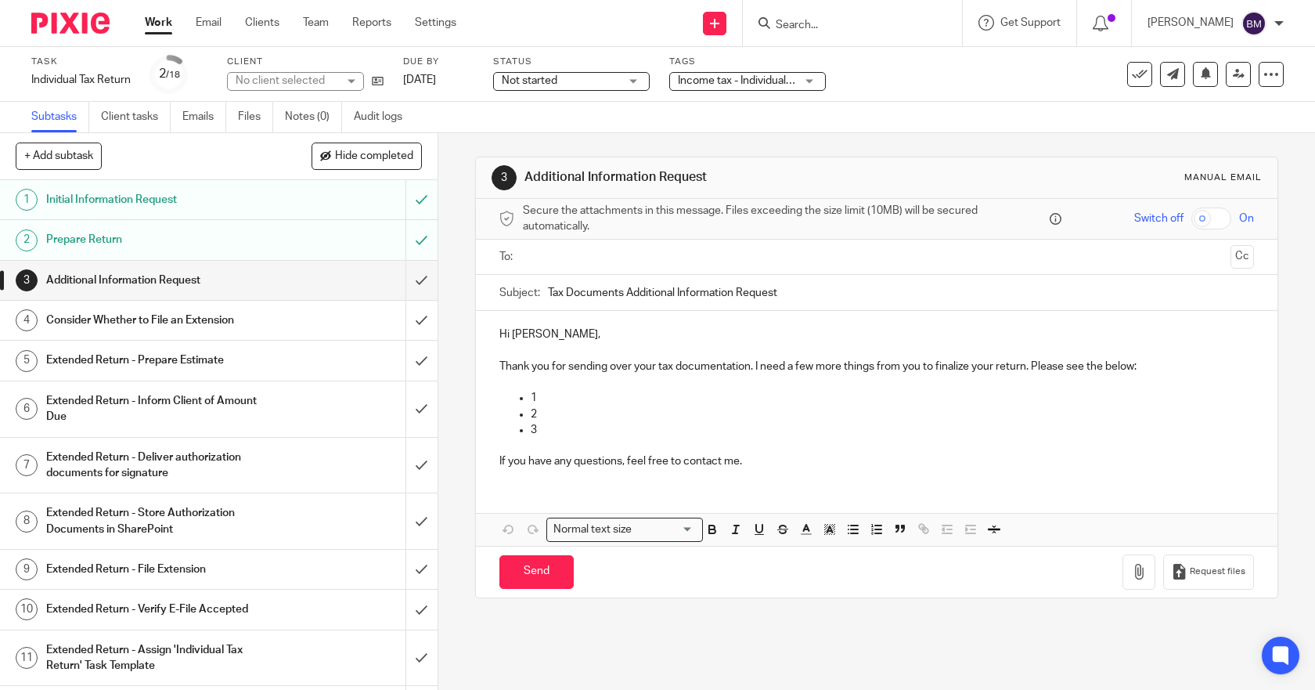
click at [405, 280] on input "submit" at bounding box center [219, 280] width 438 height 39
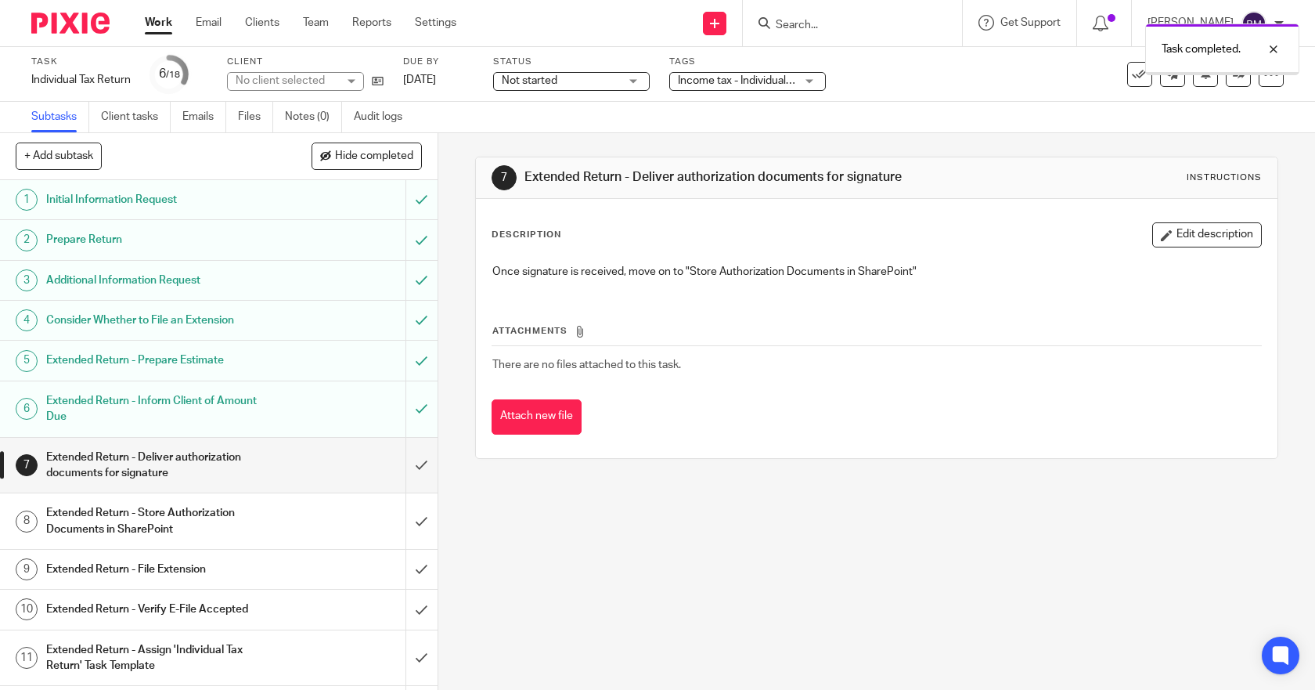
click at [408, 464] on input "submit" at bounding box center [219, 466] width 438 height 56
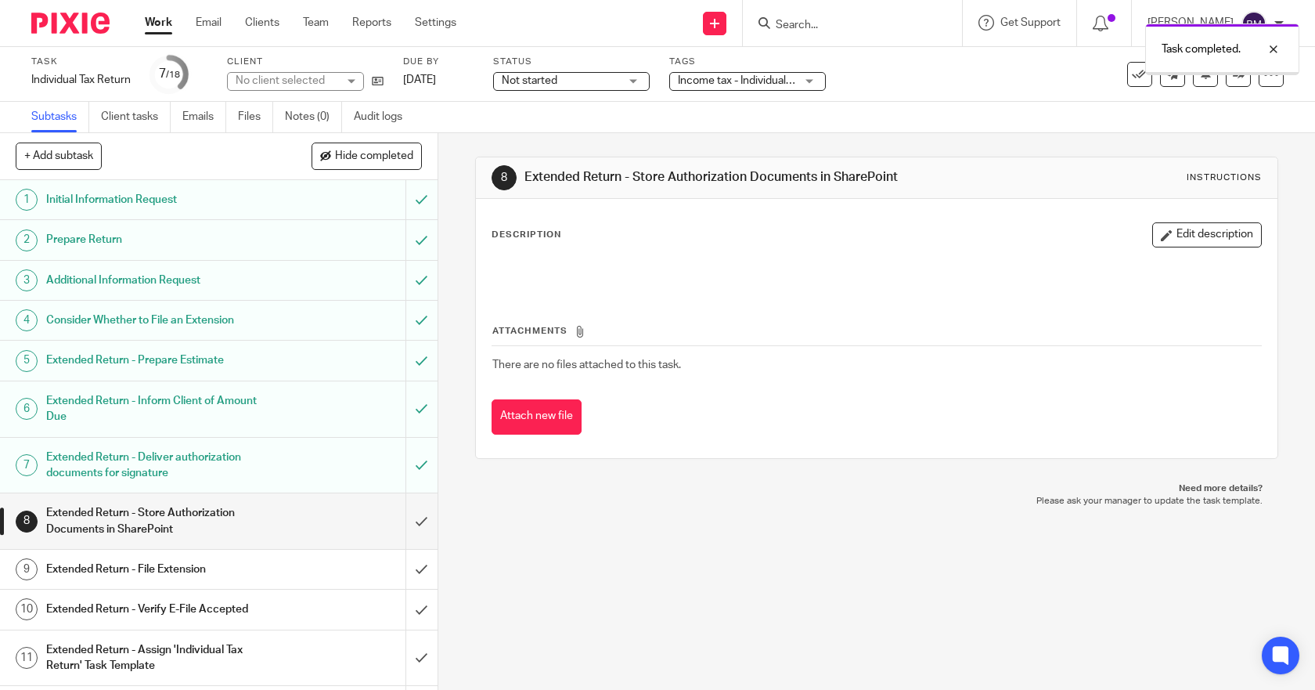
click at [400, 523] on input "submit" at bounding box center [219, 521] width 438 height 56
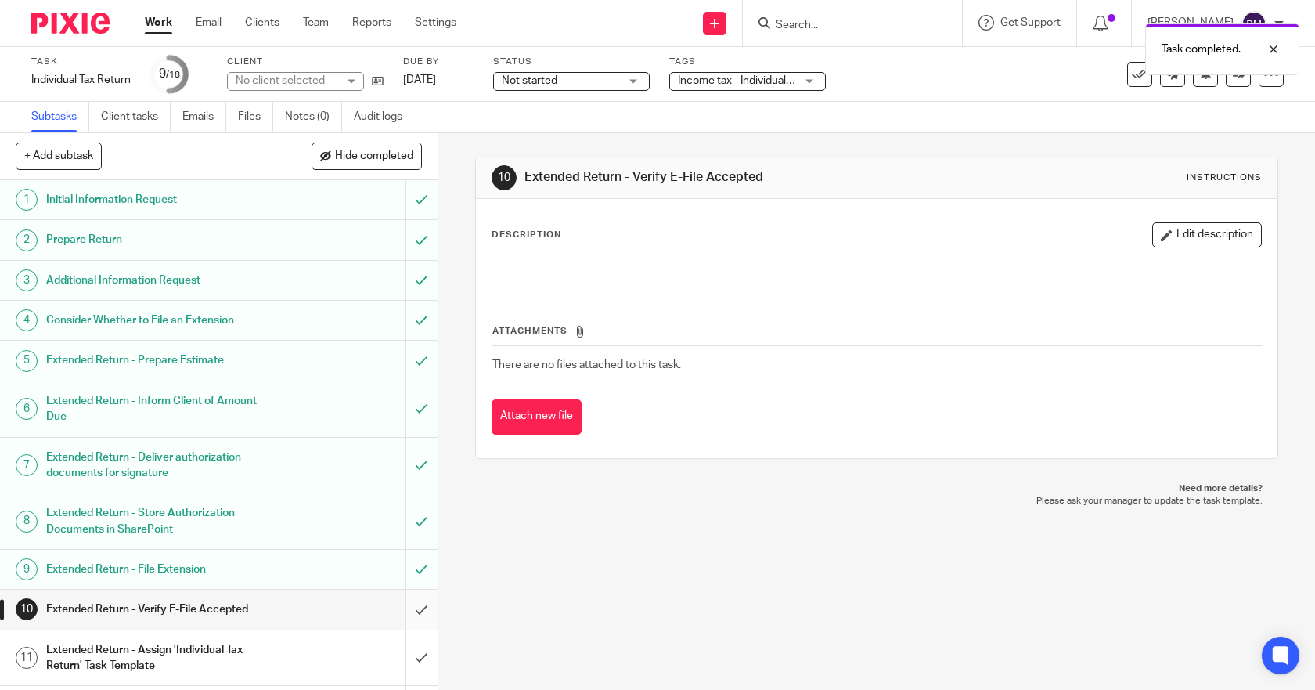
click at [404, 613] on input "submit" at bounding box center [219, 609] width 438 height 39
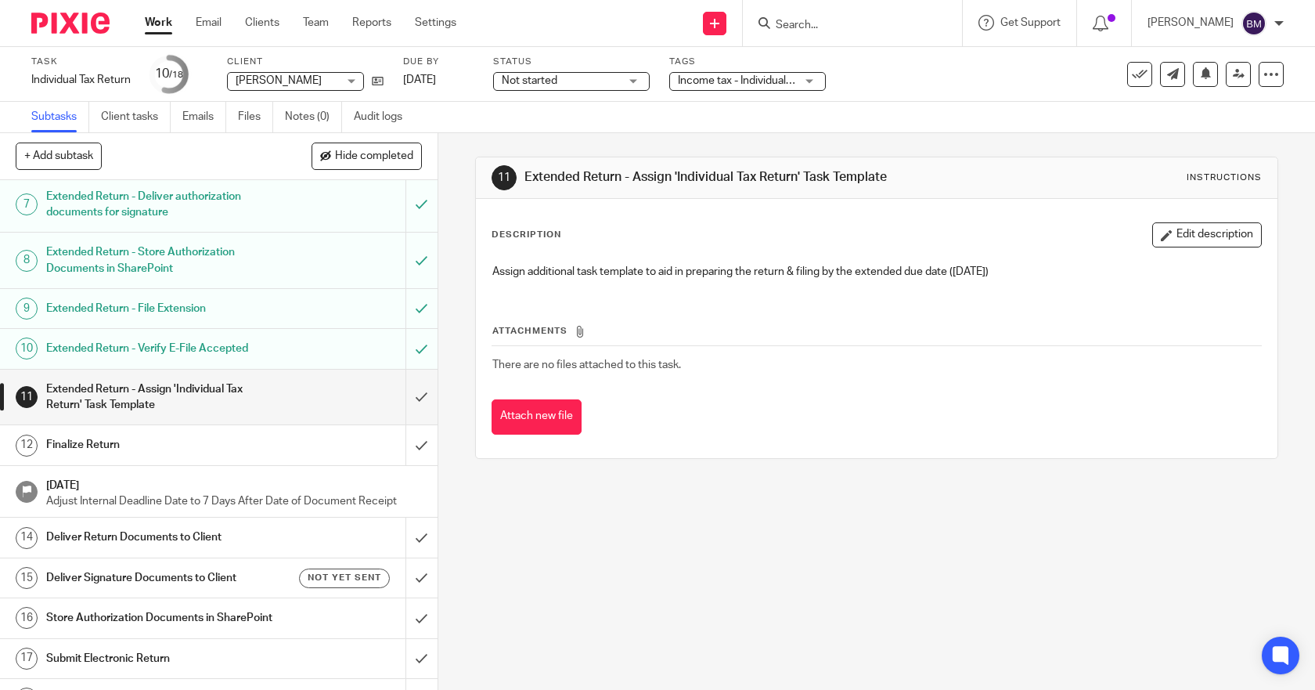
scroll to position [306, 0]
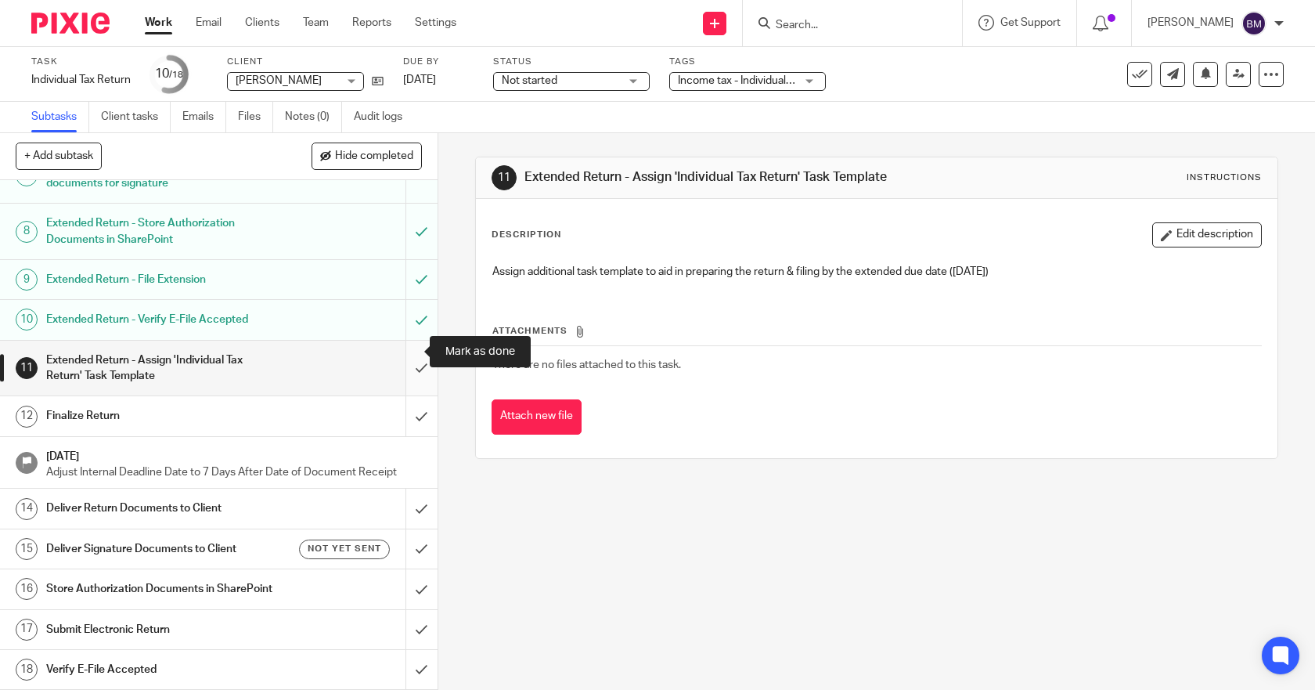
click at [404, 355] on input "submit" at bounding box center [219, 369] width 438 height 56
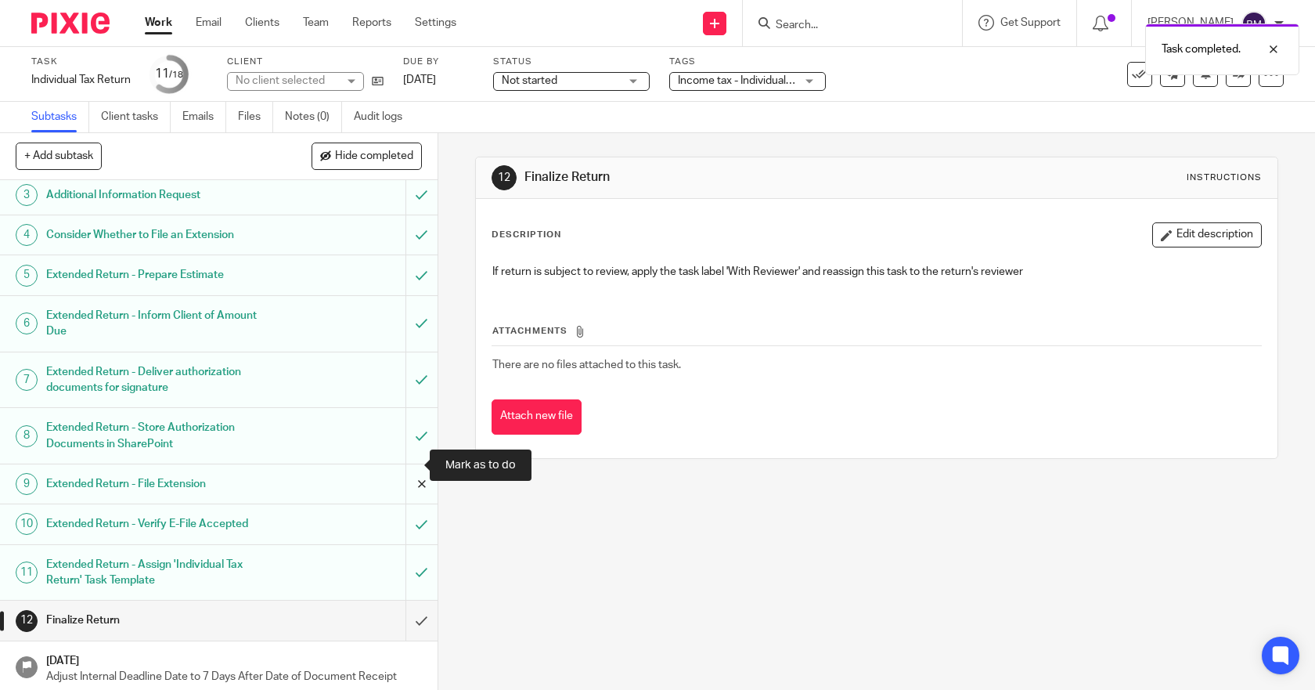
scroll to position [306, 0]
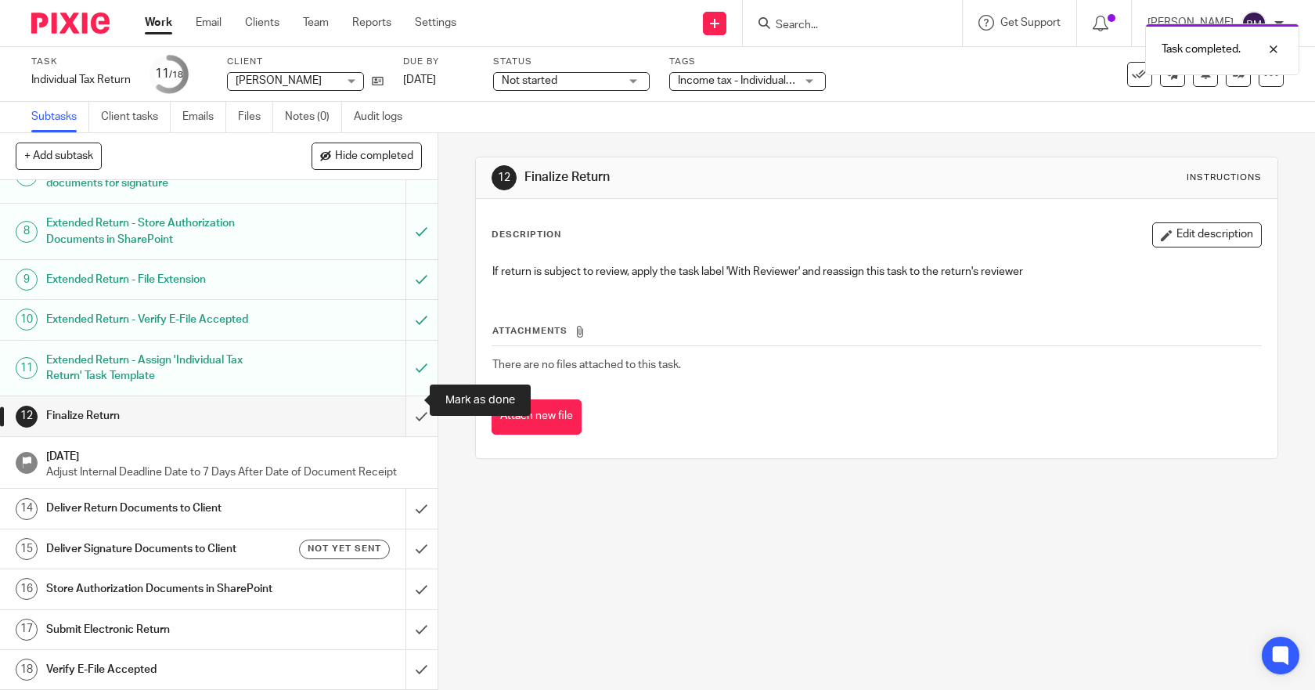
click at [406, 406] on input "submit" at bounding box center [219, 415] width 438 height 39
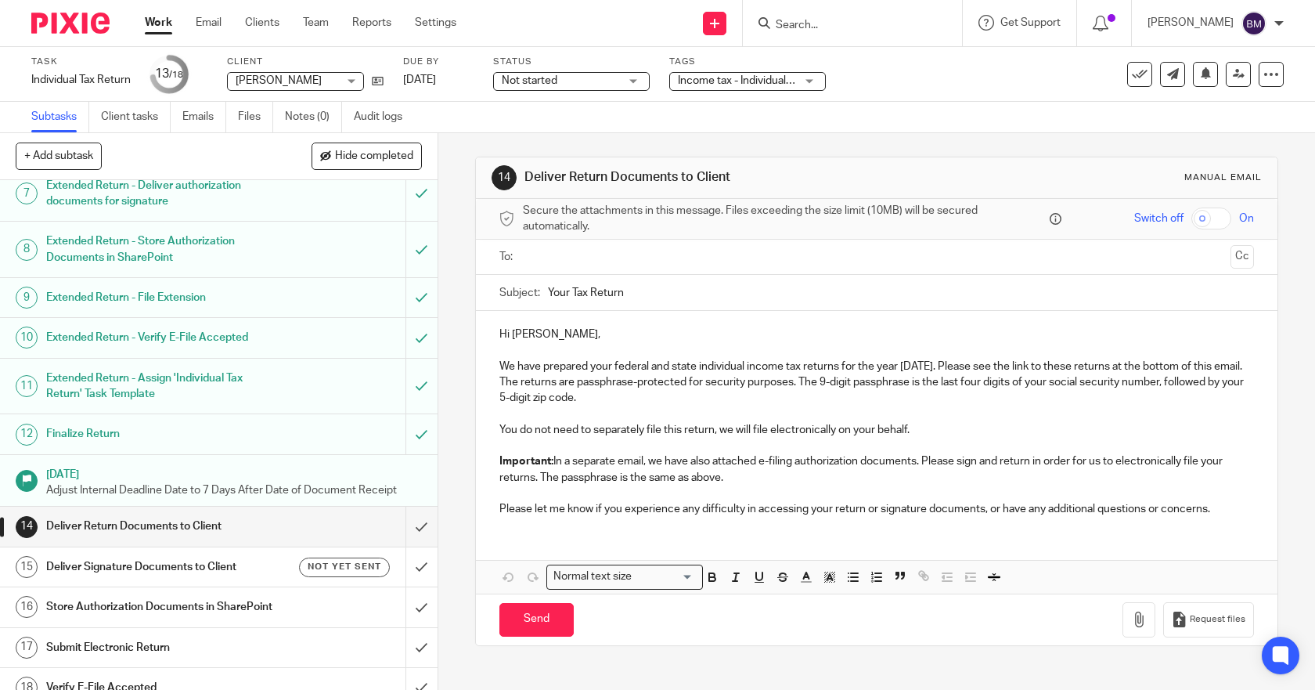
scroll to position [306, 0]
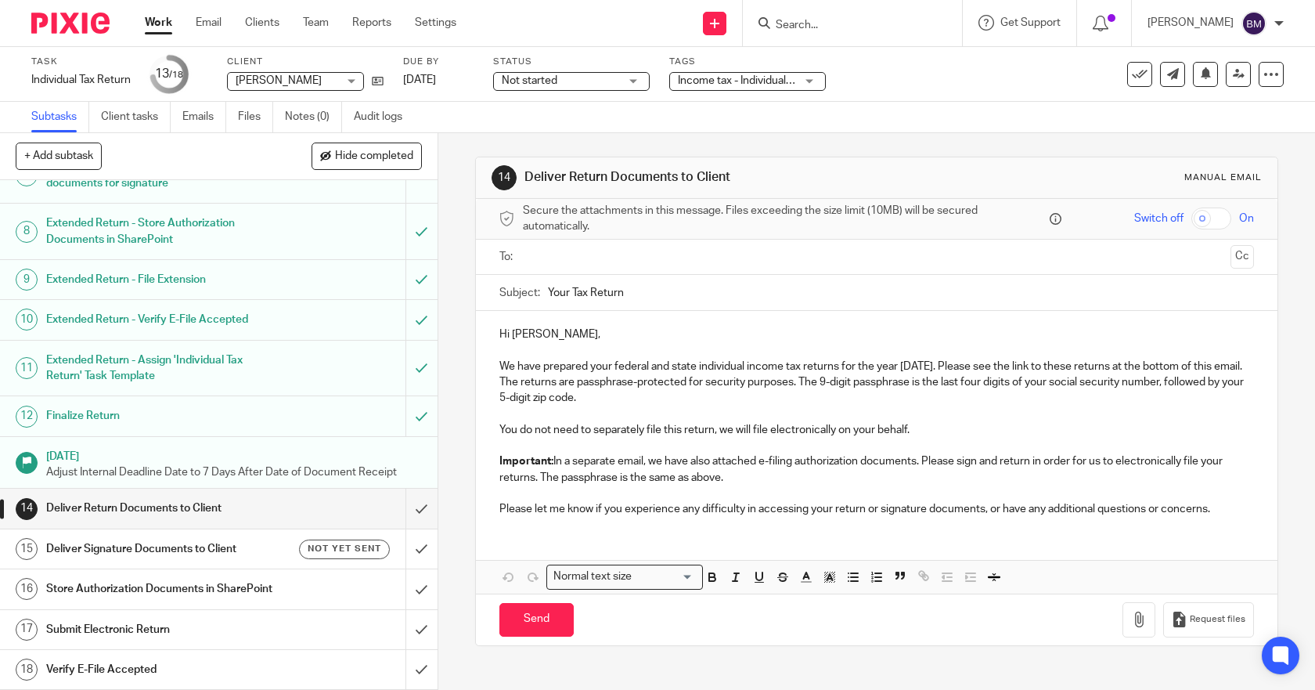
click at [98, 496] on h1 "Deliver Return Documents to Client" at bounding box center [160, 507] width 229 height 23
click at [553, 254] on input "text" at bounding box center [877, 257] width 696 height 18
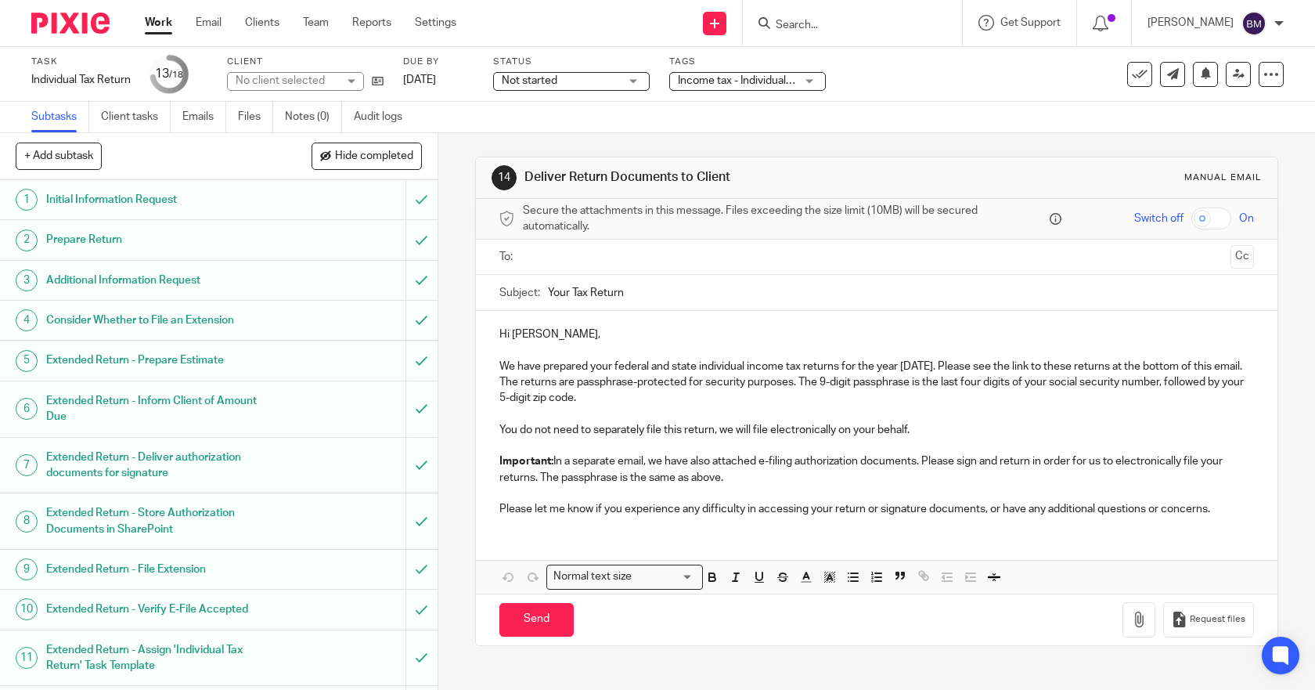
click at [553, 254] on input "text" at bounding box center [877, 257] width 696 height 18
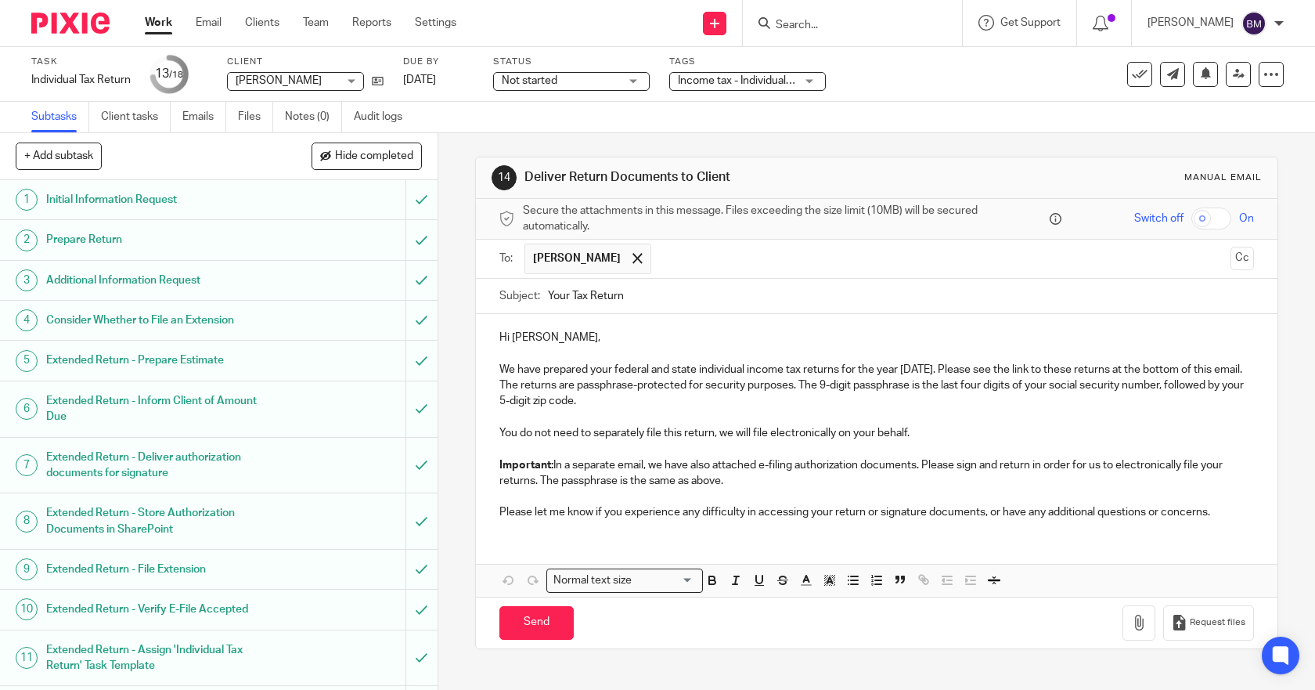
click at [1192, 219] on input "checkbox" at bounding box center [1212, 218] width 40 height 22
checkbox input "true"
click at [379, 83] on icon at bounding box center [378, 81] width 12 height 12
click at [1281, 23] on div at bounding box center [1279, 23] width 9 height 9
click at [1220, 106] on span "Logout" at bounding box center [1211, 108] width 35 height 11
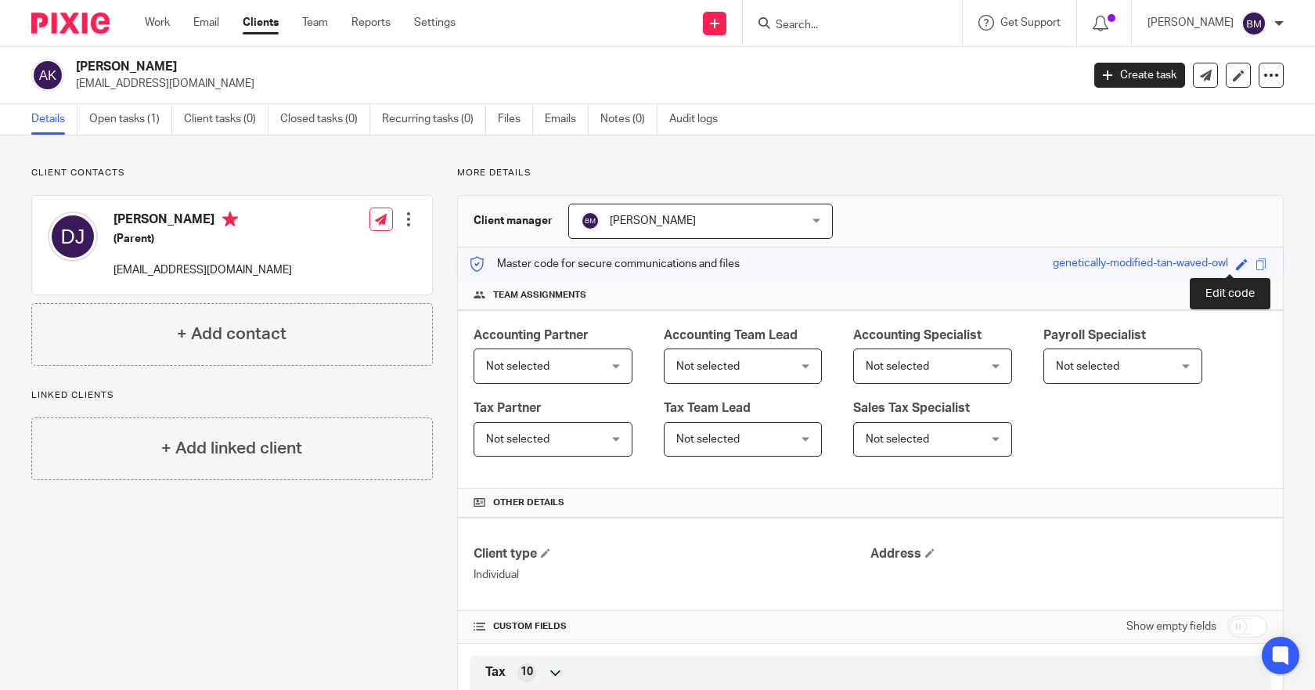
click at [1236, 269] on span at bounding box center [1242, 264] width 12 height 12
type input "208014072"
click at [1202, 260] on link "Save" at bounding box center [1214, 264] width 24 height 16
type input "208014072"
click at [128, 117] on link "Open tasks (1)" at bounding box center [130, 119] width 83 height 31
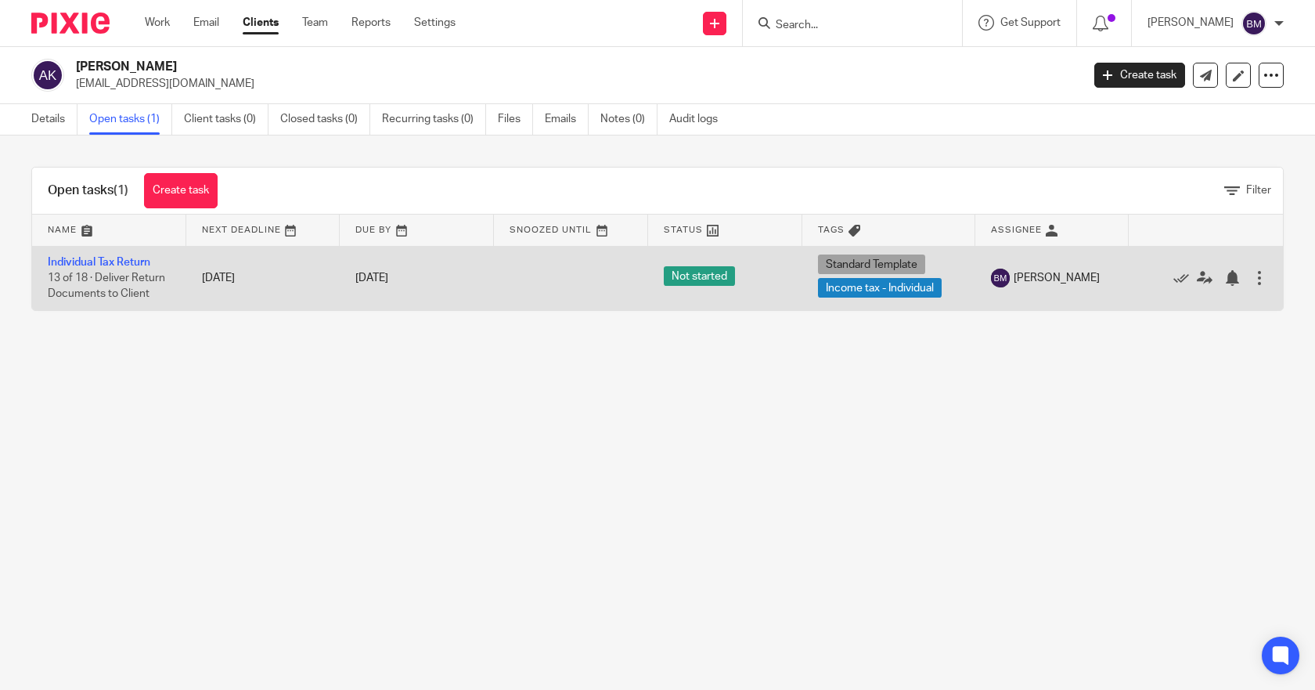
drag, startPoint x: 88, startPoint y: 258, endPoint x: 294, endPoint y: 285, distance: 206.9
click at [89, 258] on link "Individual Tax Return" at bounding box center [99, 262] width 103 height 11
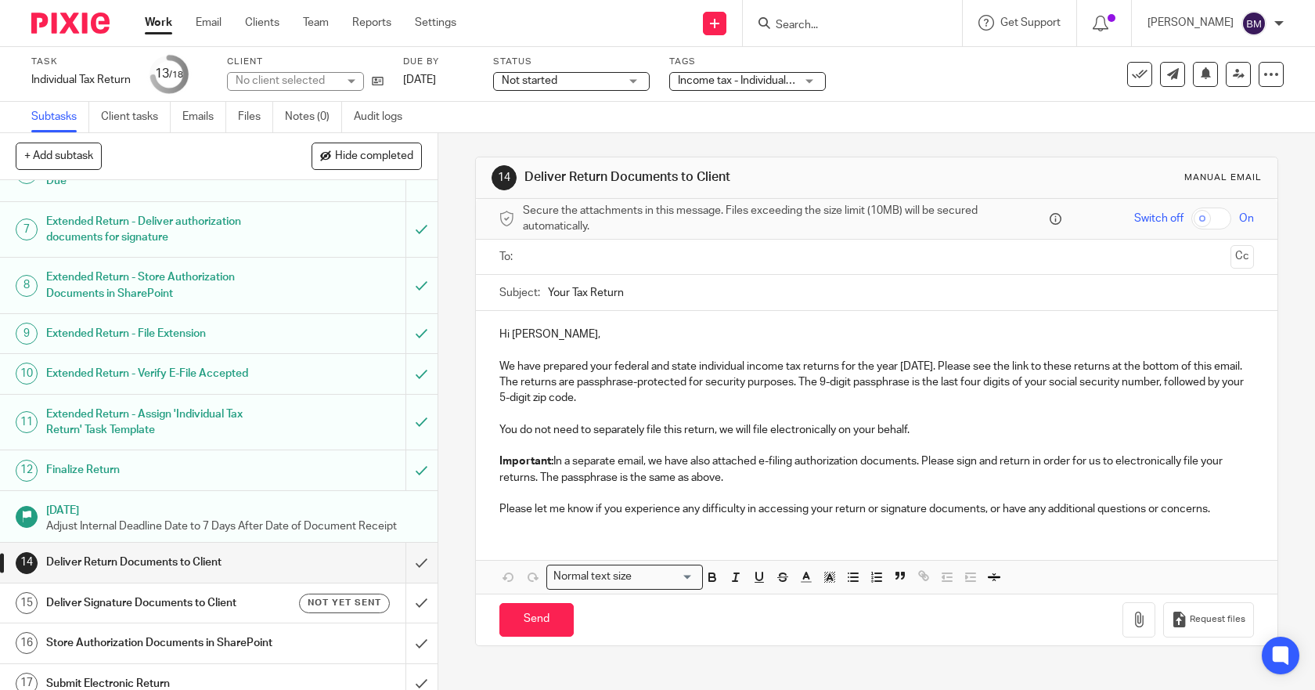
scroll to position [306, 0]
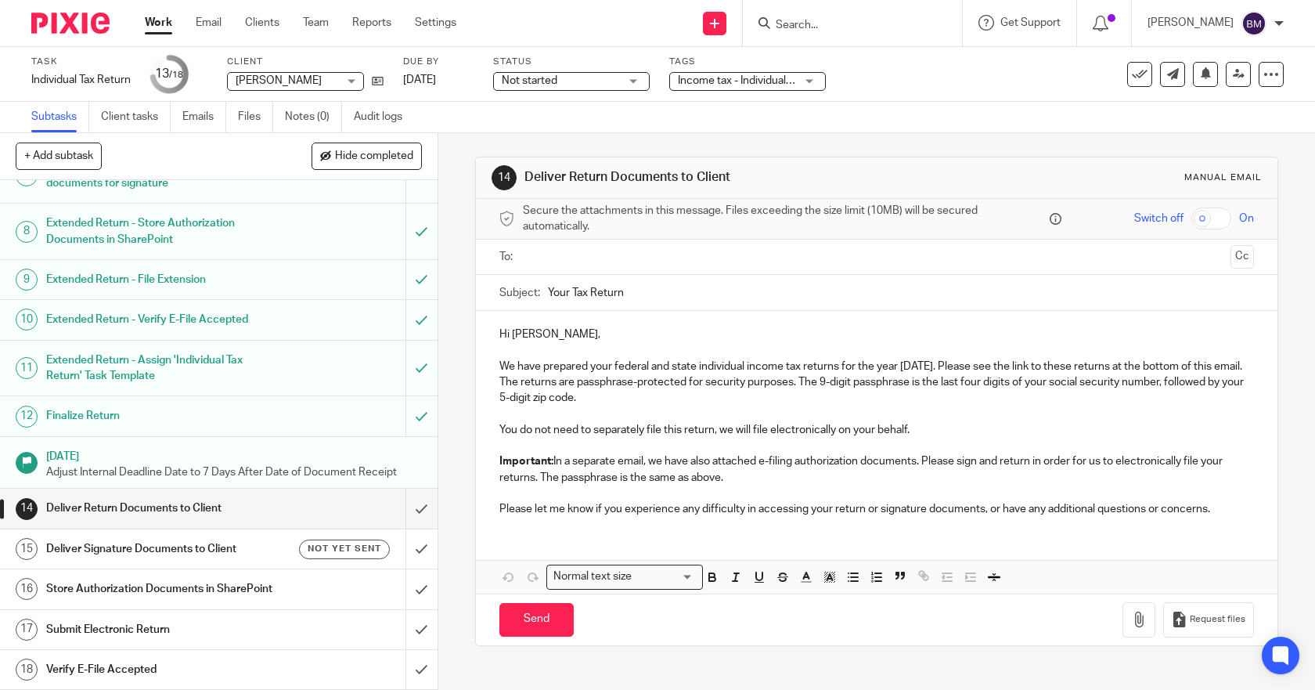
click at [125, 496] on h1 "Deliver Return Documents to Client" at bounding box center [160, 507] width 229 height 23
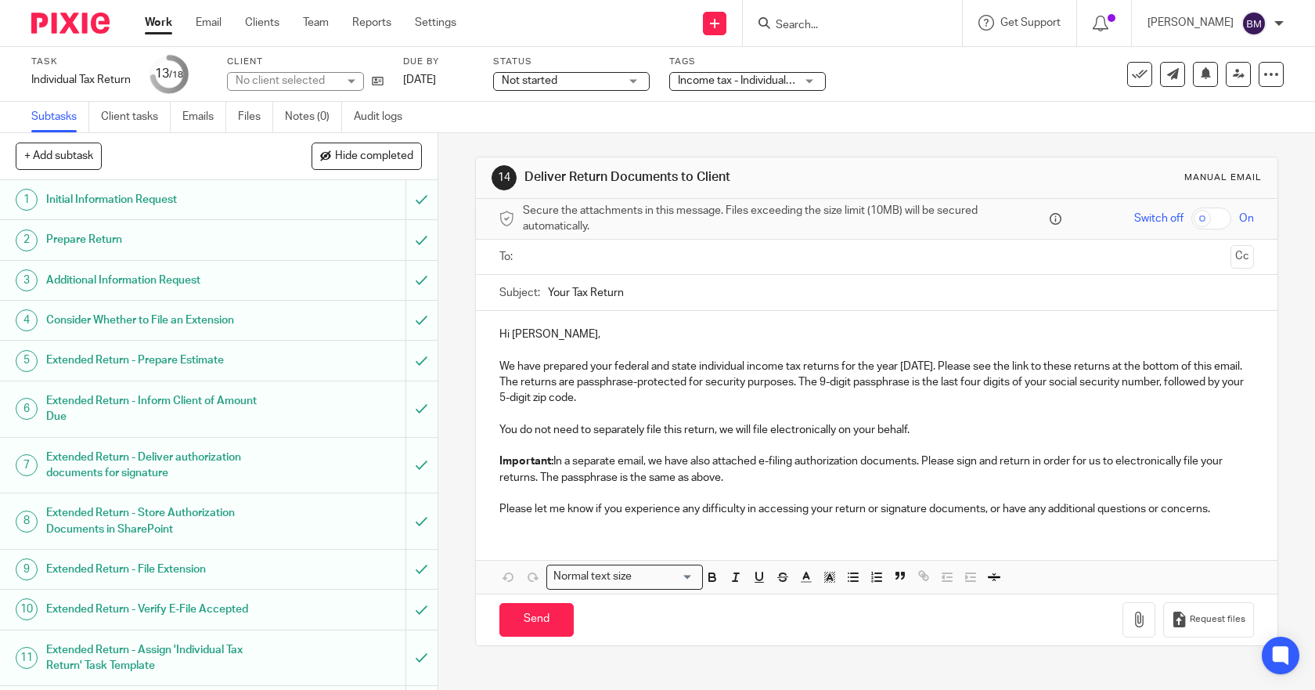
drag, startPoint x: 0, startPoint y: 0, endPoint x: 561, endPoint y: 258, distance: 617.7
click at [561, 258] on input "text" at bounding box center [877, 257] width 696 height 18
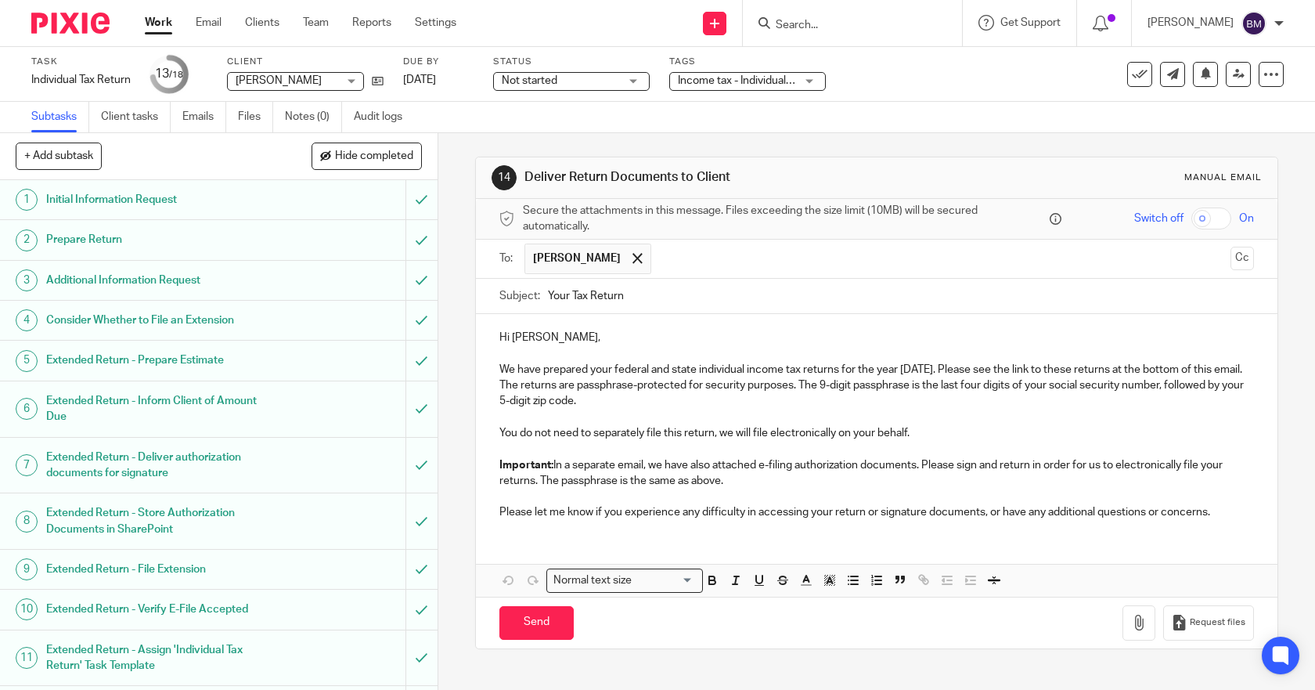
click at [1192, 217] on input "checkbox" at bounding box center [1212, 218] width 40 height 22
checkbox input "true"
click at [1131, 622] on icon "button" at bounding box center [1139, 623] width 16 height 16
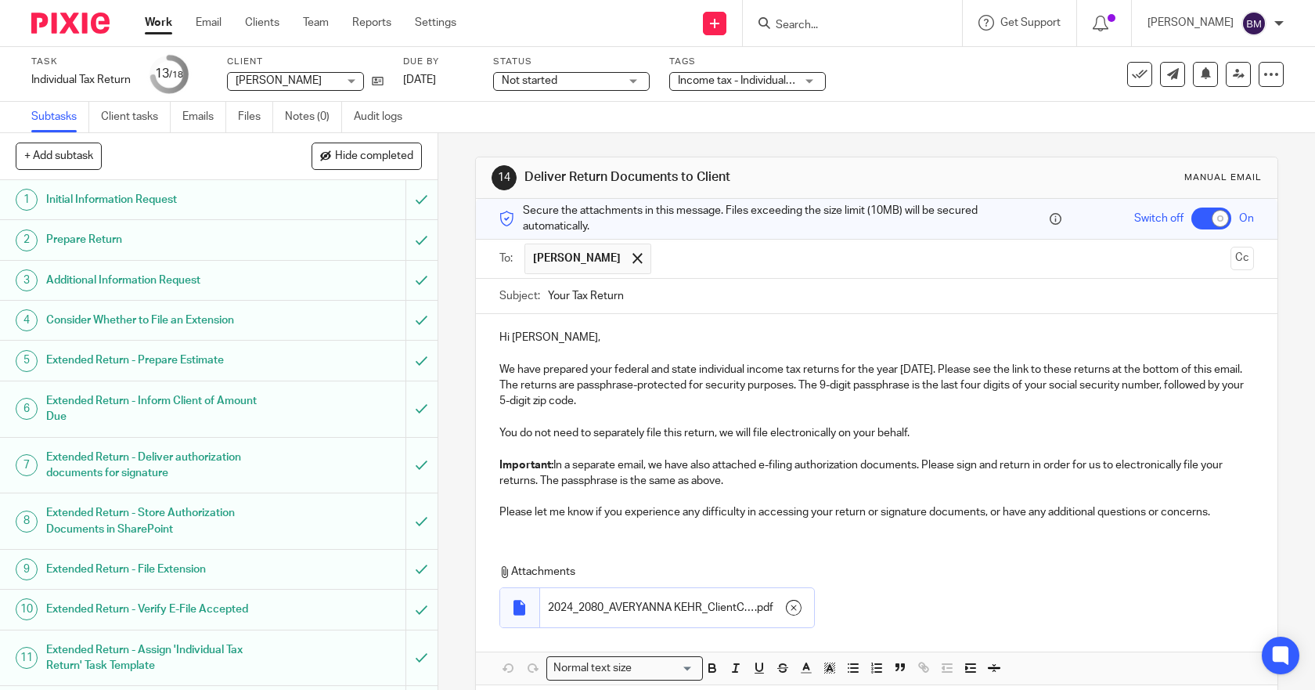
click at [544, 369] on p "We have prepared your federal and state individual income tax returns for the y…" at bounding box center [878, 386] width 756 height 48
click at [588, 368] on p "We have prepared your federal and state individual income tax returns for the y…" at bounding box center [878, 386] width 756 height 48
click at [1082, 385] on p "We have prepared Averyanna's federal and state individual income tax returns fo…" at bounding box center [878, 386] width 756 height 48
click at [1084, 385] on p "We have prepared Averyanna's federal and state individual income tax returns fo…" at bounding box center [878, 386] width 756 height 48
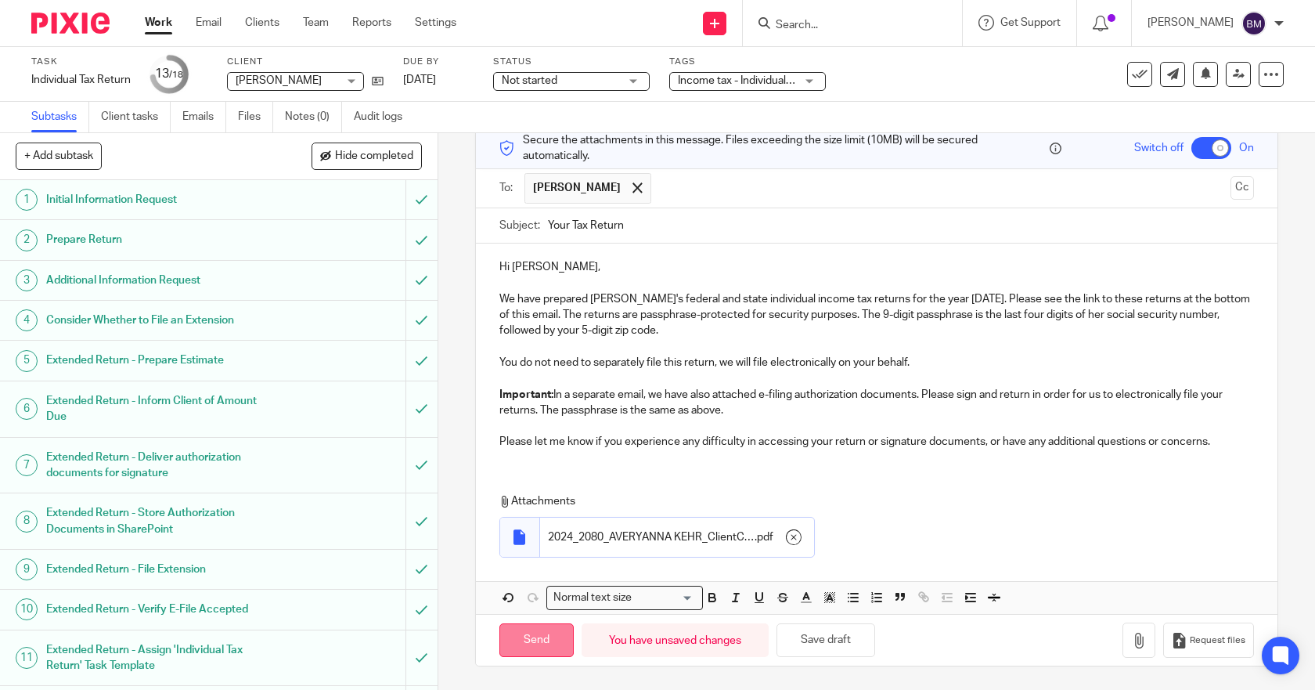
click at [525, 640] on input "Send" at bounding box center [537, 640] width 74 height 34
checkbox input "false"
type input "Sent"
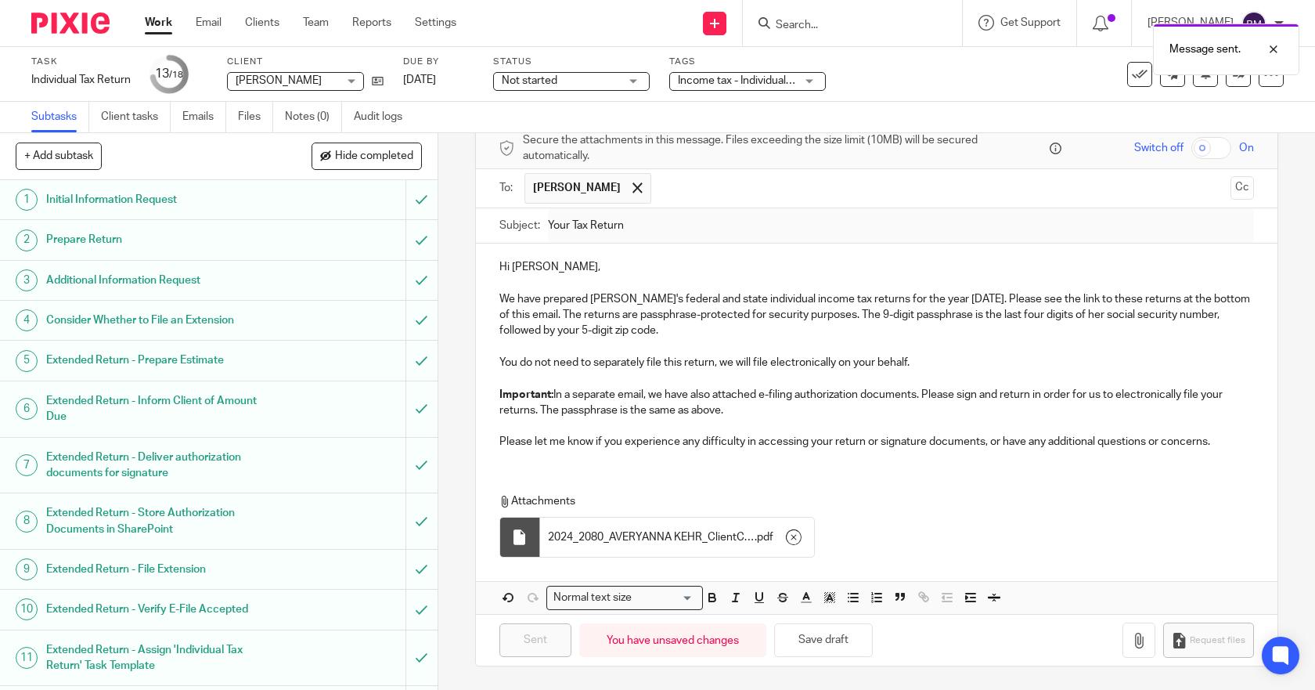
scroll to position [306, 0]
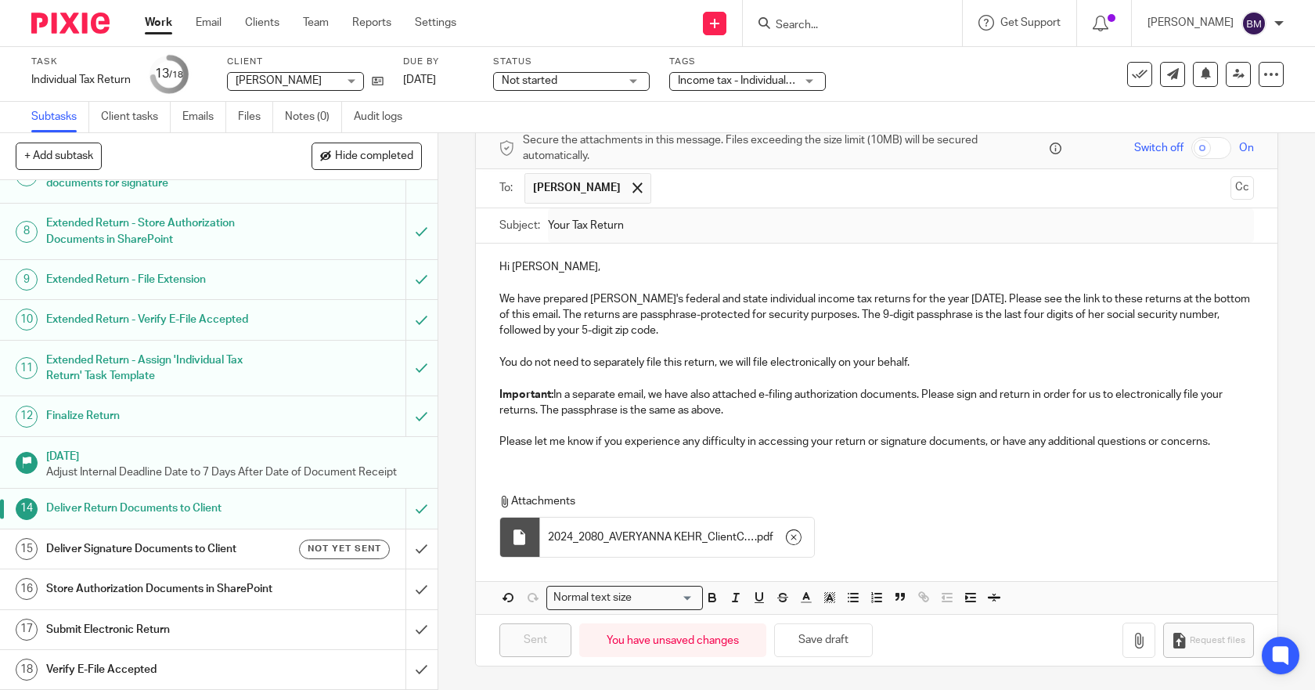
click at [142, 537] on h1 "Deliver Signature Documents to Client" at bounding box center [160, 548] width 229 height 23
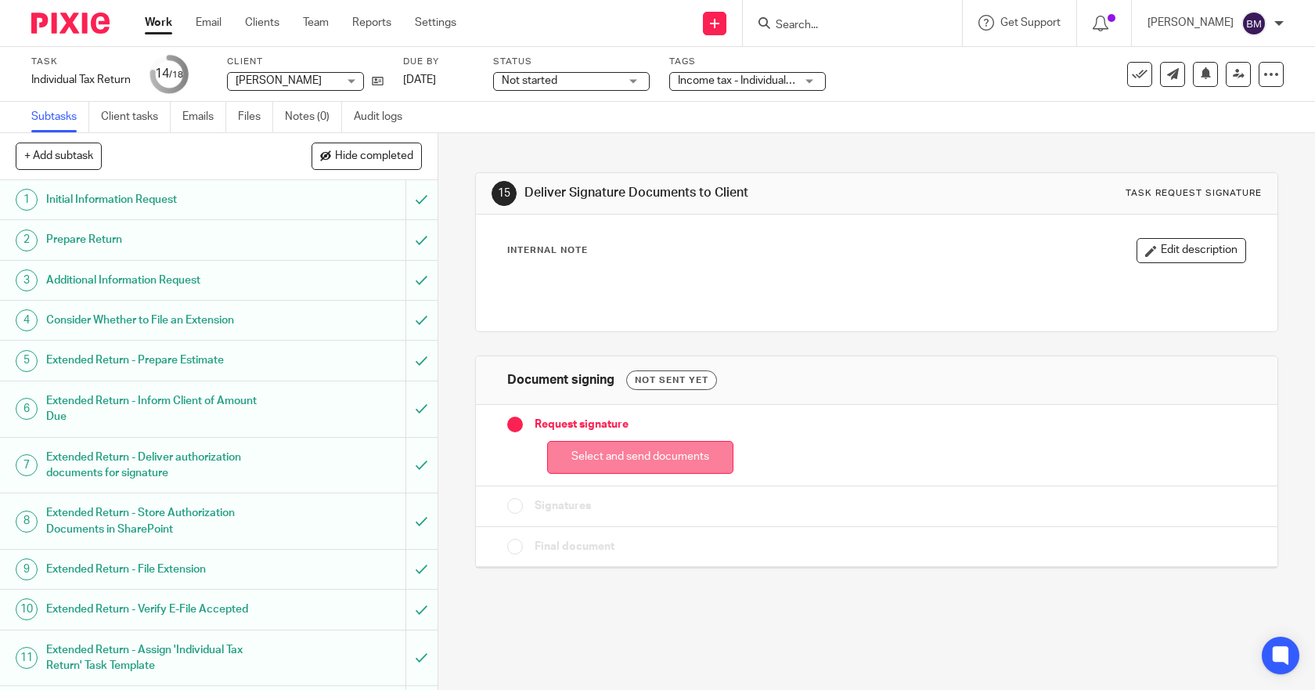
click at [627, 460] on button "Select and send documents" at bounding box center [640, 458] width 186 height 34
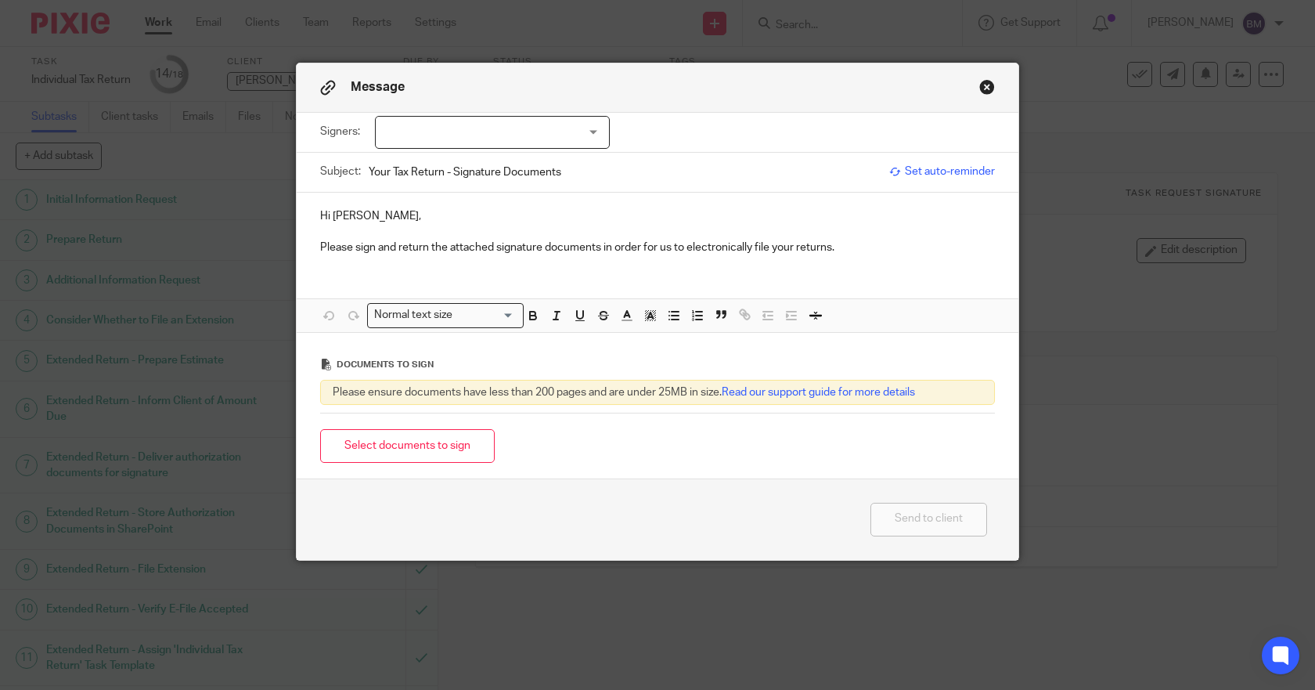
click at [391, 131] on div at bounding box center [492, 132] width 235 height 33
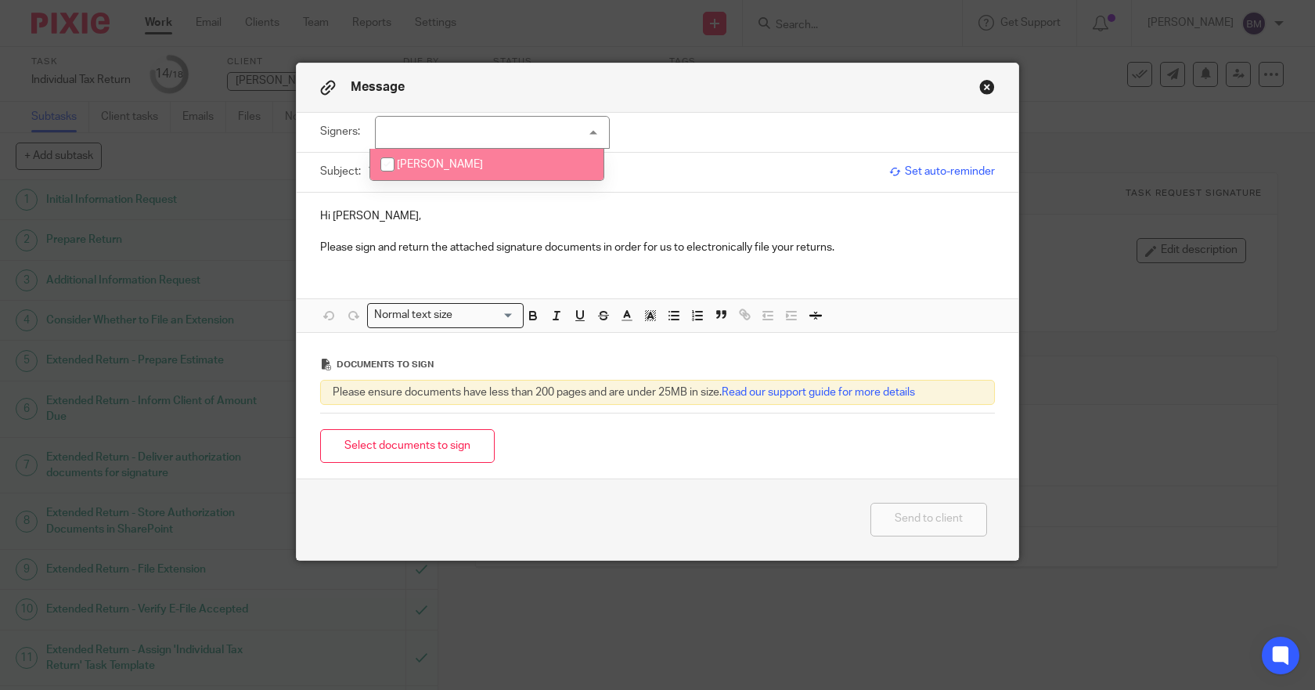
click at [384, 171] on input "checkbox" at bounding box center [388, 165] width 30 height 30
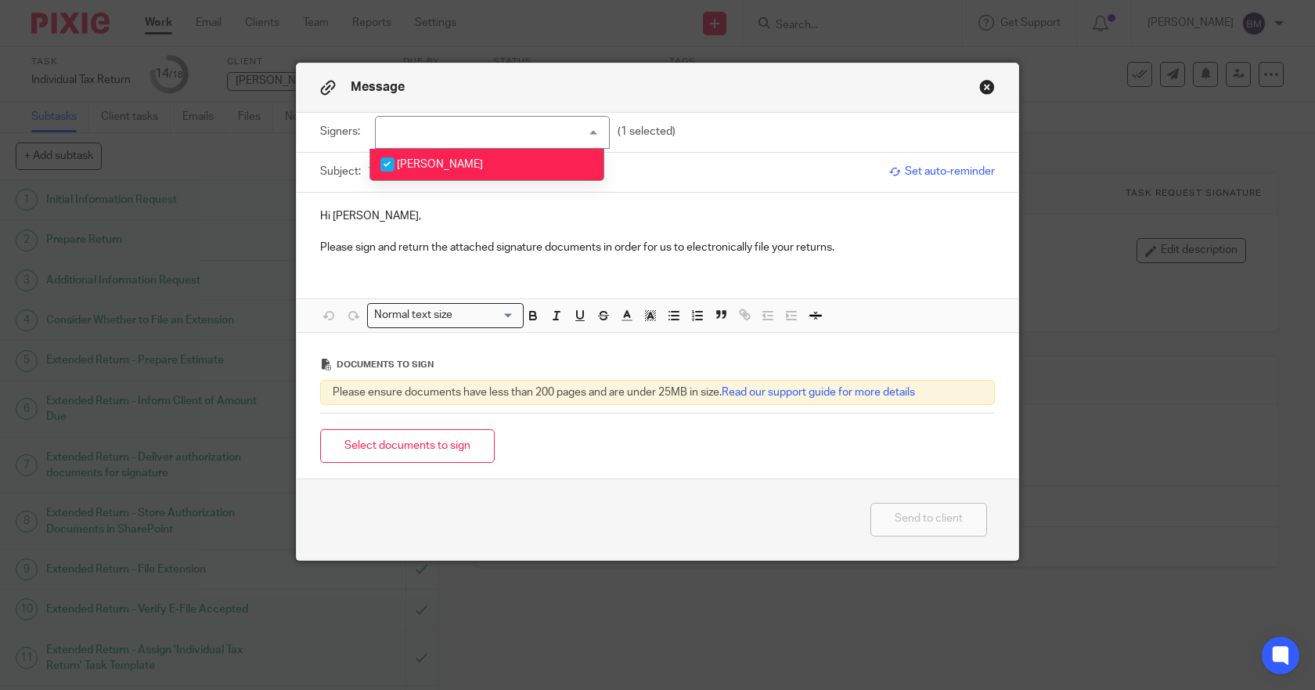
click at [429, 167] on span "Dave Johnson" at bounding box center [440, 164] width 86 height 11
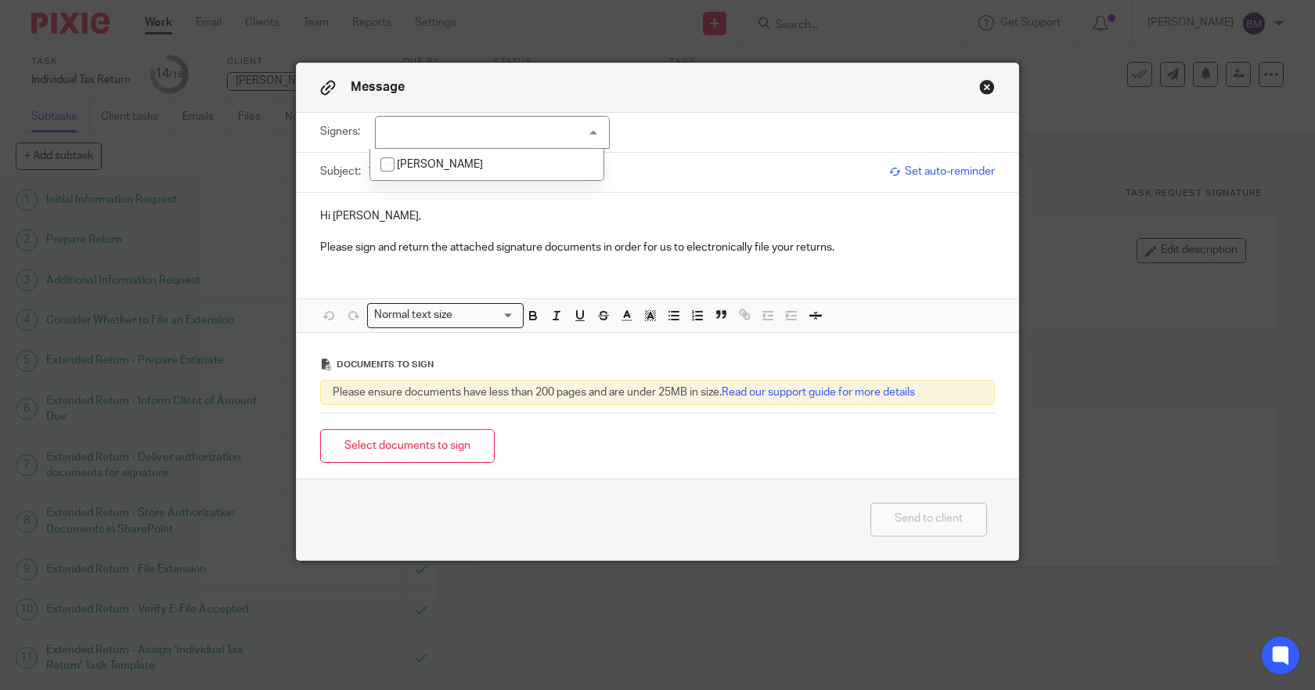
click at [381, 159] on input "checkbox" at bounding box center [388, 165] width 30 height 30
checkbox input "true"
click at [436, 253] on p "Please sign and return the attached signature documents in order for us to elec…" at bounding box center [657, 248] width 675 height 16
drag, startPoint x: 451, startPoint y: 445, endPoint x: 487, endPoint y: 445, distance: 36.0
click at [451, 445] on button "Select documents to sign" at bounding box center [407, 446] width 175 height 34
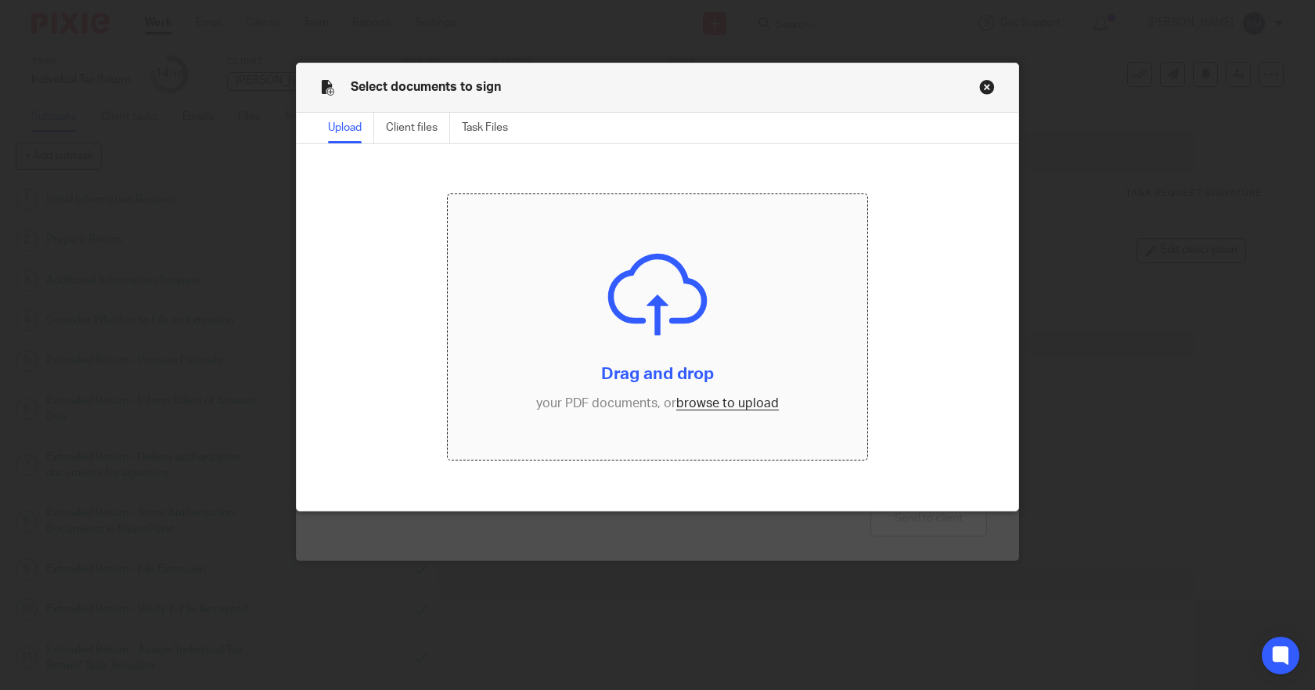
click at [698, 397] on input "file" at bounding box center [658, 326] width 420 height 265
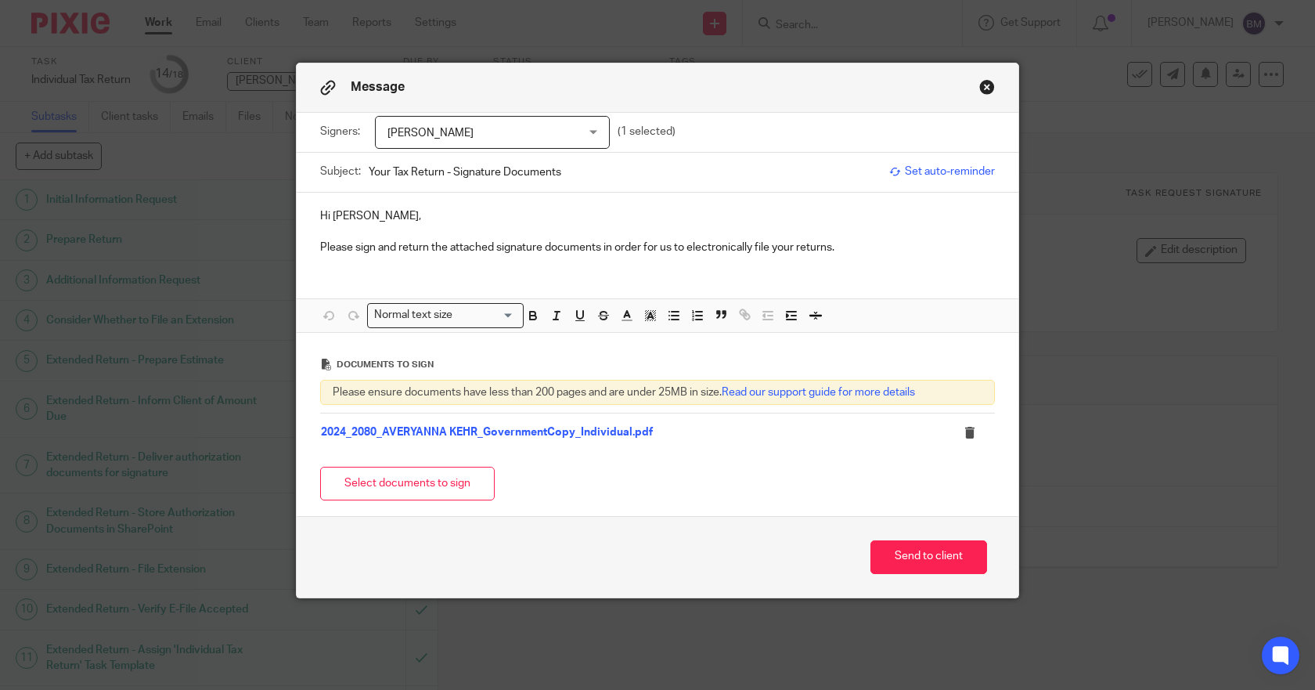
click at [854, 247] on p "Please sign and return the attached signature documents in order for us to elec…" at bounding box center [657, 248] width 675 height 16
click at [902, 556] on button "Send to client" at bounding box center [929, 557] width 117 height 34
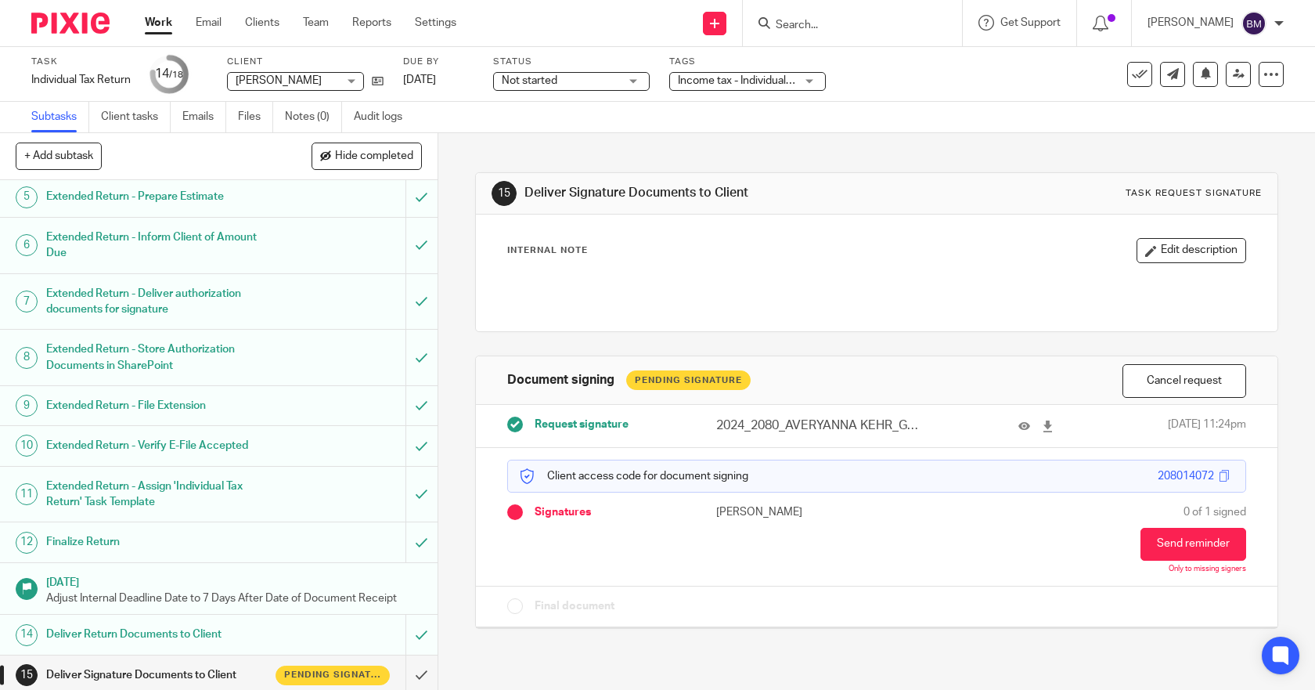
scroll to position [306, 0]
